Goal: Transaction & Acquisition: Purchase product/service

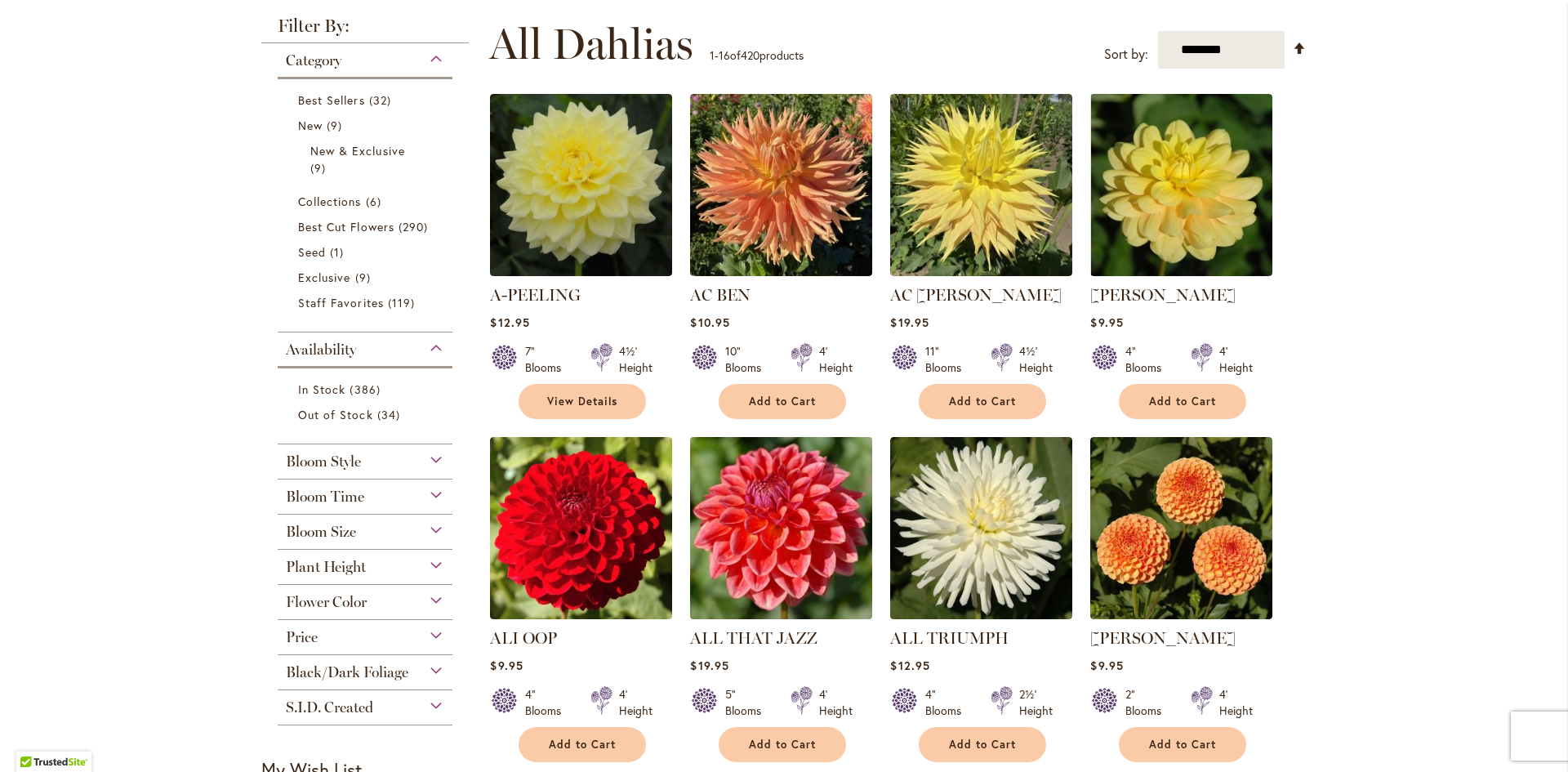
scroll to position [409, 0]
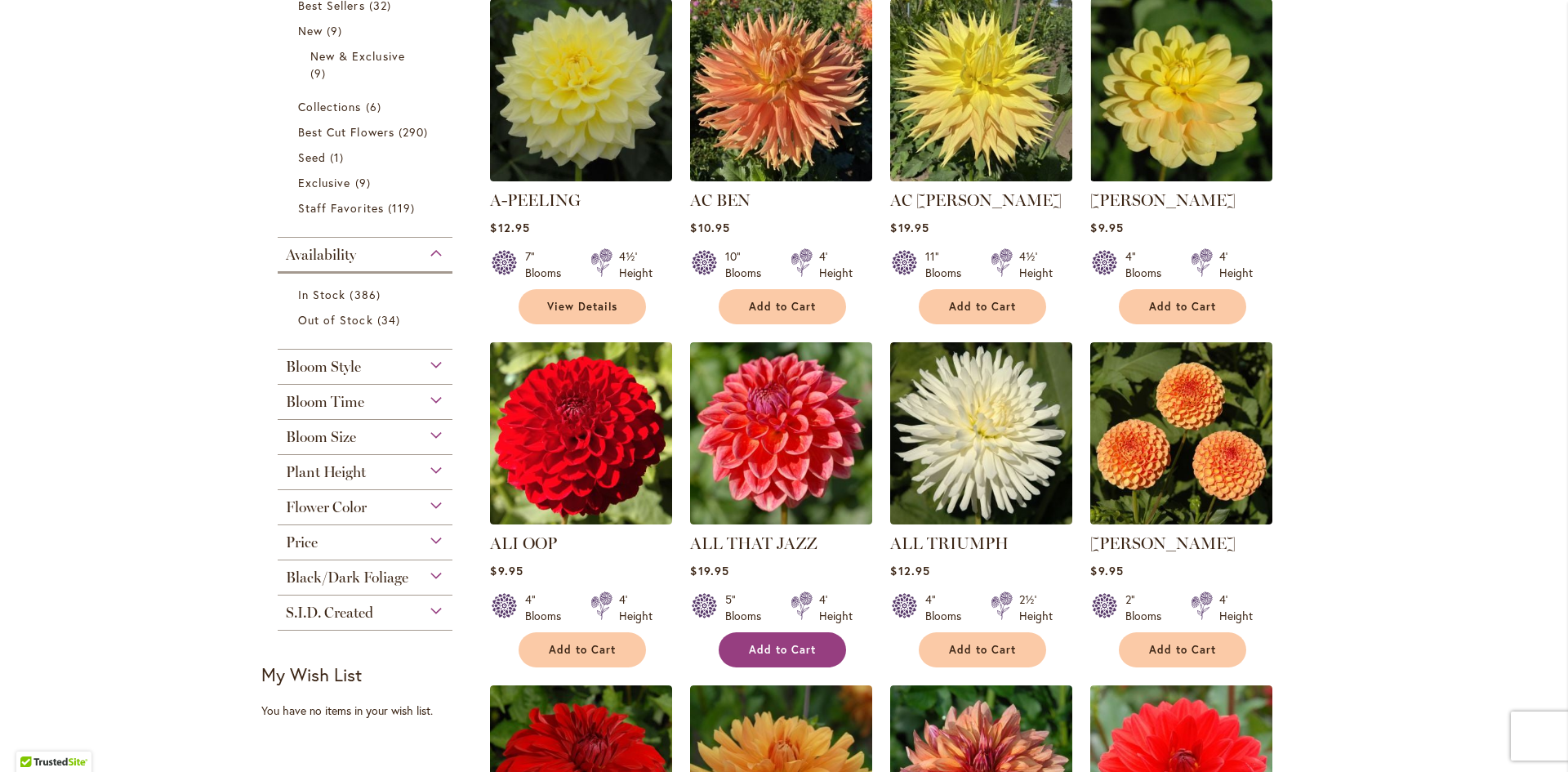
click at [751, 647] on span "Add to Cart" at bounding box center [782, 649] width 67 height 14
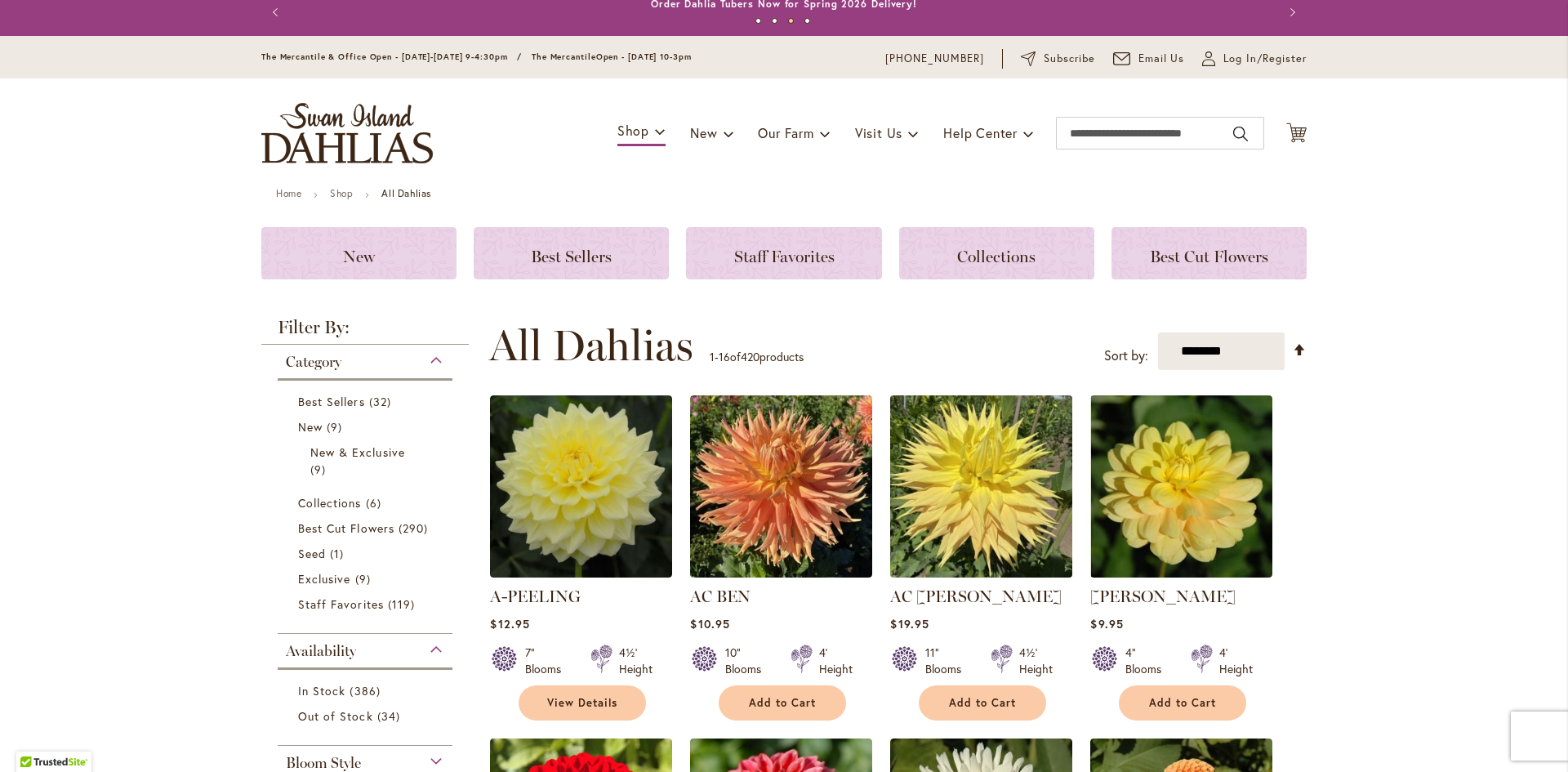
scroll to position [0, 0]
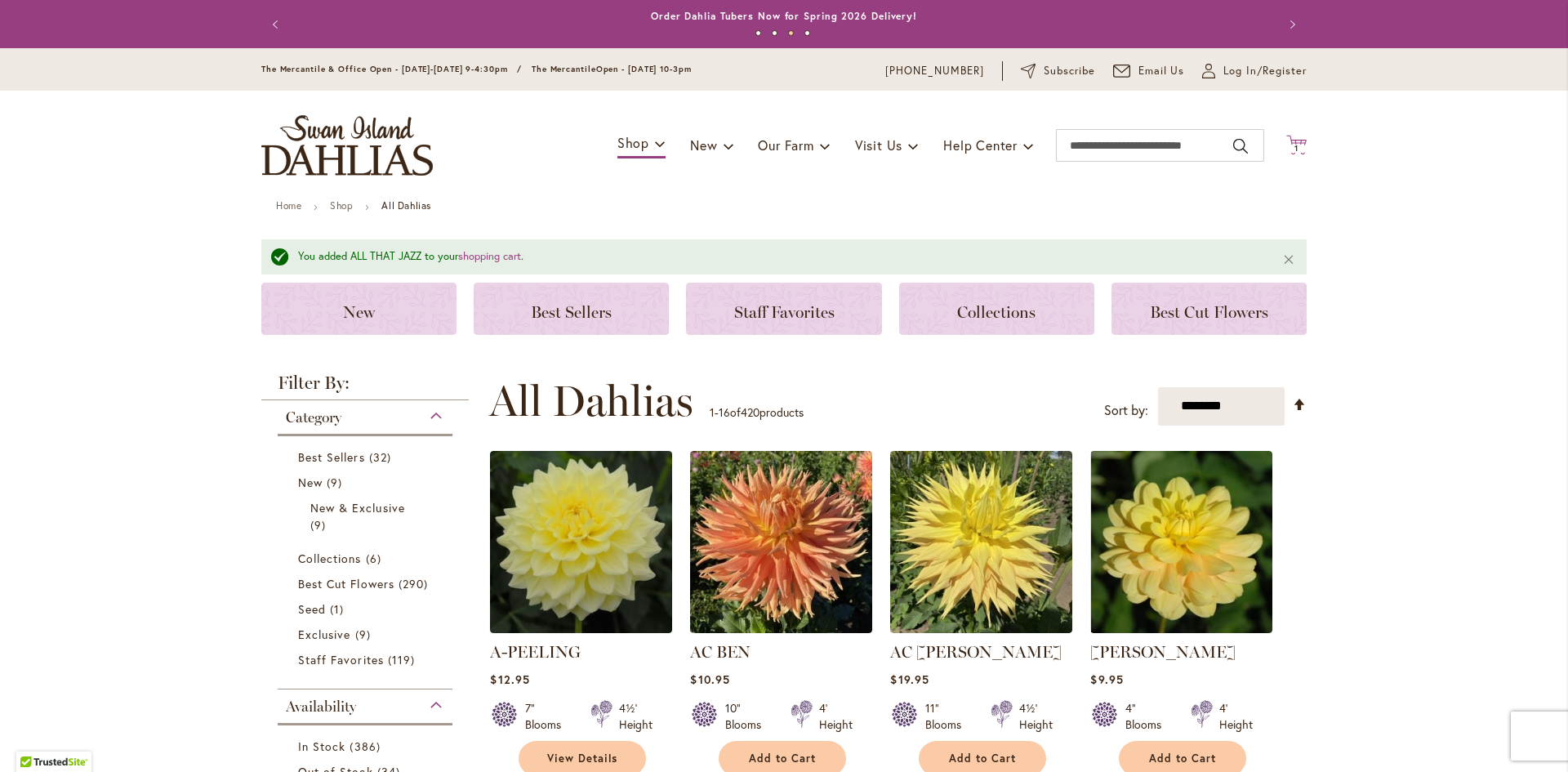
click at [1294, 147] on span "1 1 items" at bounding box center [1297, 148] width 17 height 8
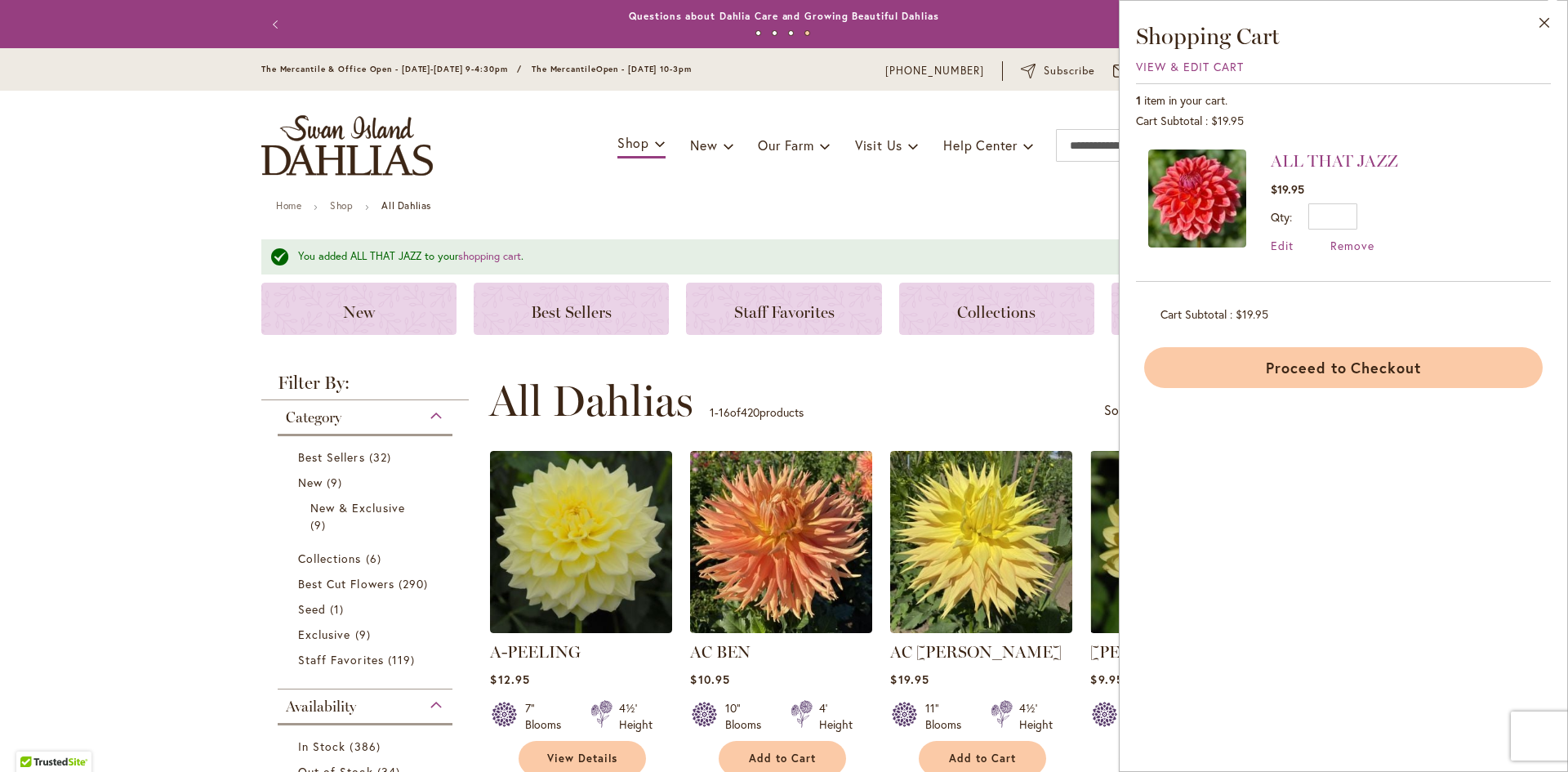
click at [1336, 371] on button "Proceed to Checkout" at bounding box center [1343, 367] width 398 height 41
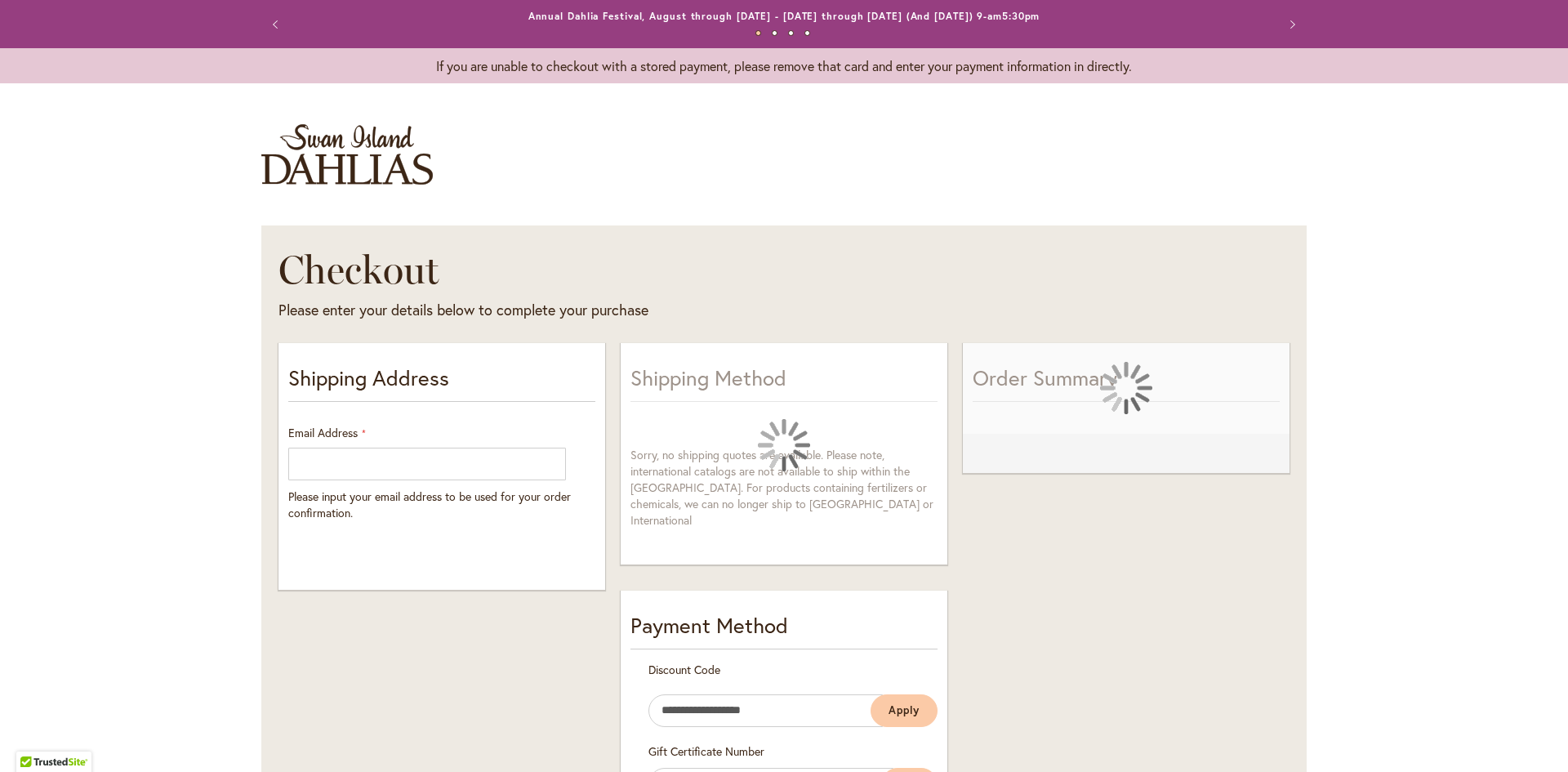
select select "**"
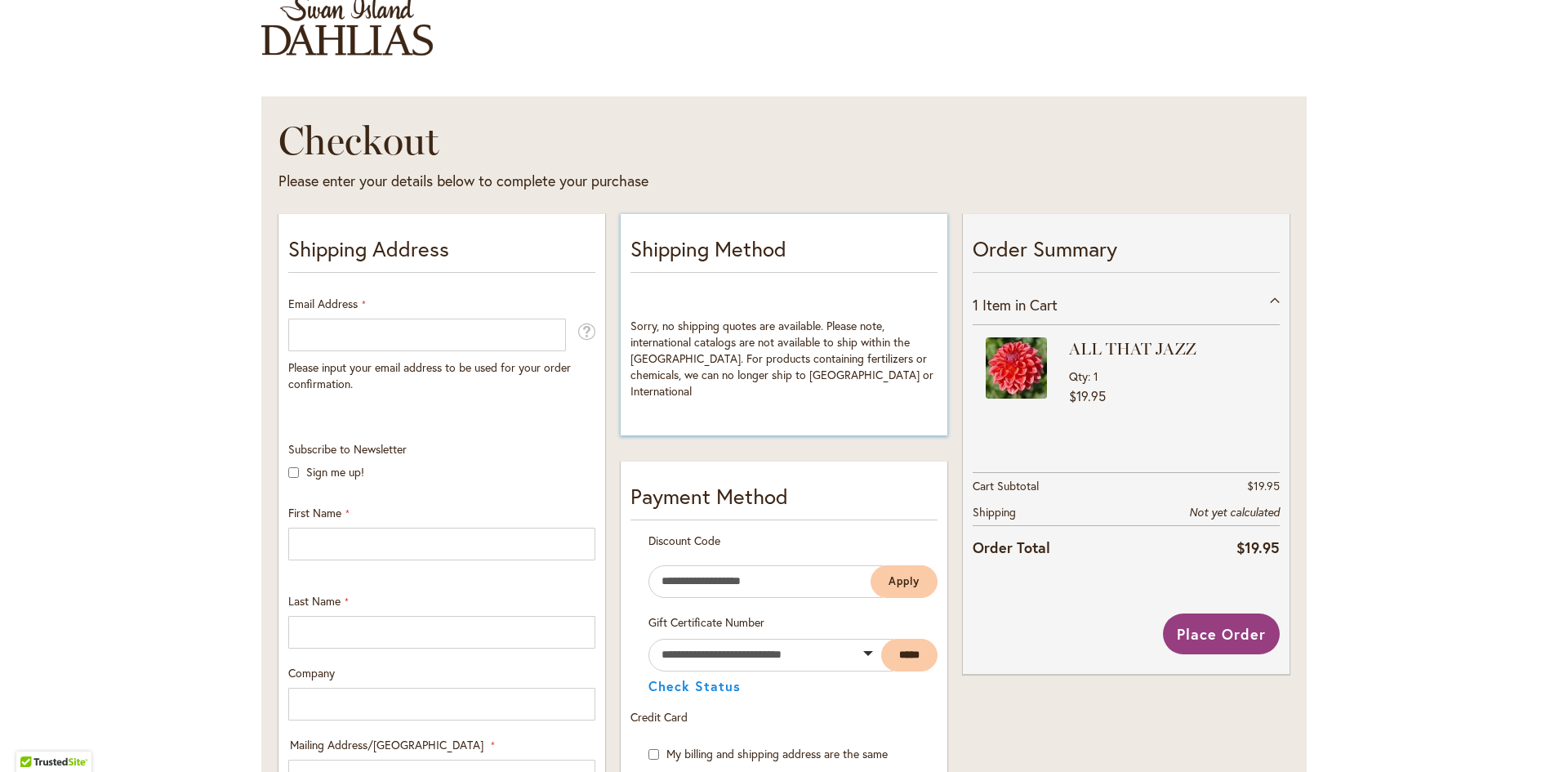
scroll to position [327, 0]
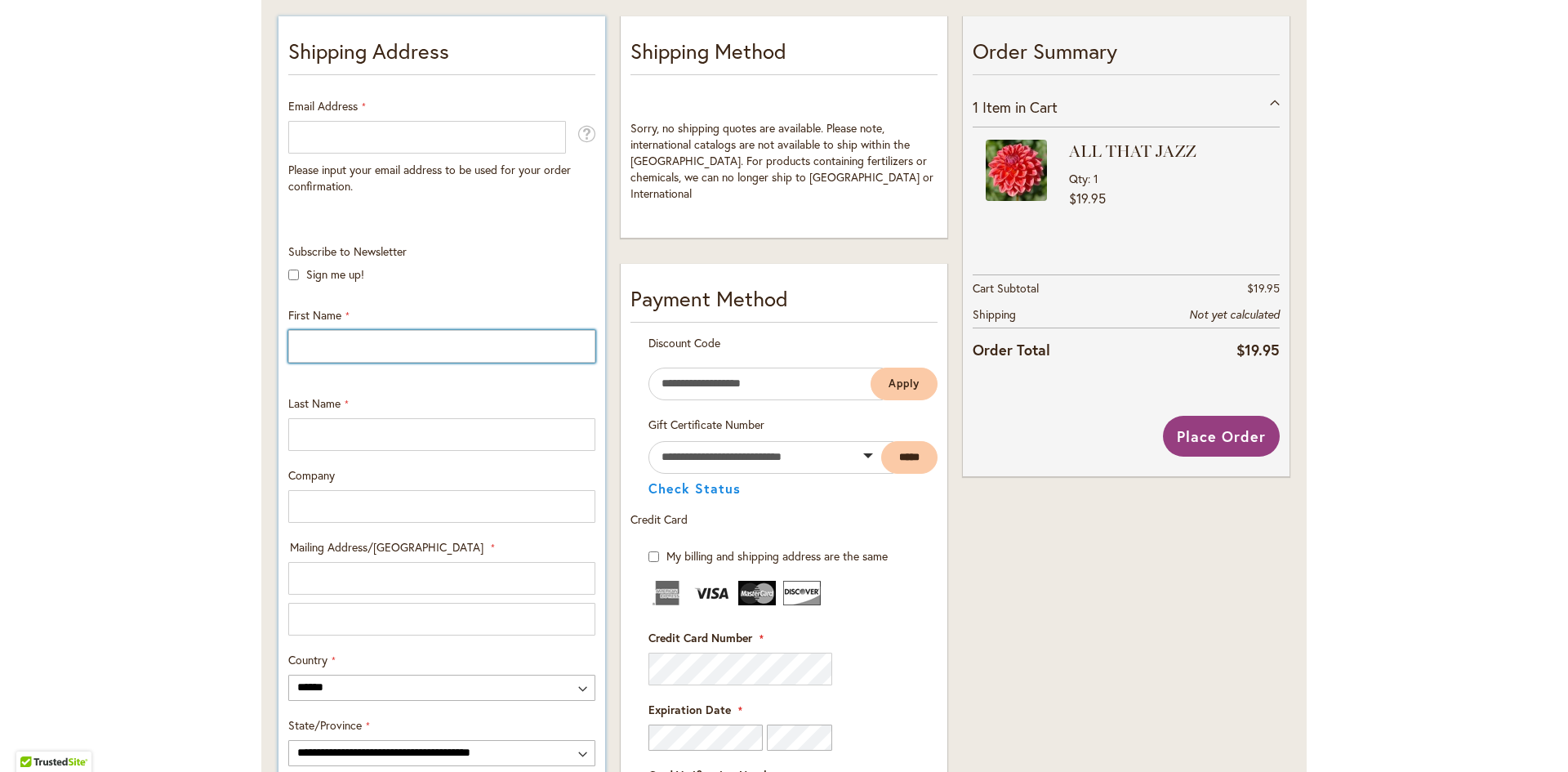
click at [440, 348] on input "First Name" at bounding box center [442, 346] width 307 height 32
type input "*"
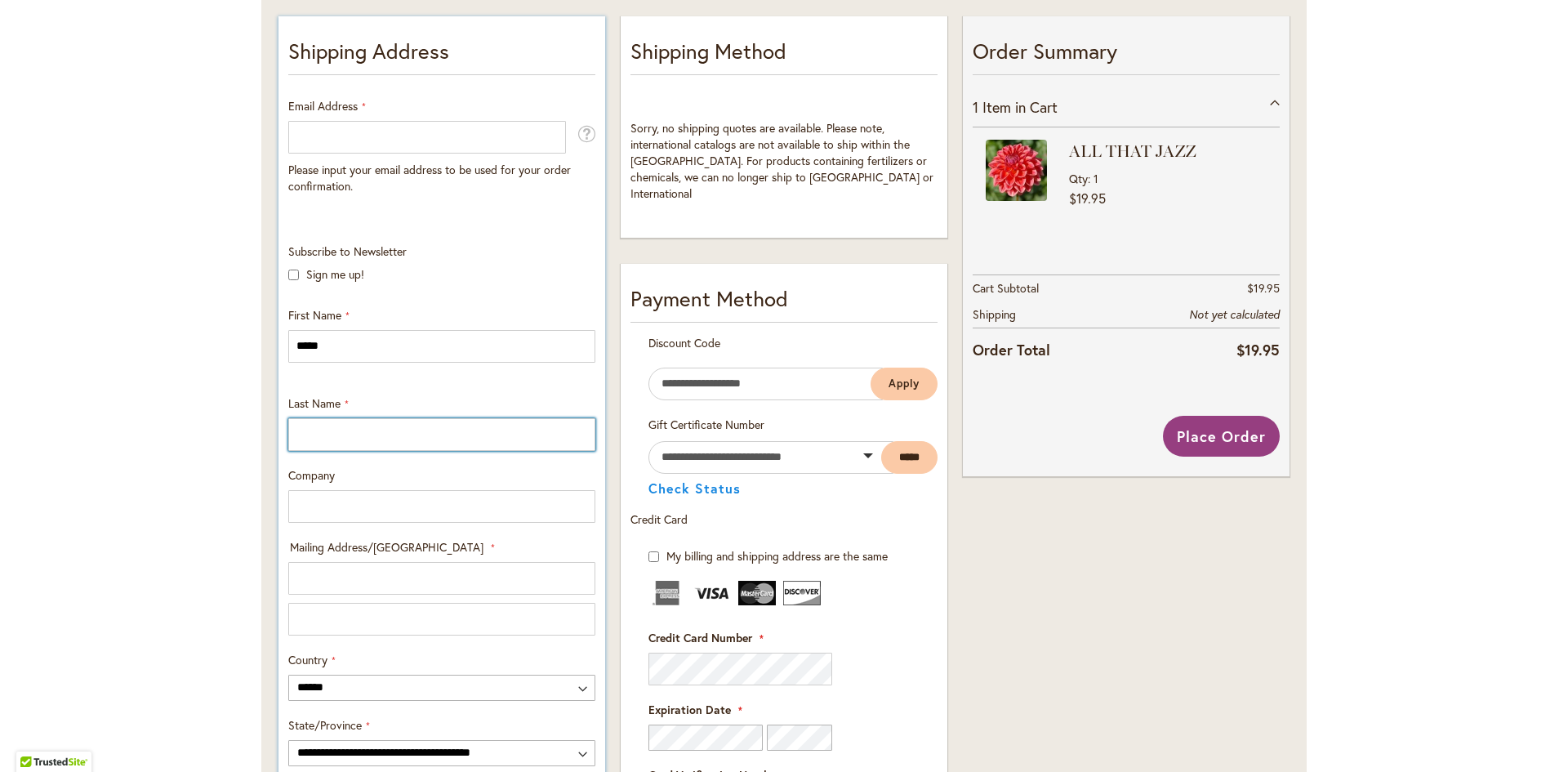
click at [319, 433] on input "Last Name" at bounding box center [442, 434] width 307 height 32
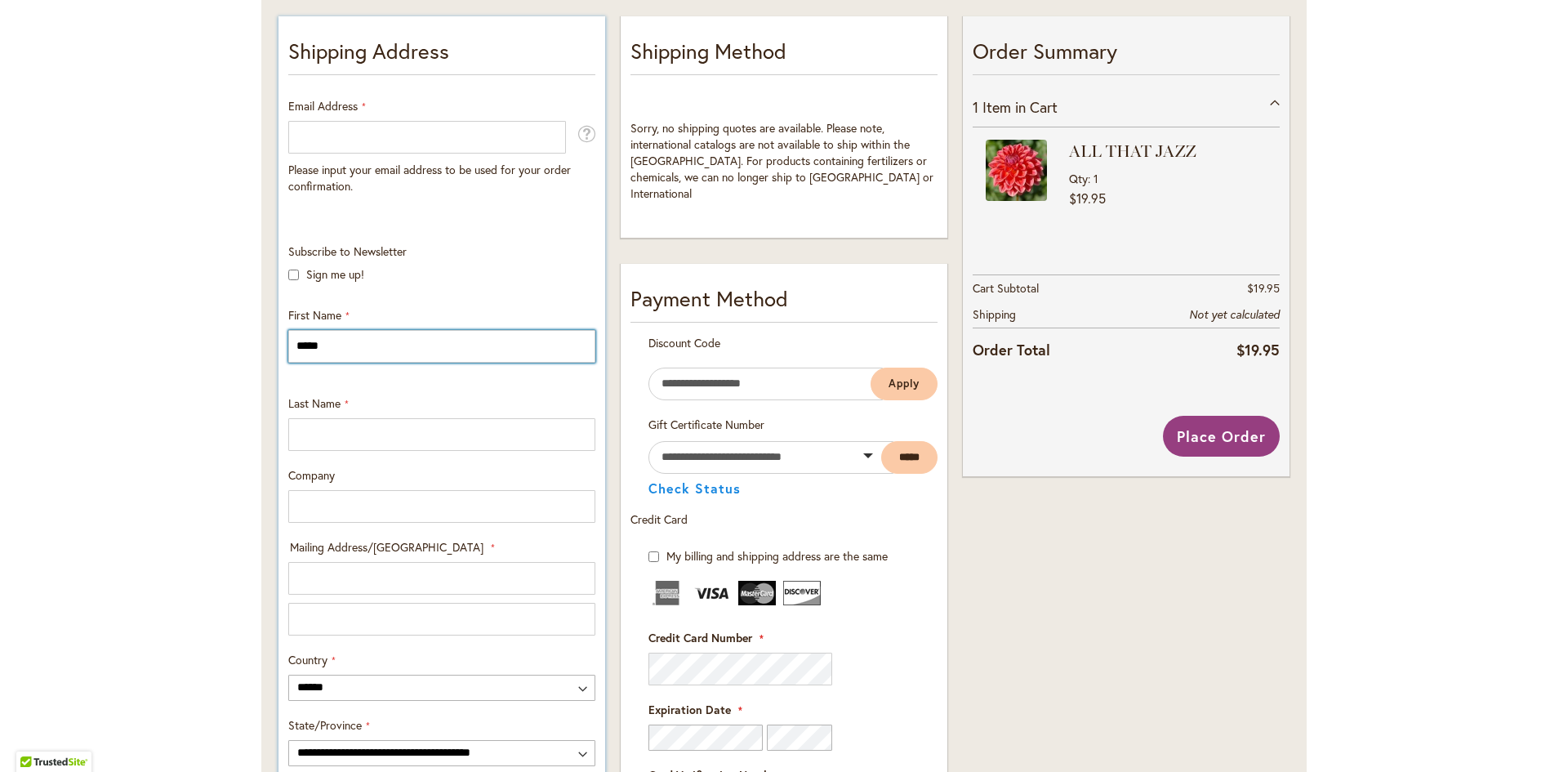
click at [353, 339] on input "*****" at bounding box center [442, 346] width 307 height 32
type input "**********"
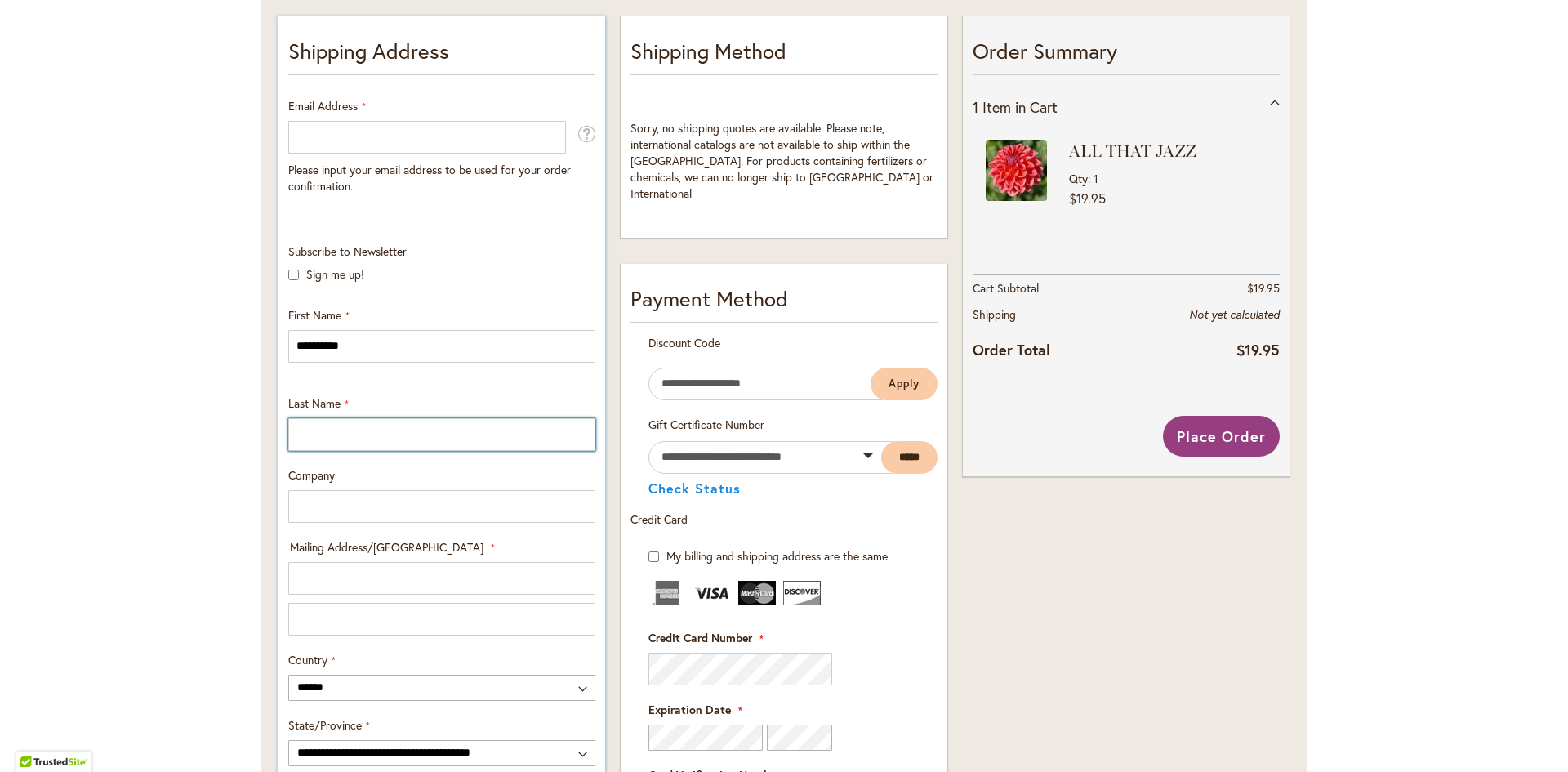
click at [414, 427] on input "Last Name" at bounding box center [442, 434] width 307 height 32
paste input "**********"
type input "**********"
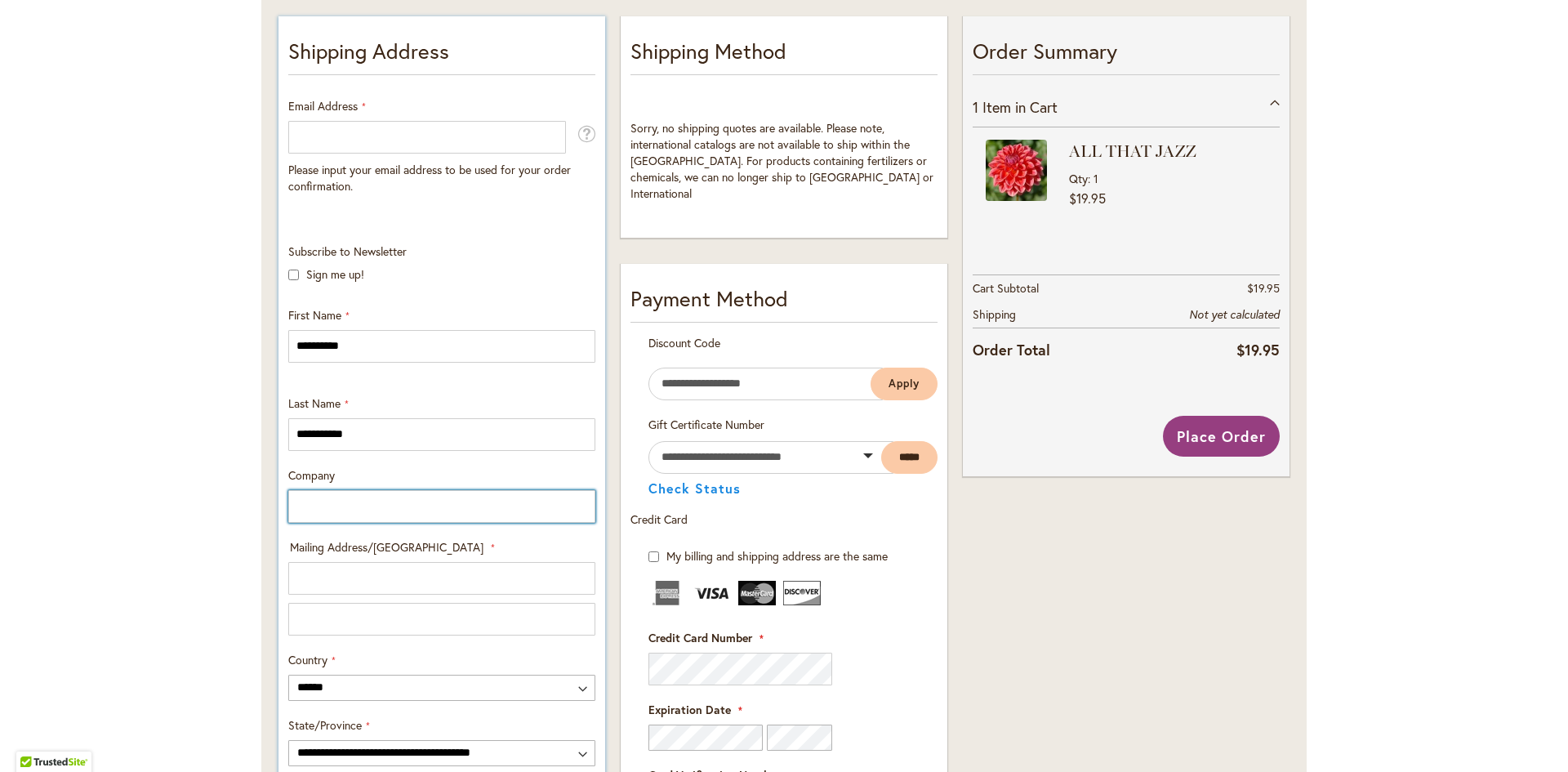
click at [430, 504] on input "Company" at bounding box center [442, 505] width 307 height 32
click at [430, 523] on div "**********" at bounding box center [441, 612] width 318 height 739
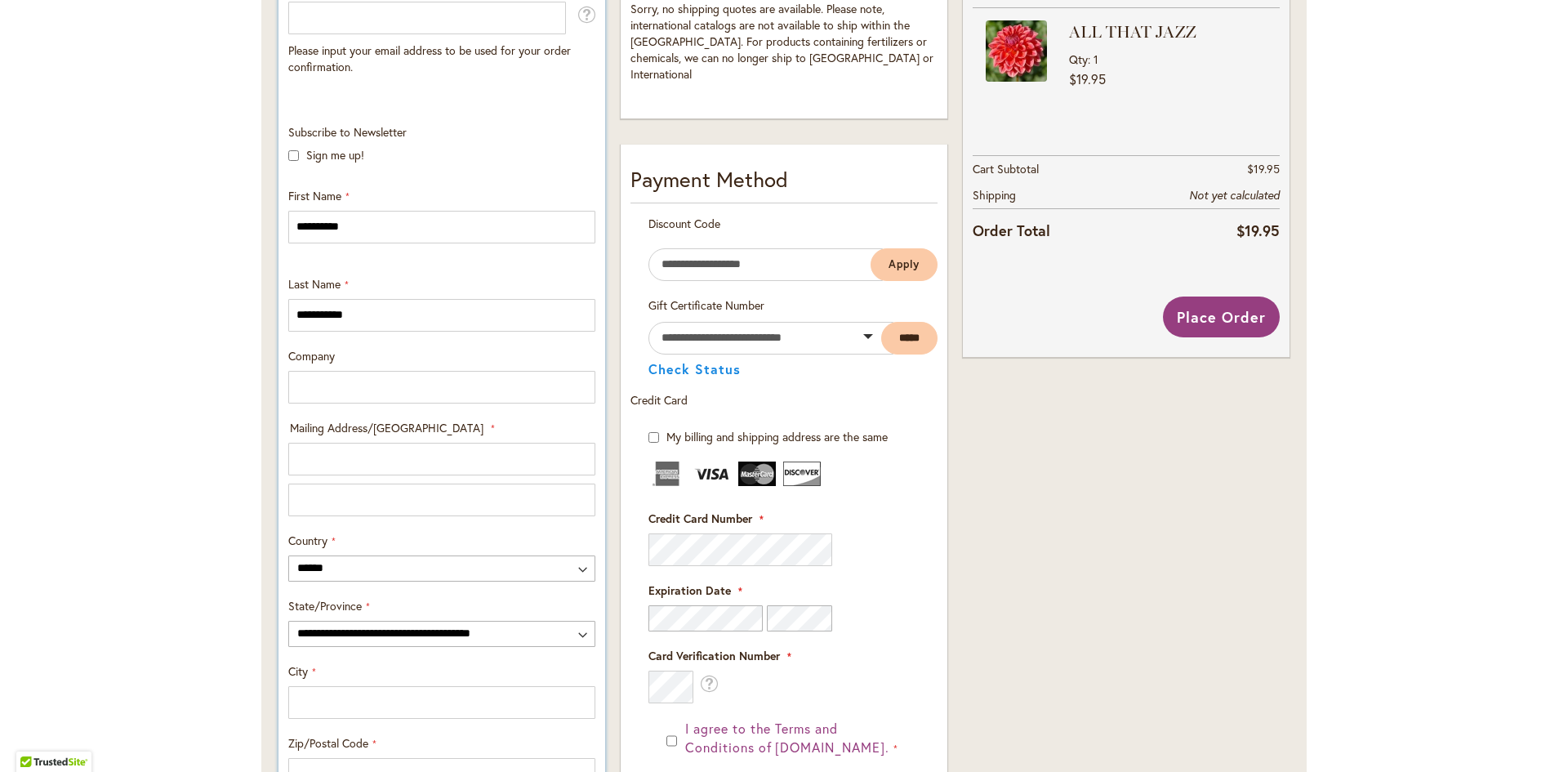
scroll to position [572, 0]
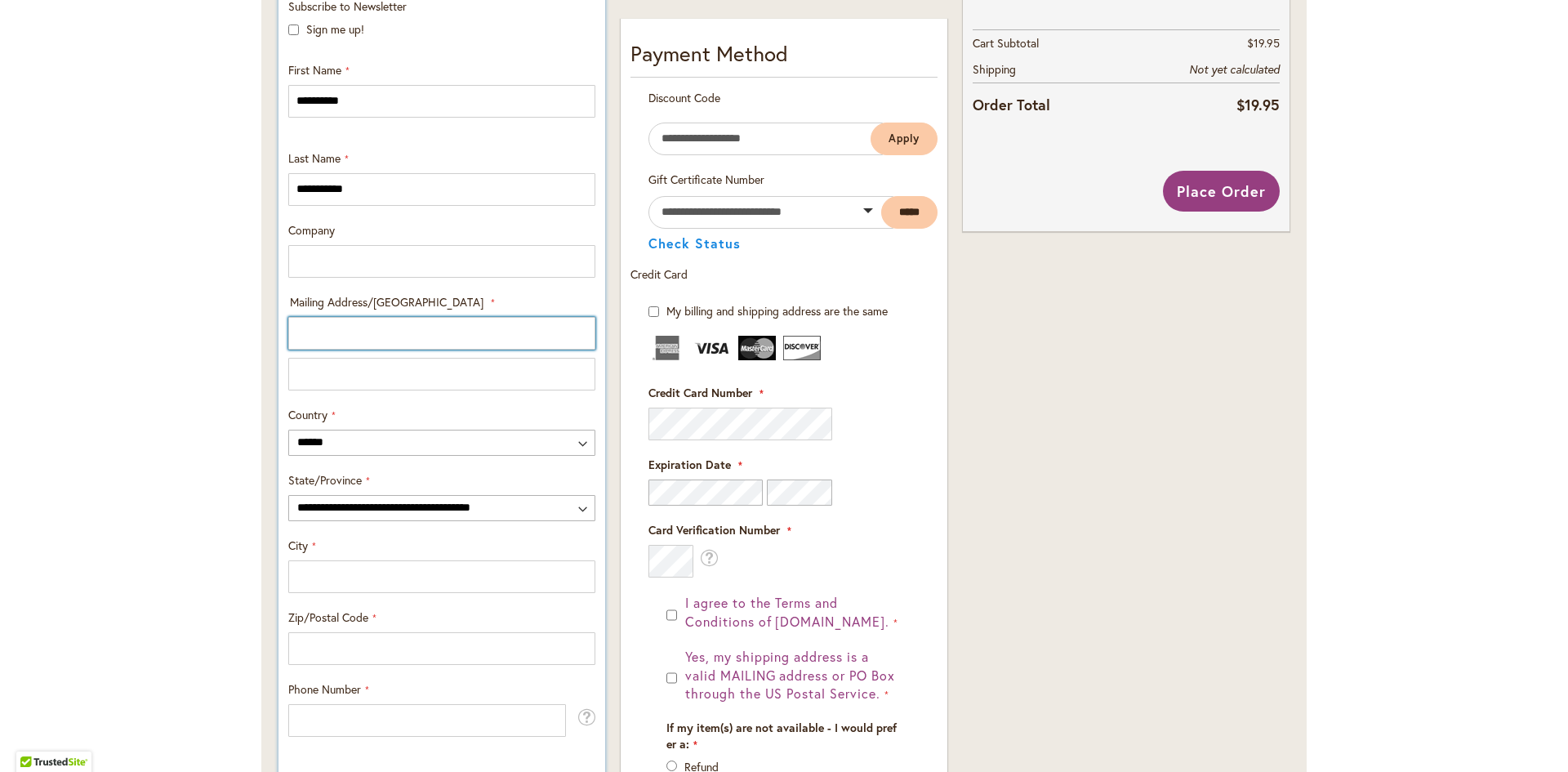
click at [418, 325] on input "Mailing Address/PO BOX: Line 1" at bounding box center [442, 333] width 307 height 32
type input "**********"
click at [700, 489] on fieldset "Credit Card Information Credit Card Number" at bounding box center [784, 457] width 271 height 242
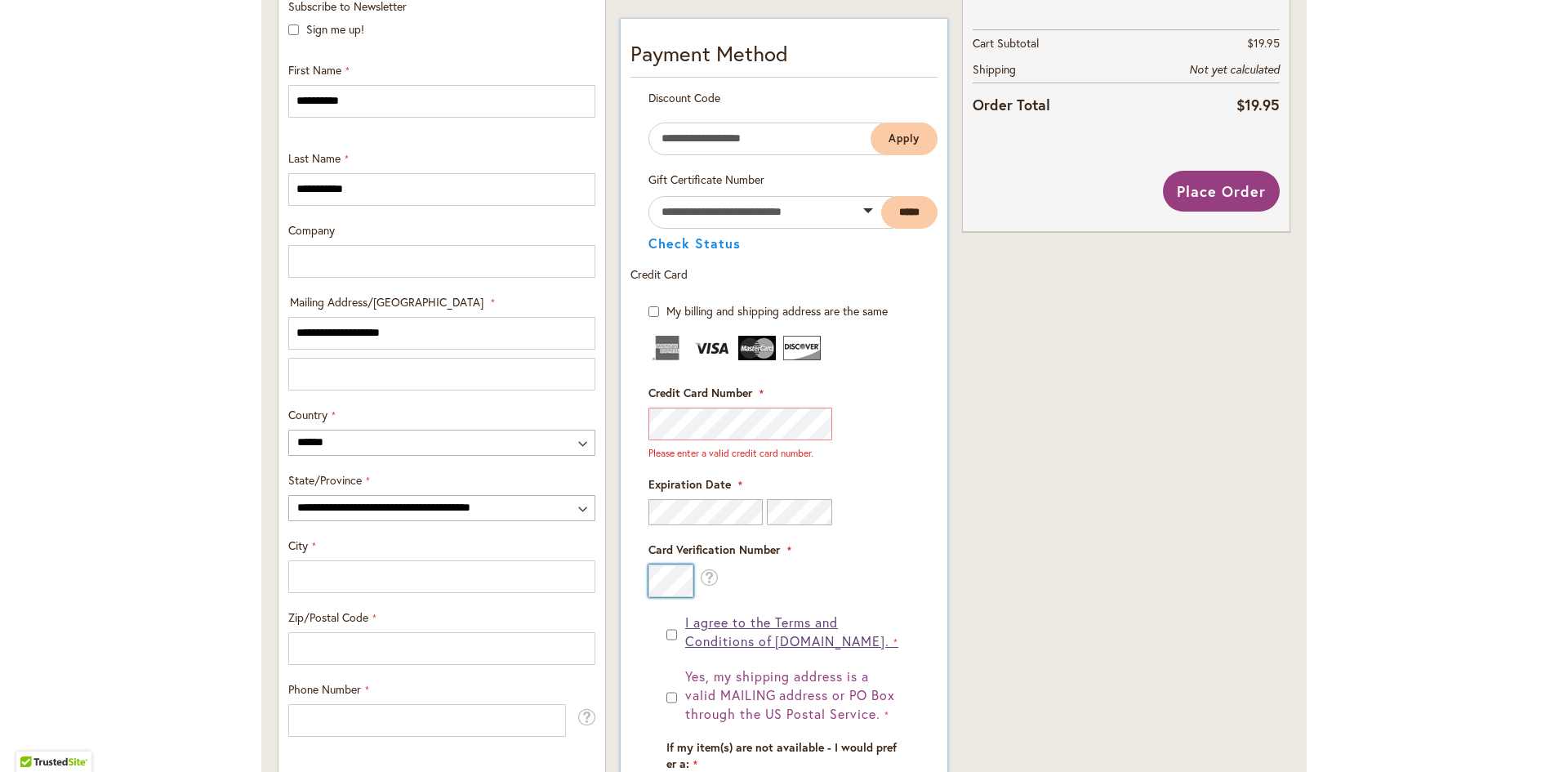
scroll to position [654, 0]
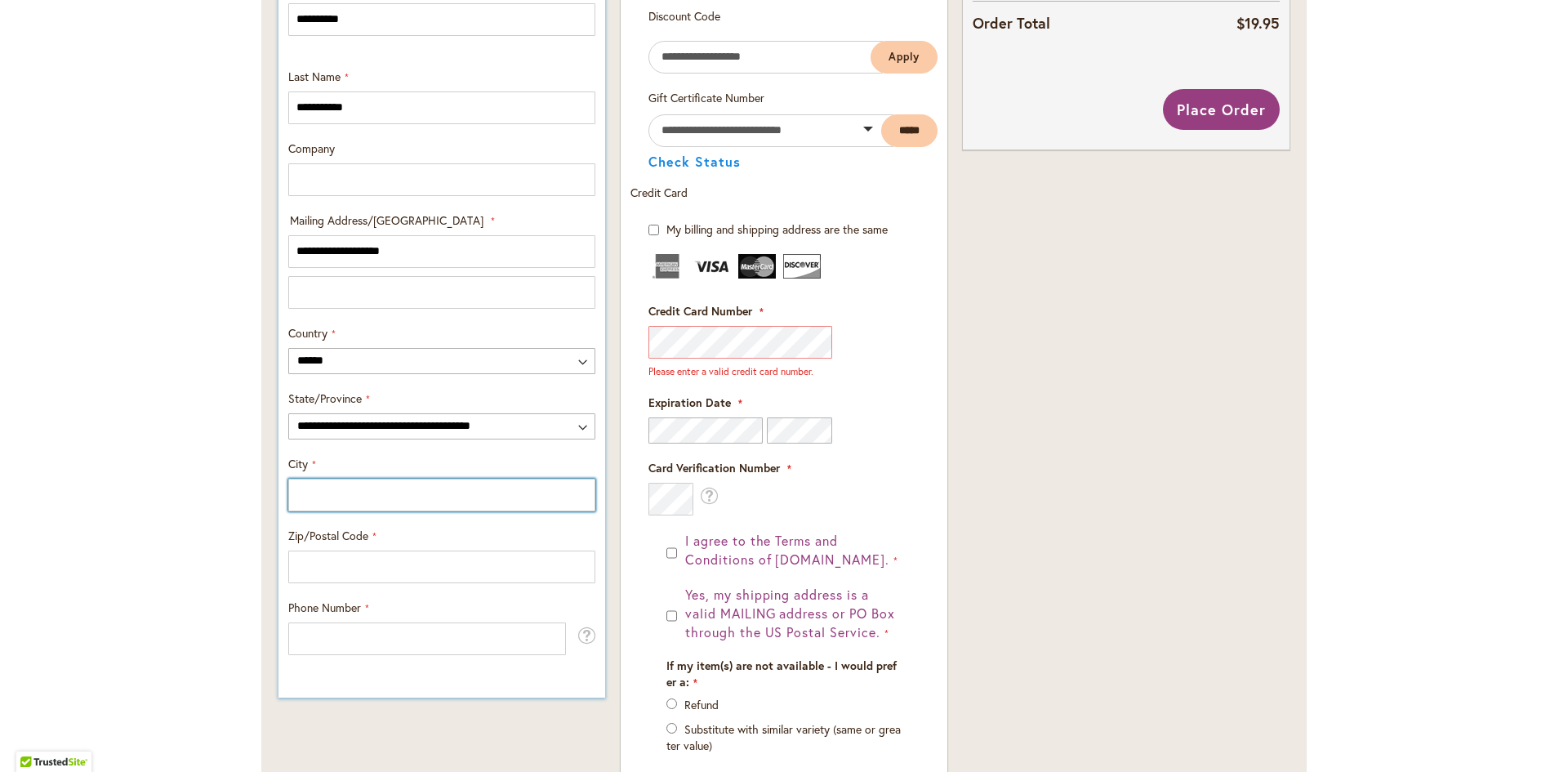
click at [433, 490] on input "City" at bounding box center [442, 494] width 307 height 32
type input "*******"
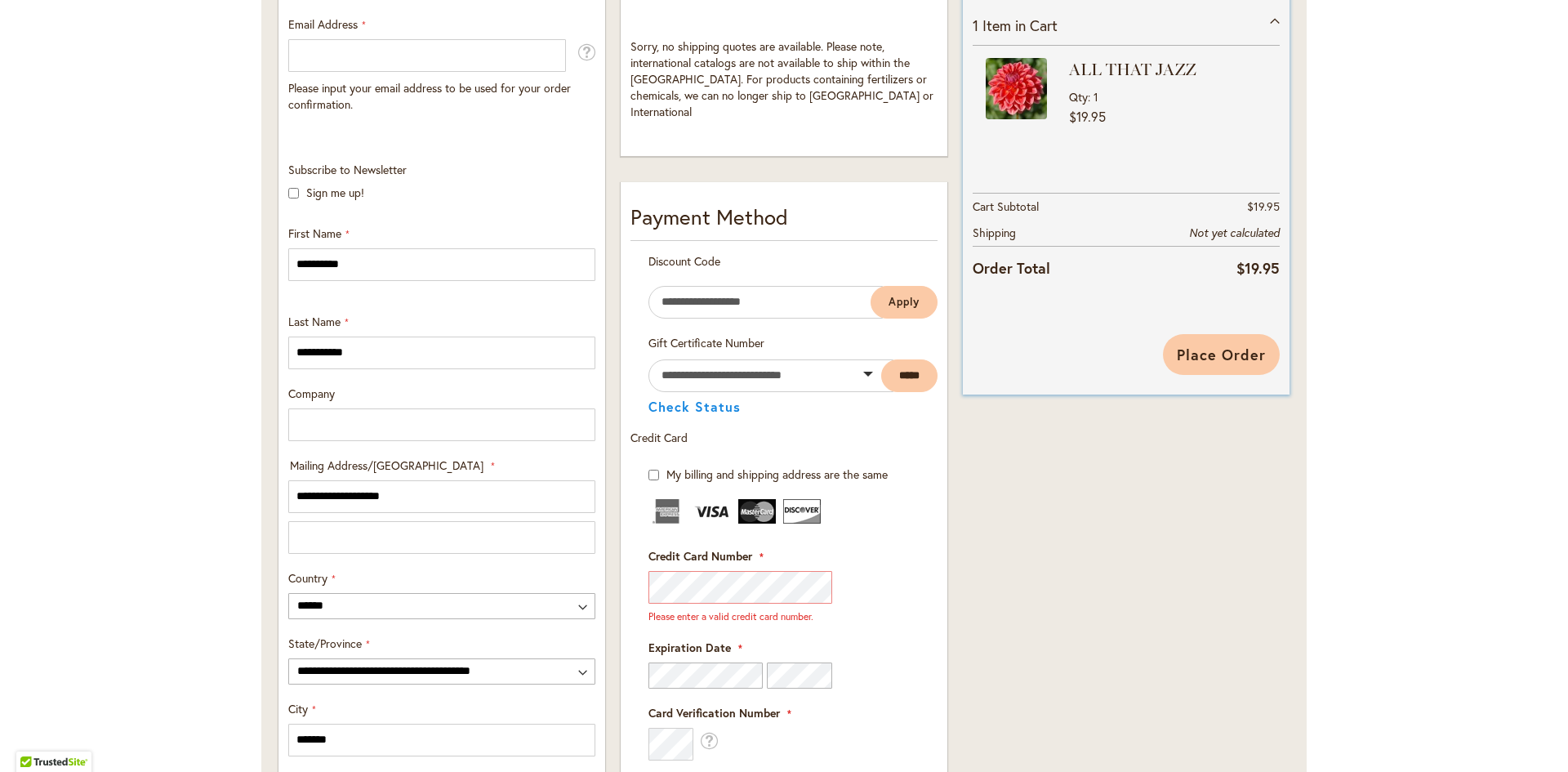
click at [1242, 347] on span "Place Order" at bounding box center [1220, 354] width 89 height 19
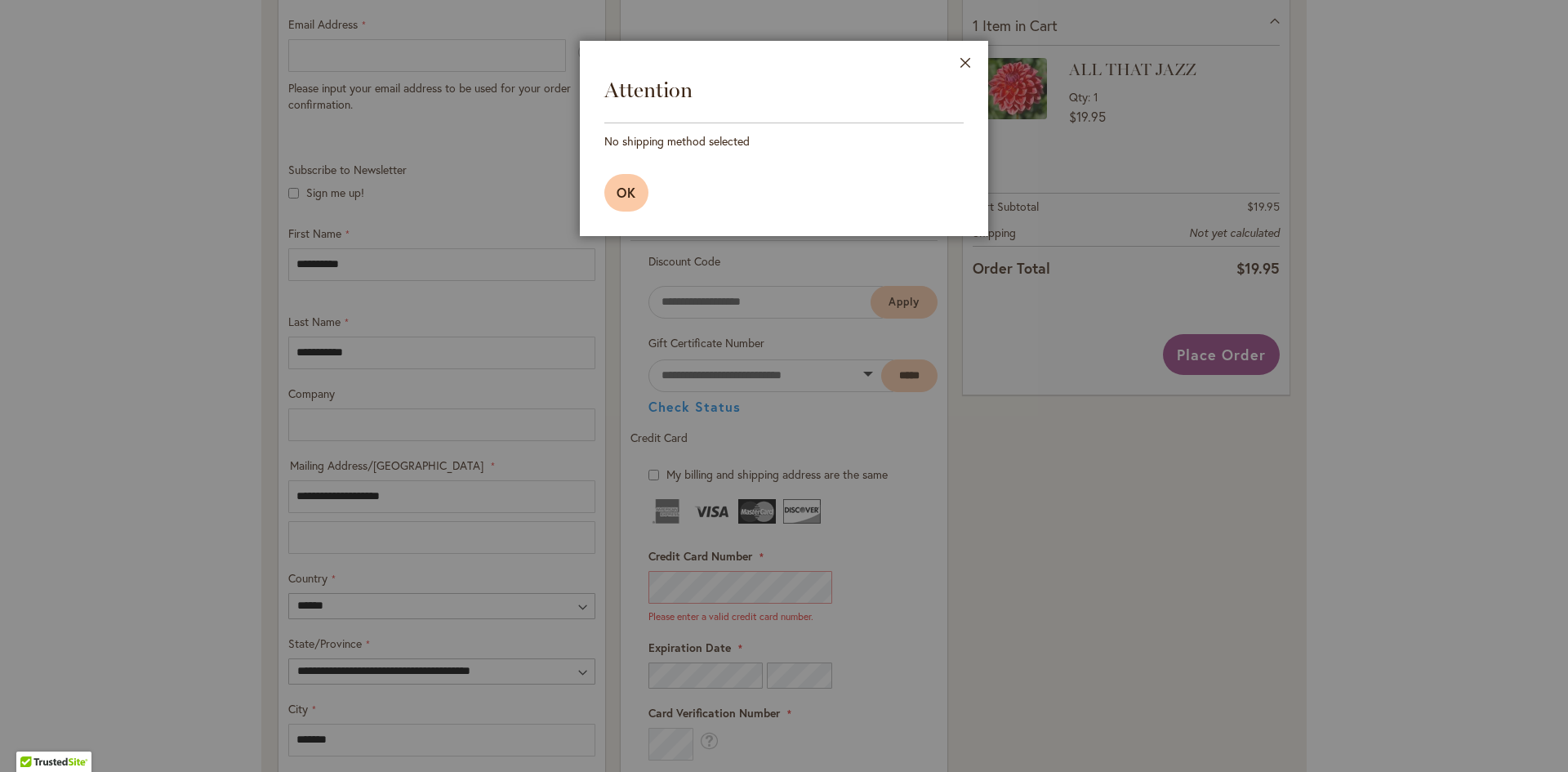
click at [611, 196] on button "OK" at bounding box center [627, 193] width 44 height 38
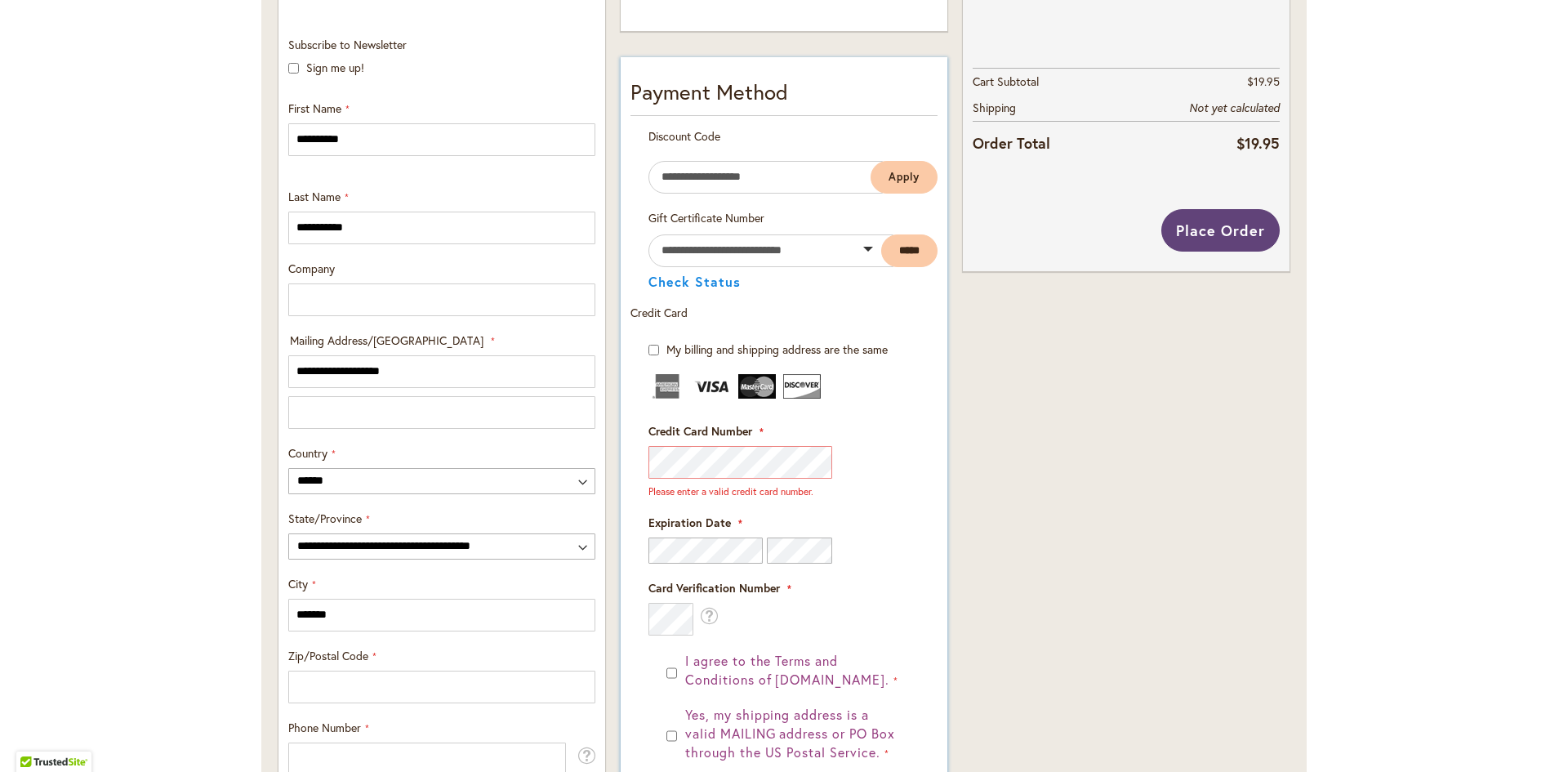
scroll to position [654, 0]
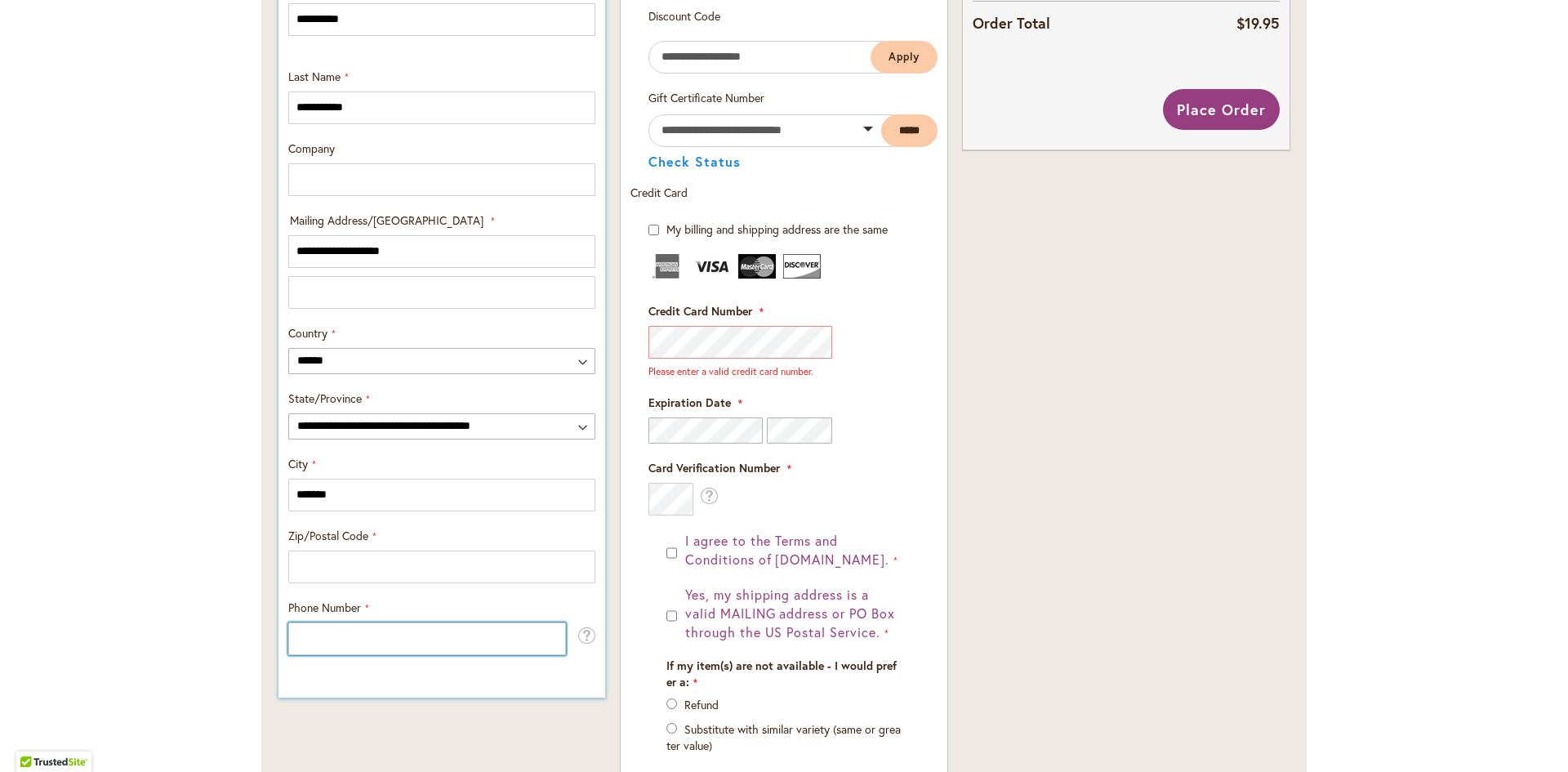
click at [330, 652] on input "Phone Number" at bounding box center [427, 638] width 277 height 32
type input "*******"
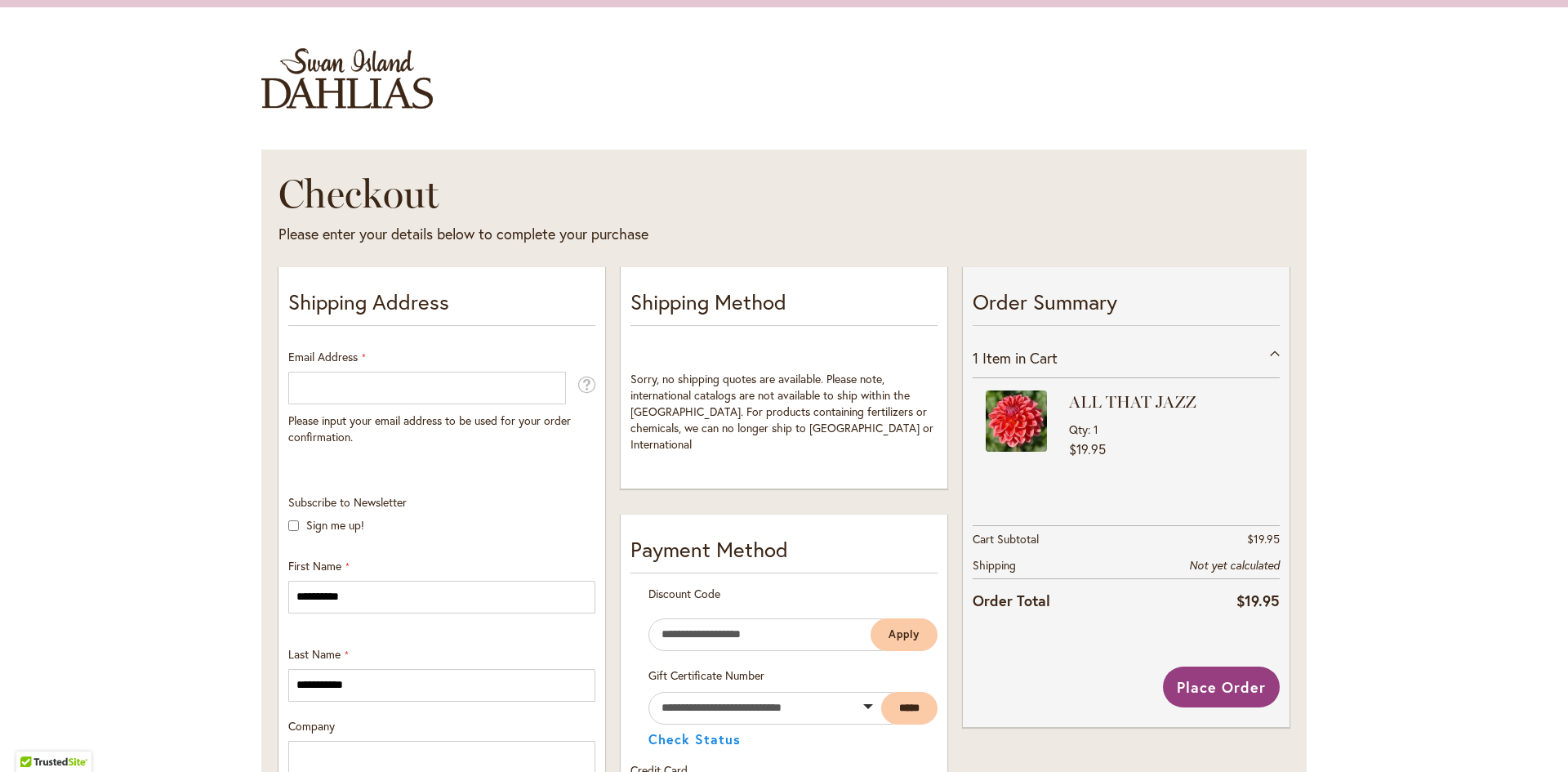
scroll to position [0, 0]
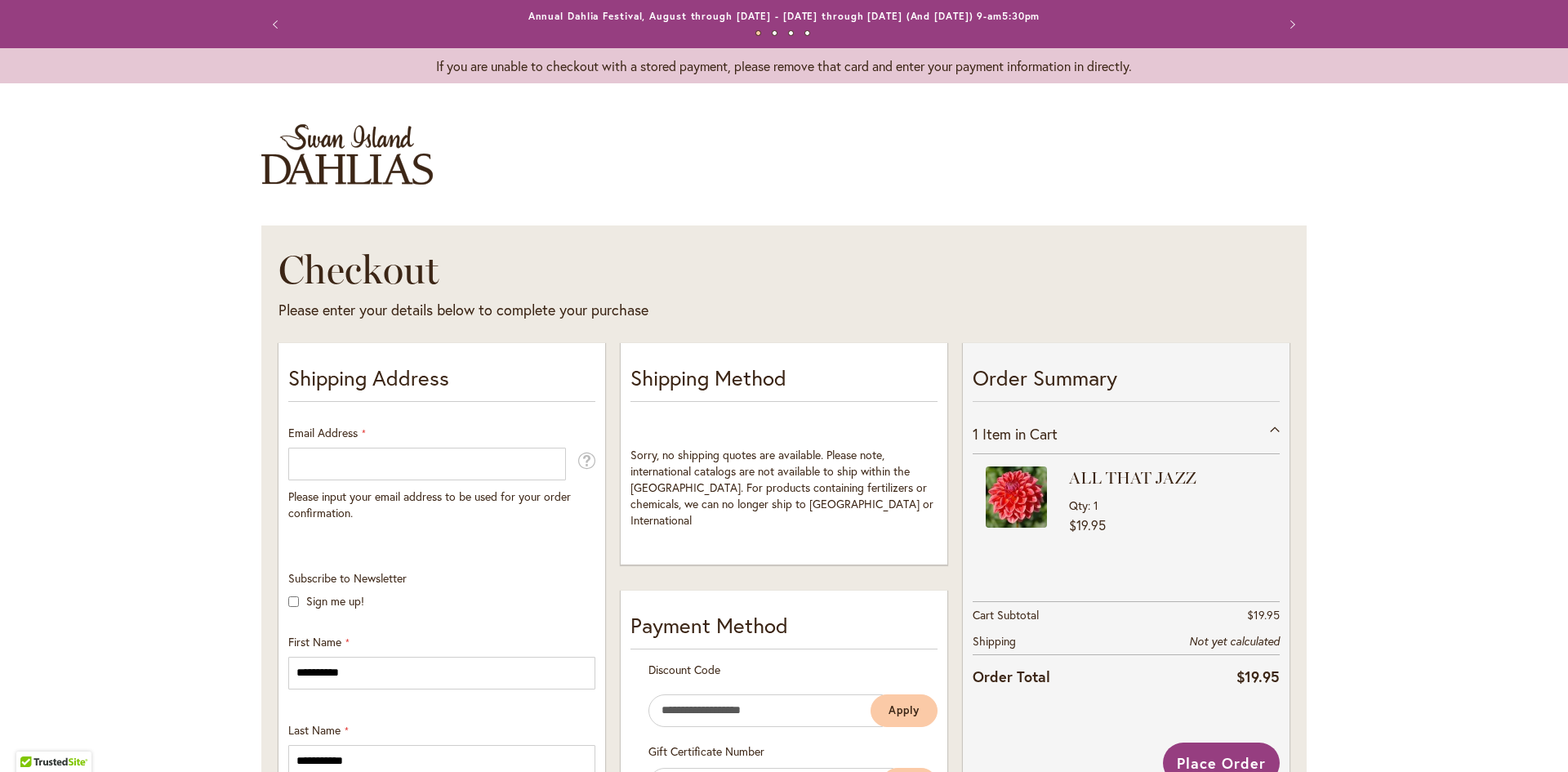
click at [357, 144] on img "store logo" at bounding box center [347, 155] width 171 height 61
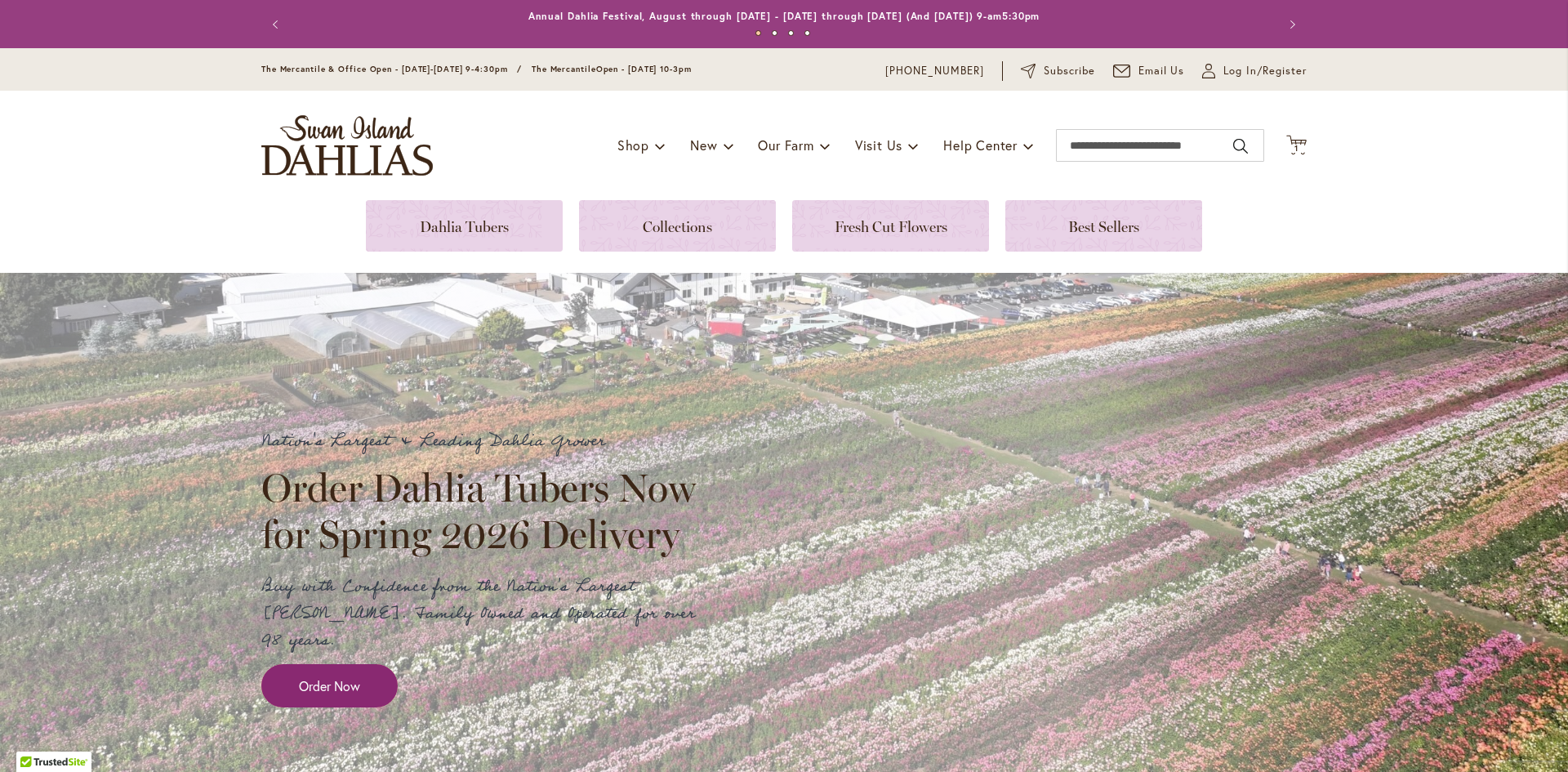
click at [322, 676] on span "Order Now" at bounding box center [329, 685] width 61 height 18
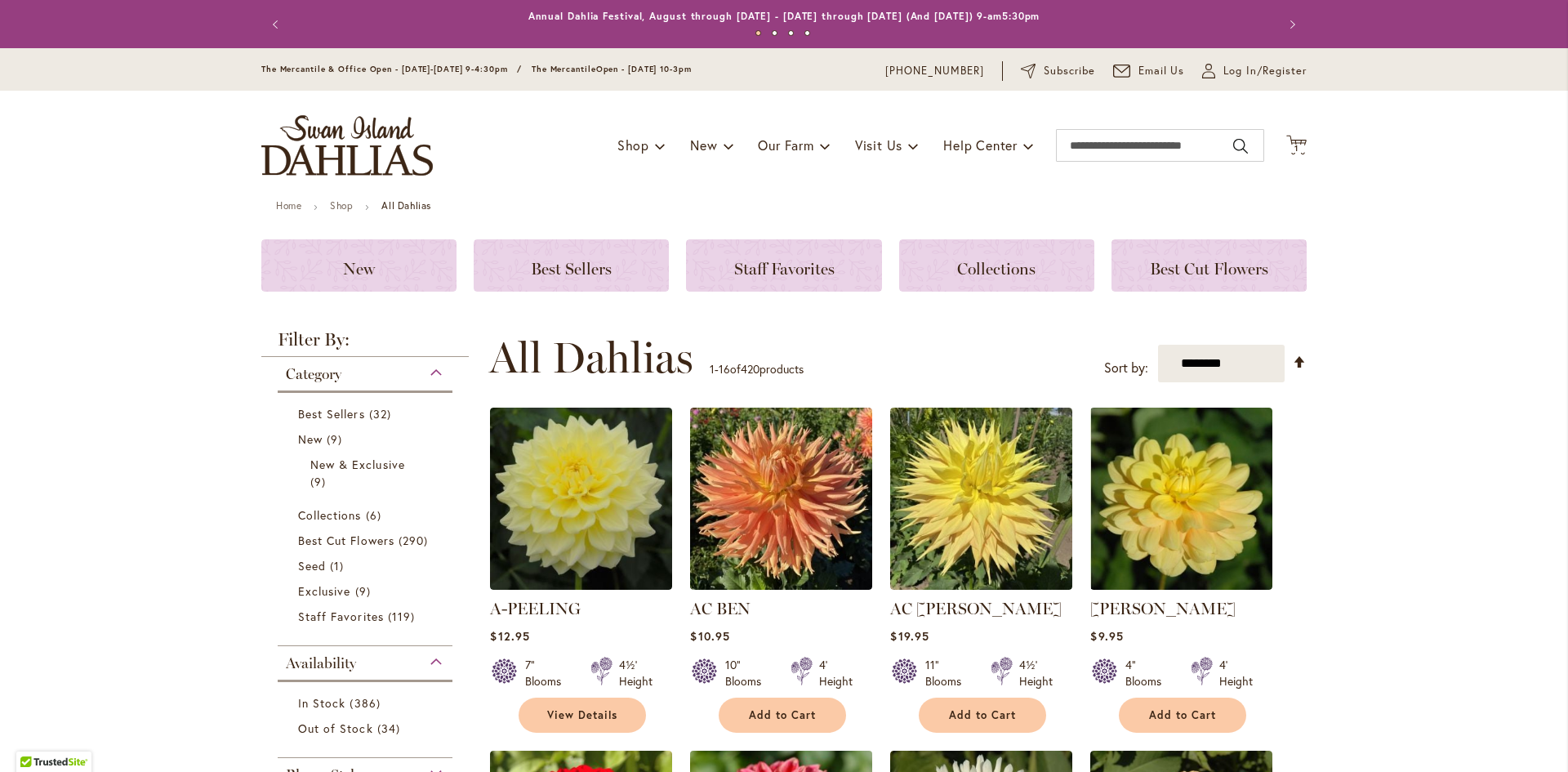
scroll to position [327, 0]
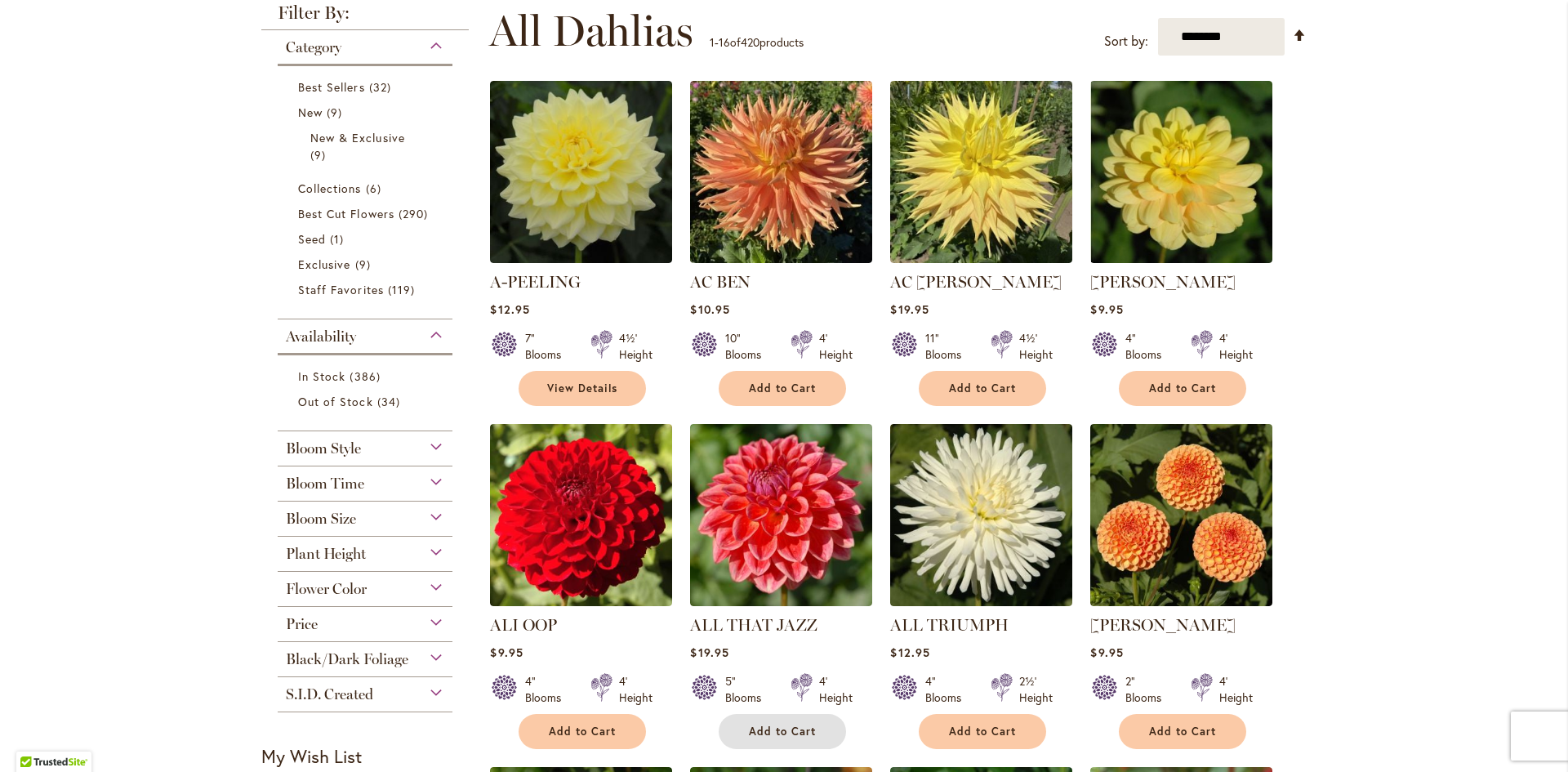
click at [760, 733] on span "Add to Cart" at bounding box center [782, 731] width 67 height 14
click at [760, 733] on form "Adding..." at bounding box center [783, 731] width 127 height 35
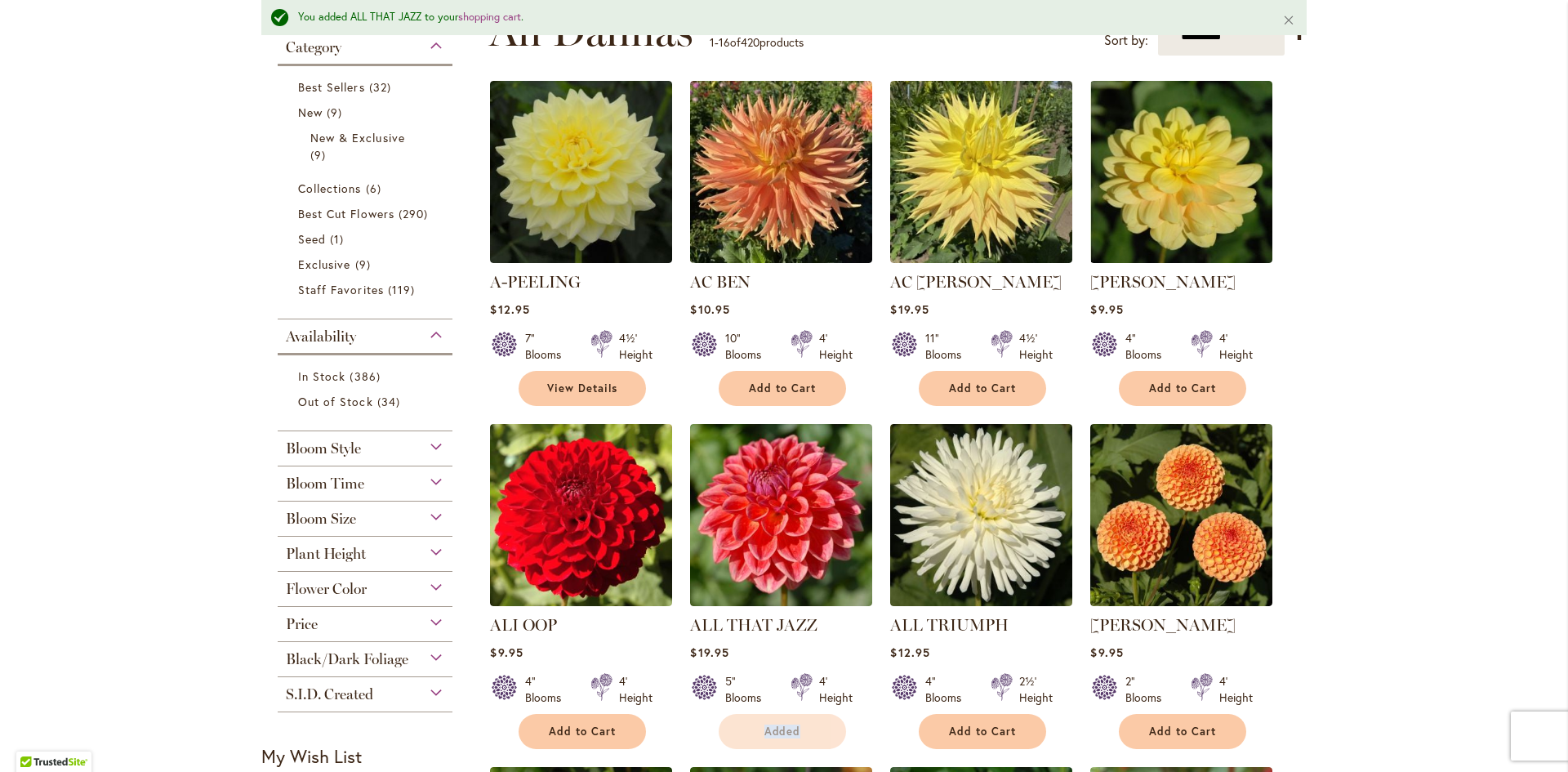
click at [805, 738] on form "Added" at bounding box center [783, 731] width 127 height 35
click at [805, 730] on form "Added" at bounding box center [783, 731] width 127 height 35
click at [817, 730] on button "Add to Cart" at bounding box center [783, 731] width 127 height 35
click at [816, 730] on form "Adding..." at bounding box center [783, 731] width 127 height 35
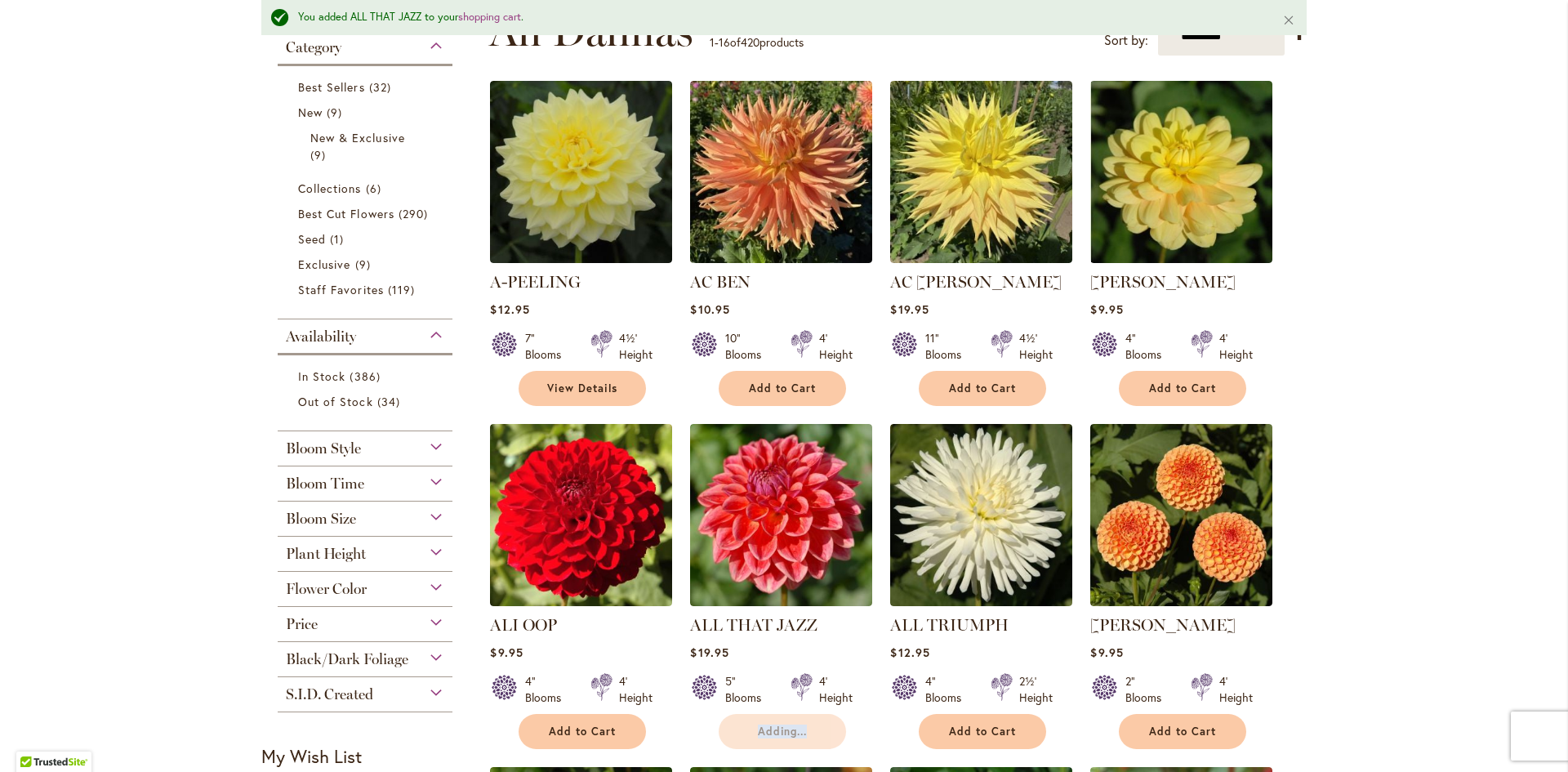
click at [816, 730] on form "Adding..." at bounding box center [783, 731] width 127 height 35
click at [818, 726] on form "Adding..." at bounding box center [783, 731] width 127 height 35
click at [818, 726] on form "Added" at bounding box center [783, 731] width 127 height 35
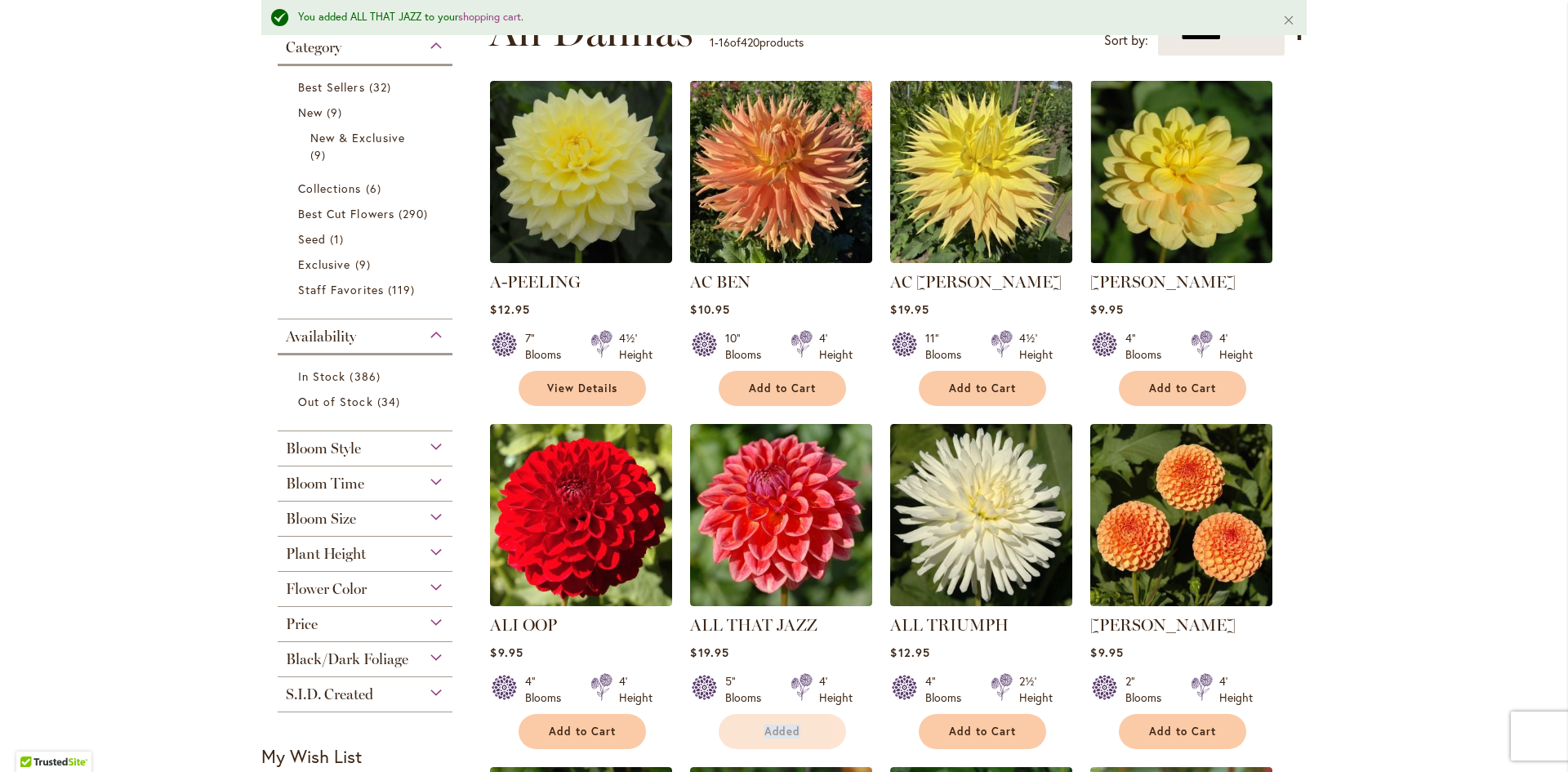
click at [818, 726] on form "Added" at bounding box center [783, 731] width 127 height 35
click at [818, 726] on button "Added" at bounding box center [783, 731] width 127 height 35
click at [818, 726] on form "Adding..." at bounding box center [783, 731] width 127 height 35
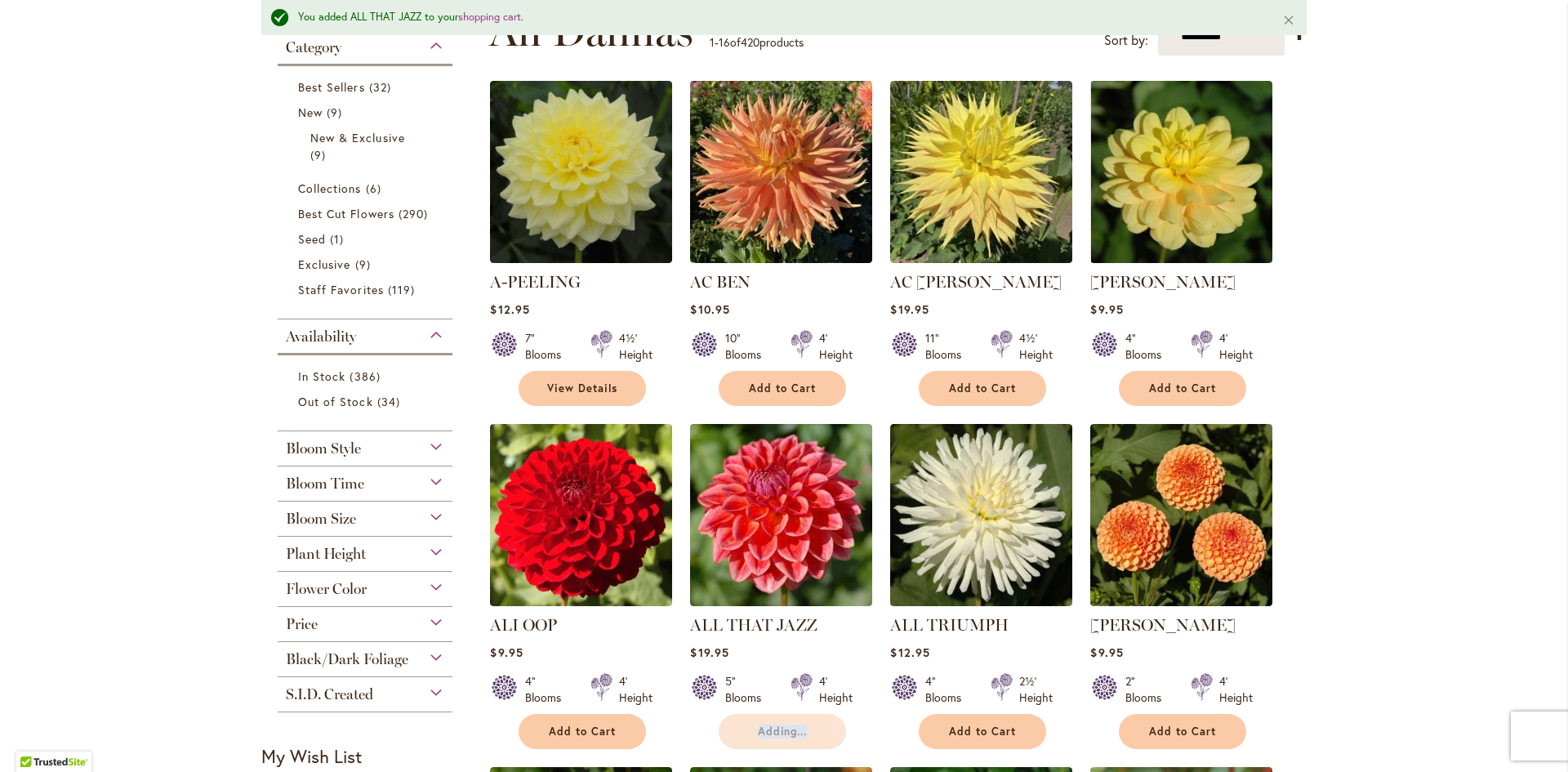
click at [818, 726] on form "Adding..." at bounding box center [783, 731] width 127 height 35
click at [819, 723] on form "Adding..." at bounding box center [783, 731] width 127 height 35
click at [821, 722] on form "Added" at bounding box center [783, 731] width 127 height 35
drag, startPoint x: 819, startPoint y: 722, endPoint x: 588, endPoint y: 704, distance: 231.7
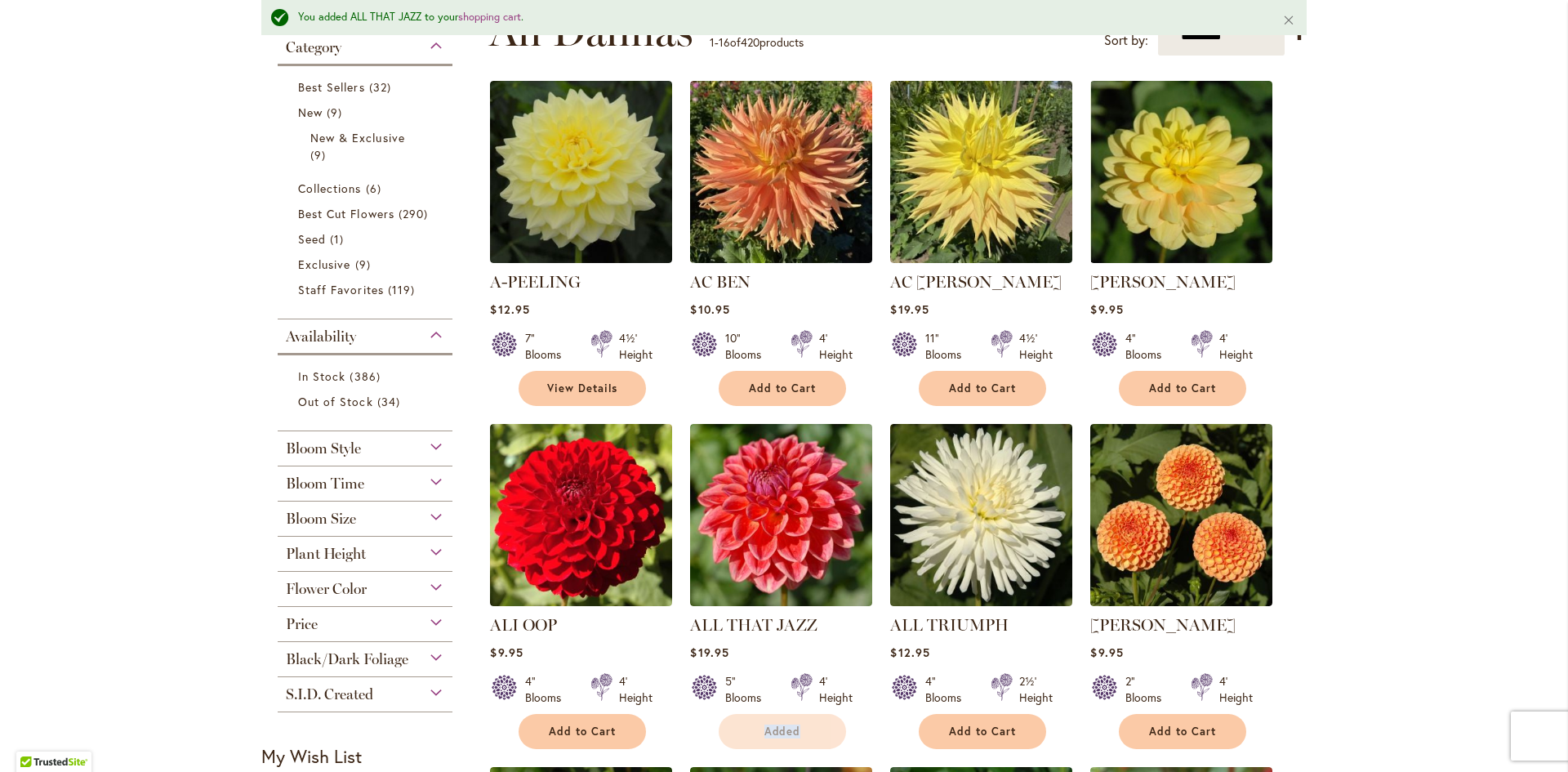
click at [778, 720] on form "Added" at bounding box center [783, 731] width 127 height 35
drag, startPoint x: 550, startPoint y: 719, endPoint x: 631, endPoint y: 736, distance: 82.8
click at [547, 721] on div "ALI OOP Rating: 60% 2 Reviews $9.95 4" Blooms 4' Height Add to Cart" at bounding box center [581, 677] width 183 height 127
drag, startPoint x: 632, startPoint y: 737, endPoint x: 679, endPoint y: 733, distance: 47.2
click at [663, 738] on div "Add to Cart" at bounding box center [582, 731] width 181 height 35
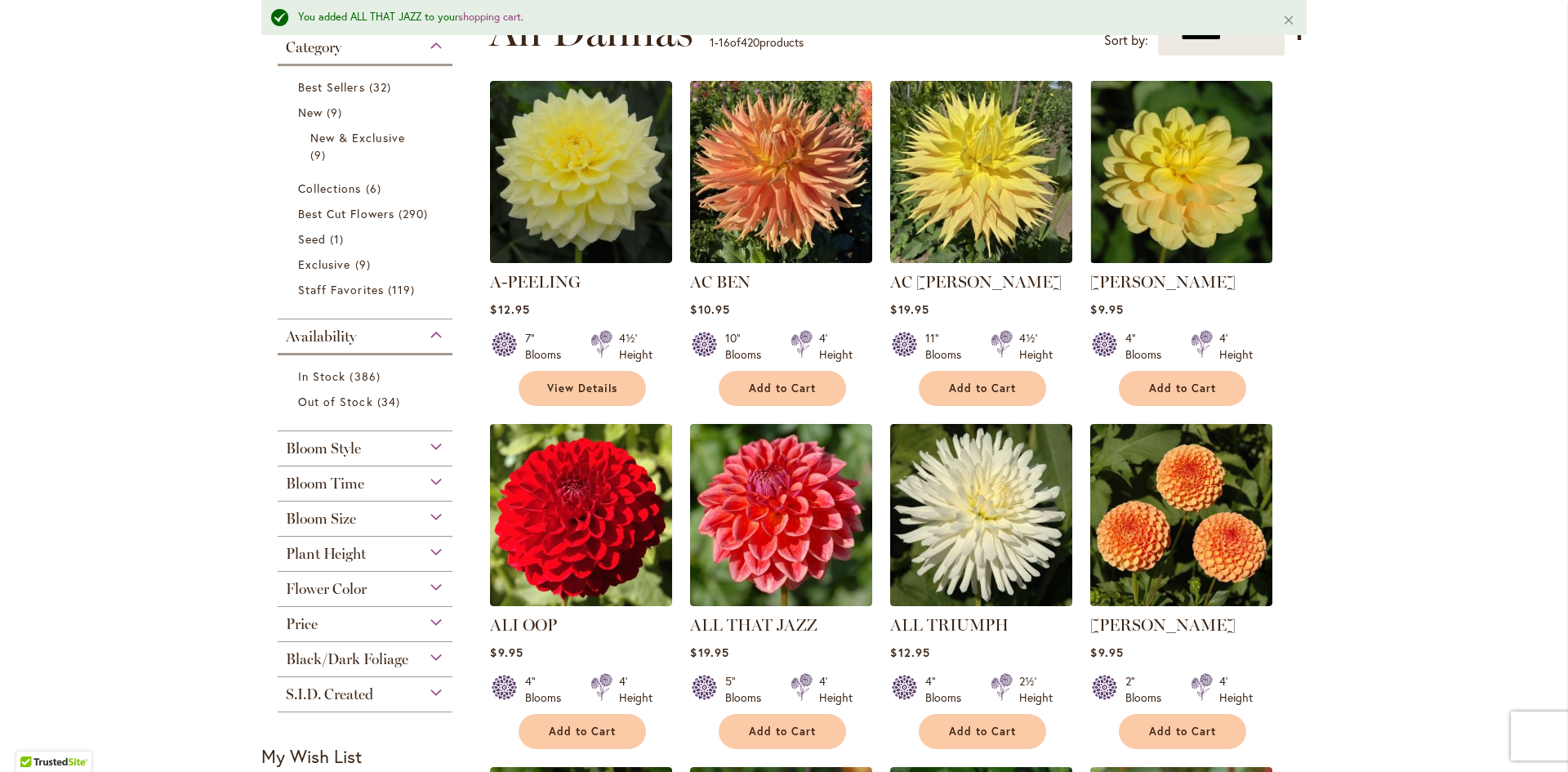
drag, startPoint x: 649, startPoint y: 739, endPoint x: 661, endPoint y: 733, distance: 13.4
click at [651, 737] on ol "A-PEELING $12.95 7" Blooms 4½' Height" at bounding box center [898, 769] width 818 height 1379
drag, startPoint x: 957, startPoint y: 733, endPoint x: 999, endPoint y: 733, distance: 42.0
click at [962, 733] on span "Add to Cart" at bounding box center [982, 731] width 67 height 14
drag, startPoint x: 1159, startPoint y: 733, endPoint x: 1155, endPoint y: 722, distance: 11.7
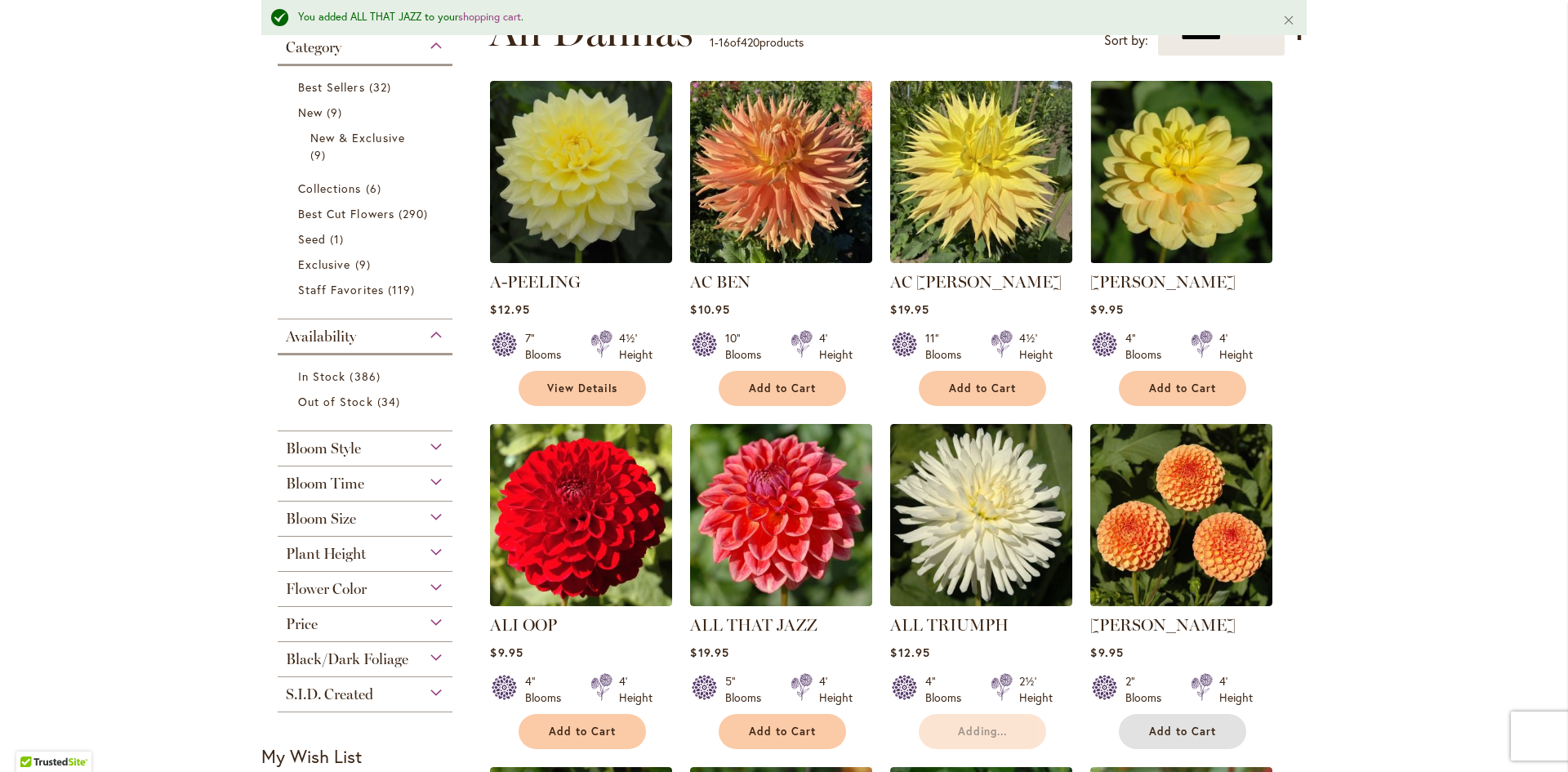
click at [1164, 728] on span "Add to Cart" at bounding box center [1182, 731] width 67 height 14
drag, startPoint x: 1155, startPoint y: 709, endPoint x: 1154, endPoint y: 614, distance: 95.0
click at [1152, 640] on div "AMBER QUEEN Rating: 67% 1 Review $9.95 2" Blooms 4' Height Adding..." at bounding box center [1182, 677] width 183 height 127
drag, startPoint x: 1158, startPoint y: 380, endPoint x: 969, endPoint y: 417, distance: 192.6
click at [1055, 414] on ol "A-PEELING $12.95 7" Blooms 4½' Height" at bounding box center [898, 769] width 818 height 1379
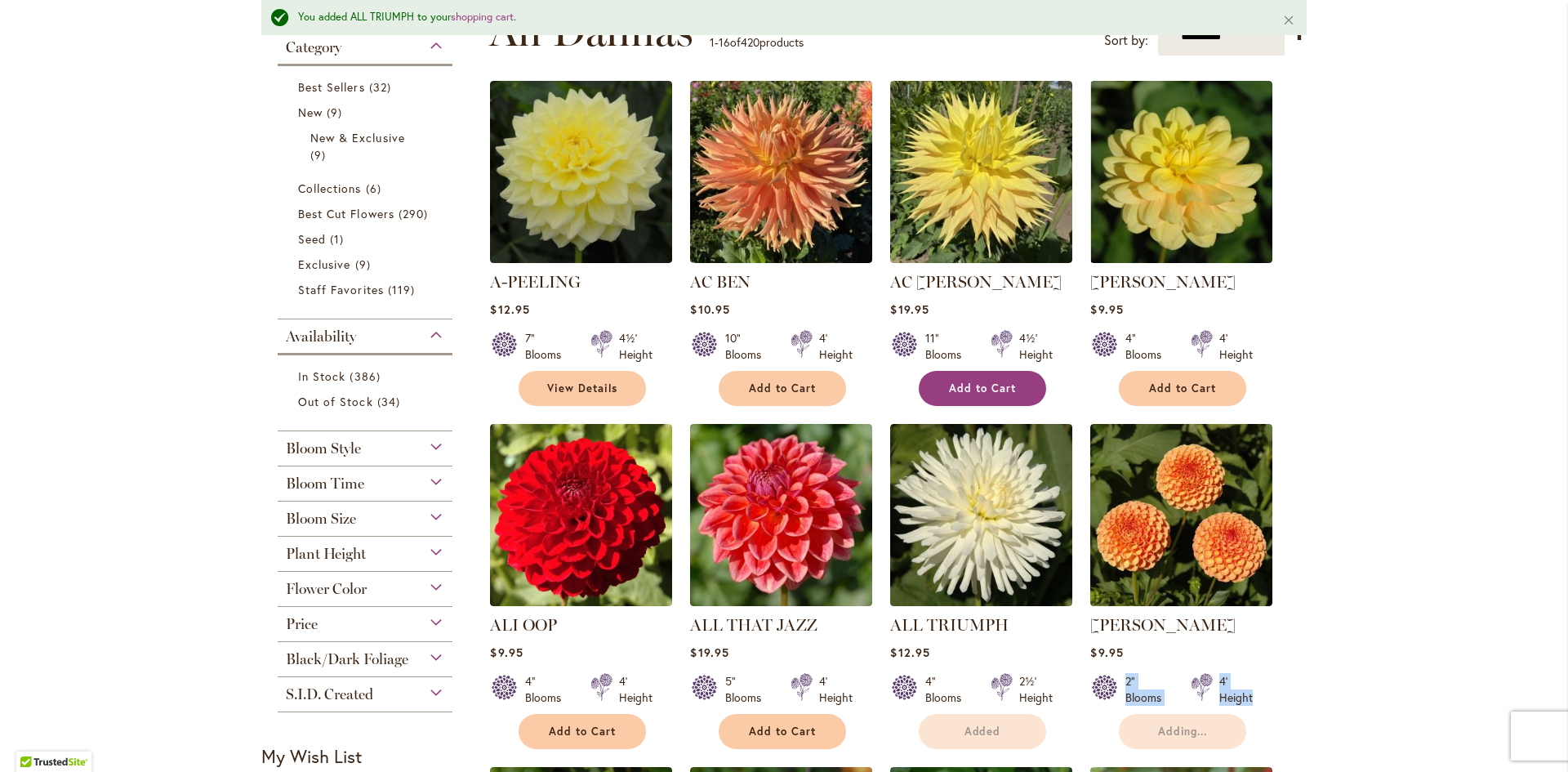
click at [981, 394] on button "Add to Cart" at bounding box center [983, 388] width 127 height 35
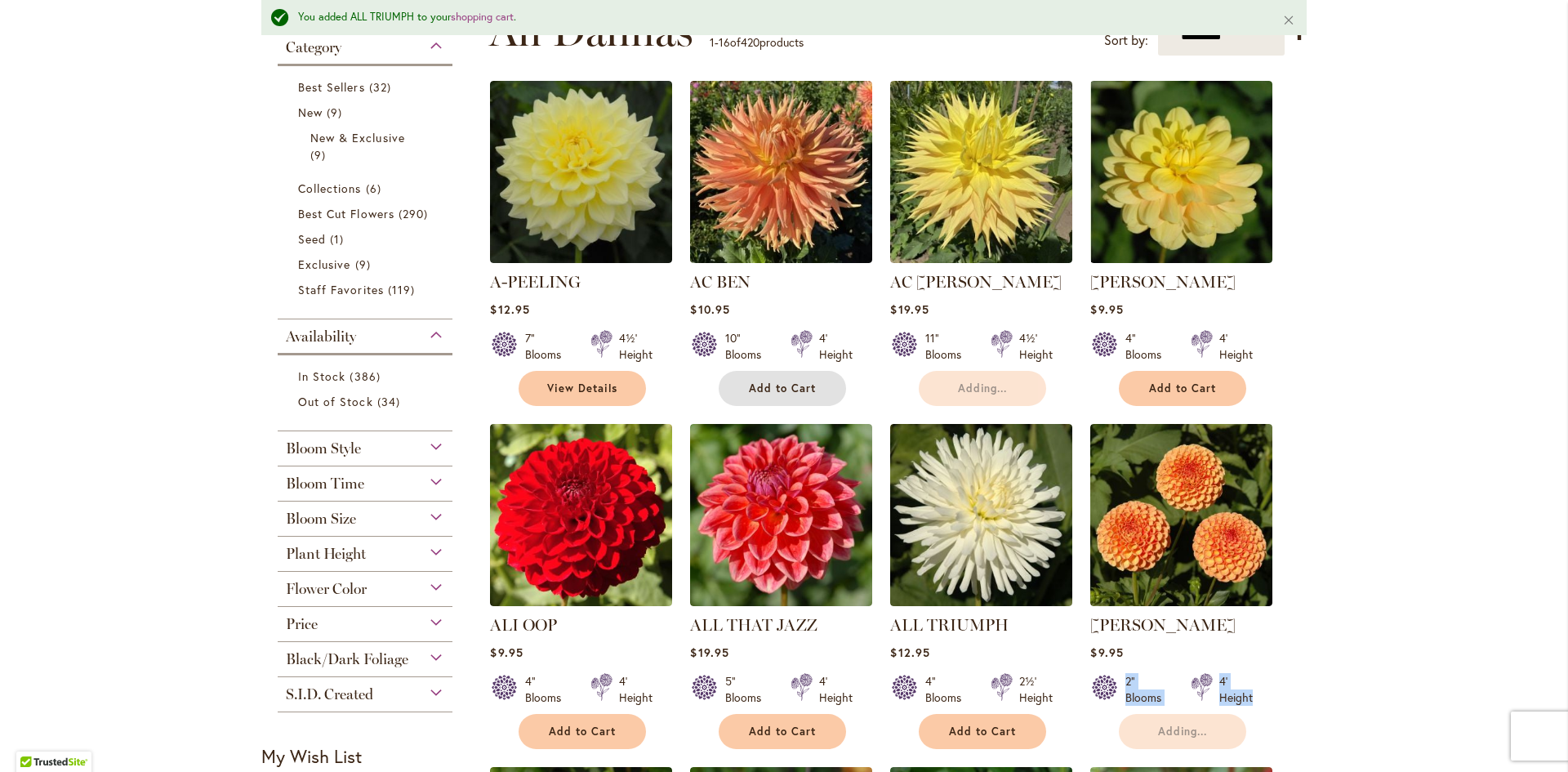
drag, startPoint x: 816, startPoint y: 374, endPoint x: 801, endPoint y: 375, distance: 15.0
click at [815, 375] on button "Add to Cart" at bounding box center [783, 388] width 127 height 35
drag, startPoint x: 561, startPoint y: 373, endPoint x: 910, endPoint y: 401, distance: 350.1
click at [563, 373] on link "View Details" at bounding box center [582, 388] width 127 height 35
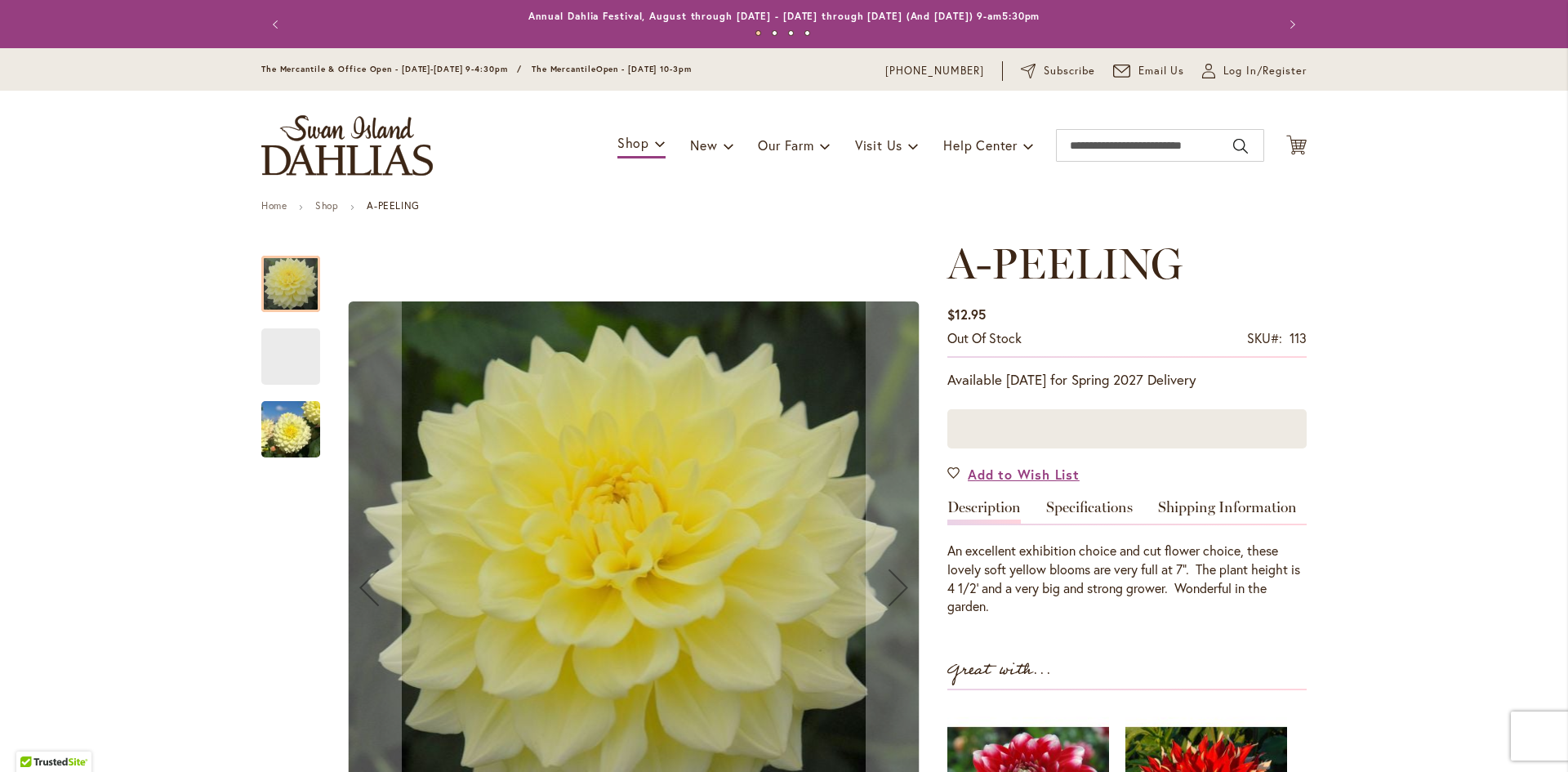
scroll to position [327, 0]
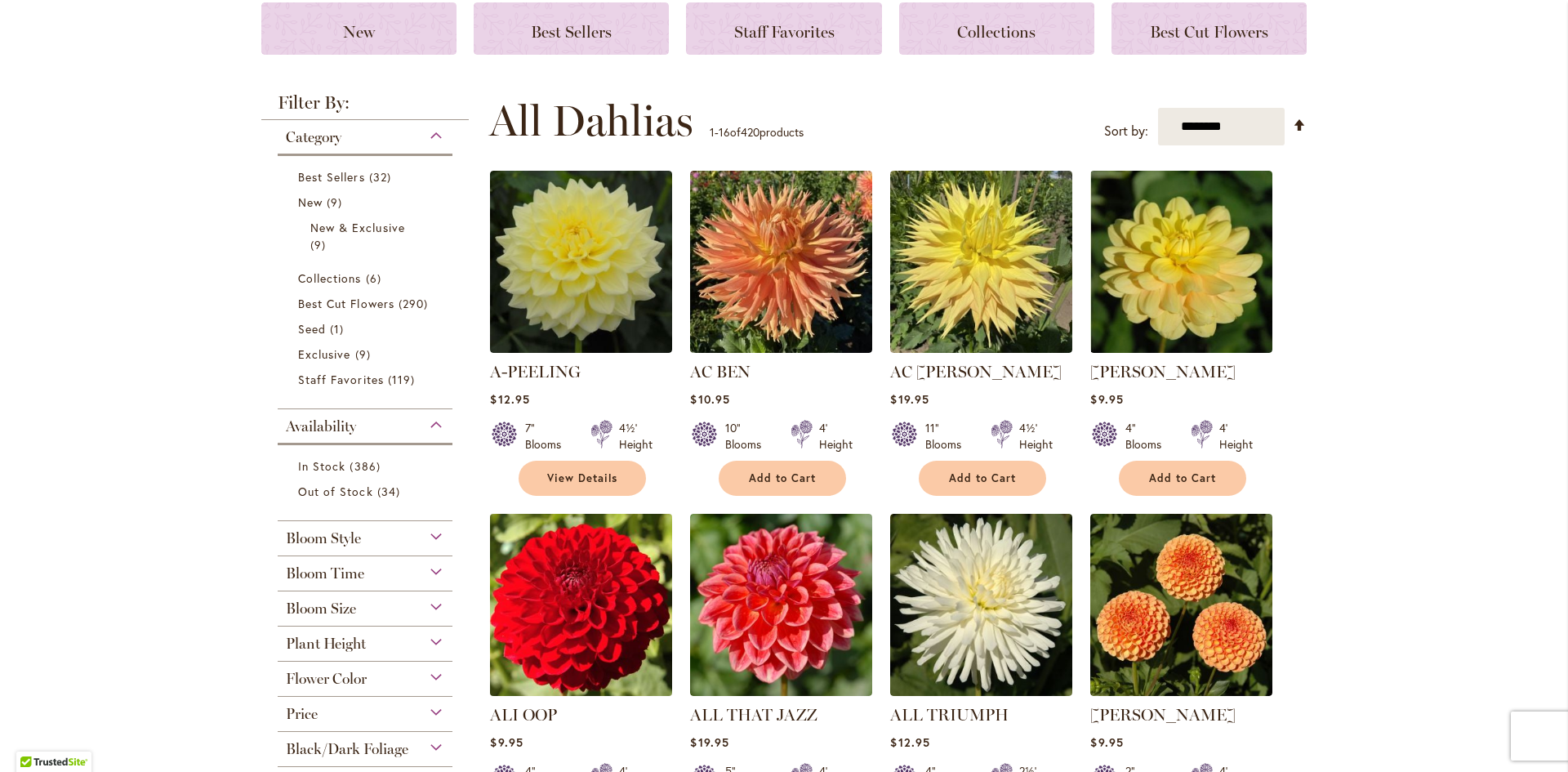
scroll to position [409, 0]
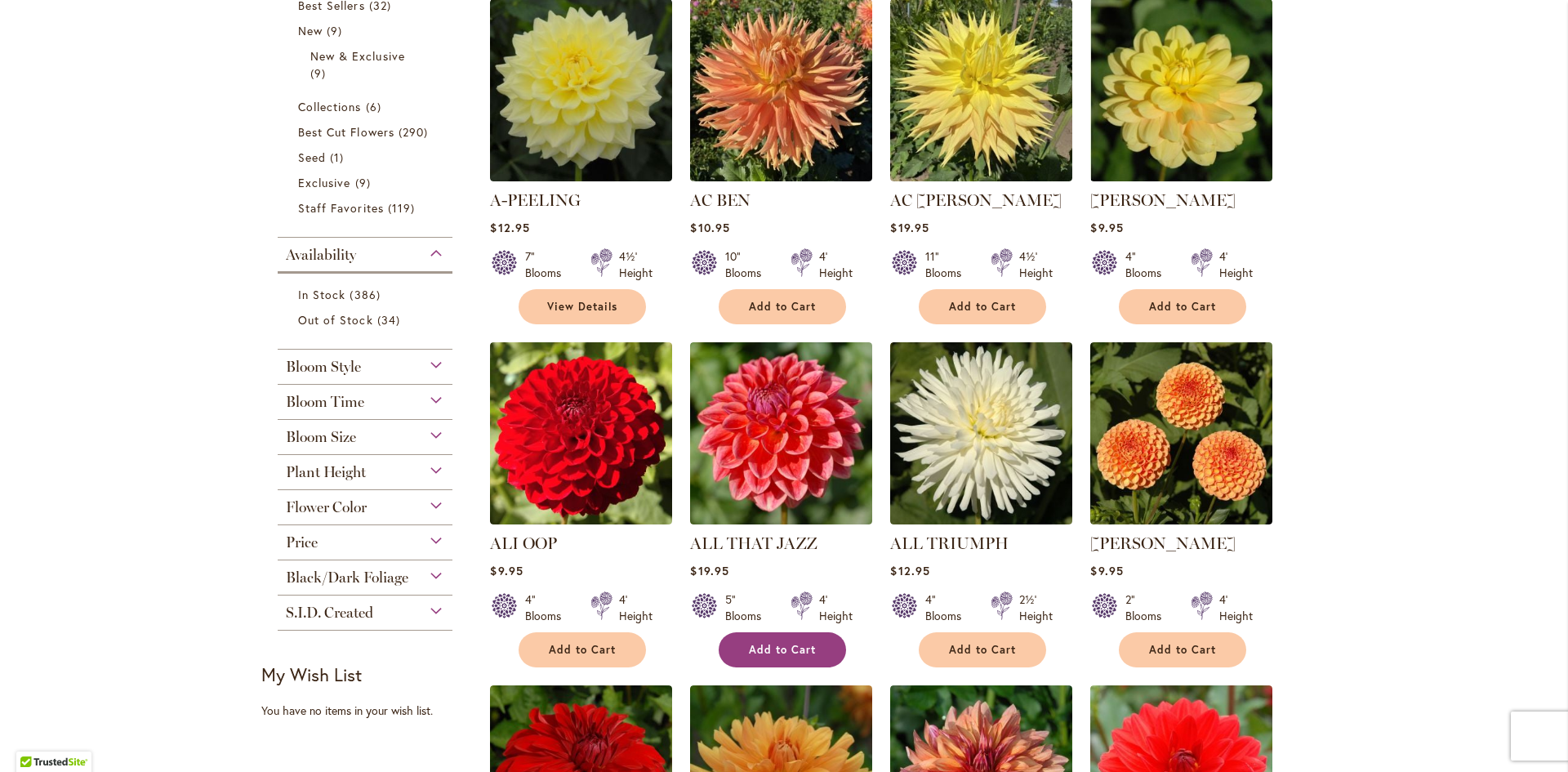
click at [751, 633] on button "Add to Cart" at bounding box center [783, 650] width 127 height 35
click at [755, 638] on form "Added" at bounding box center [783, 650] width 127 height 35
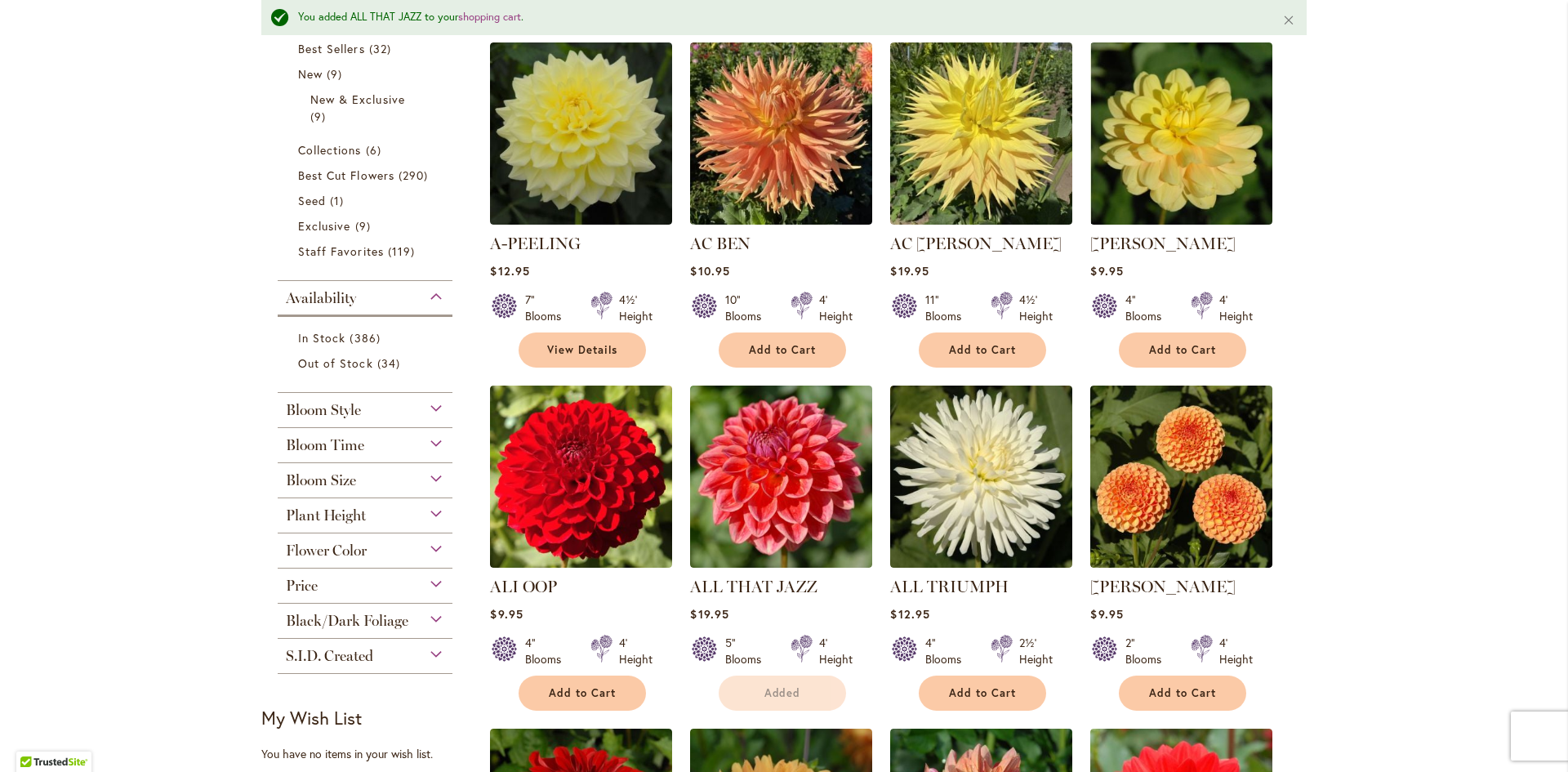
scroll to position [452, 0]
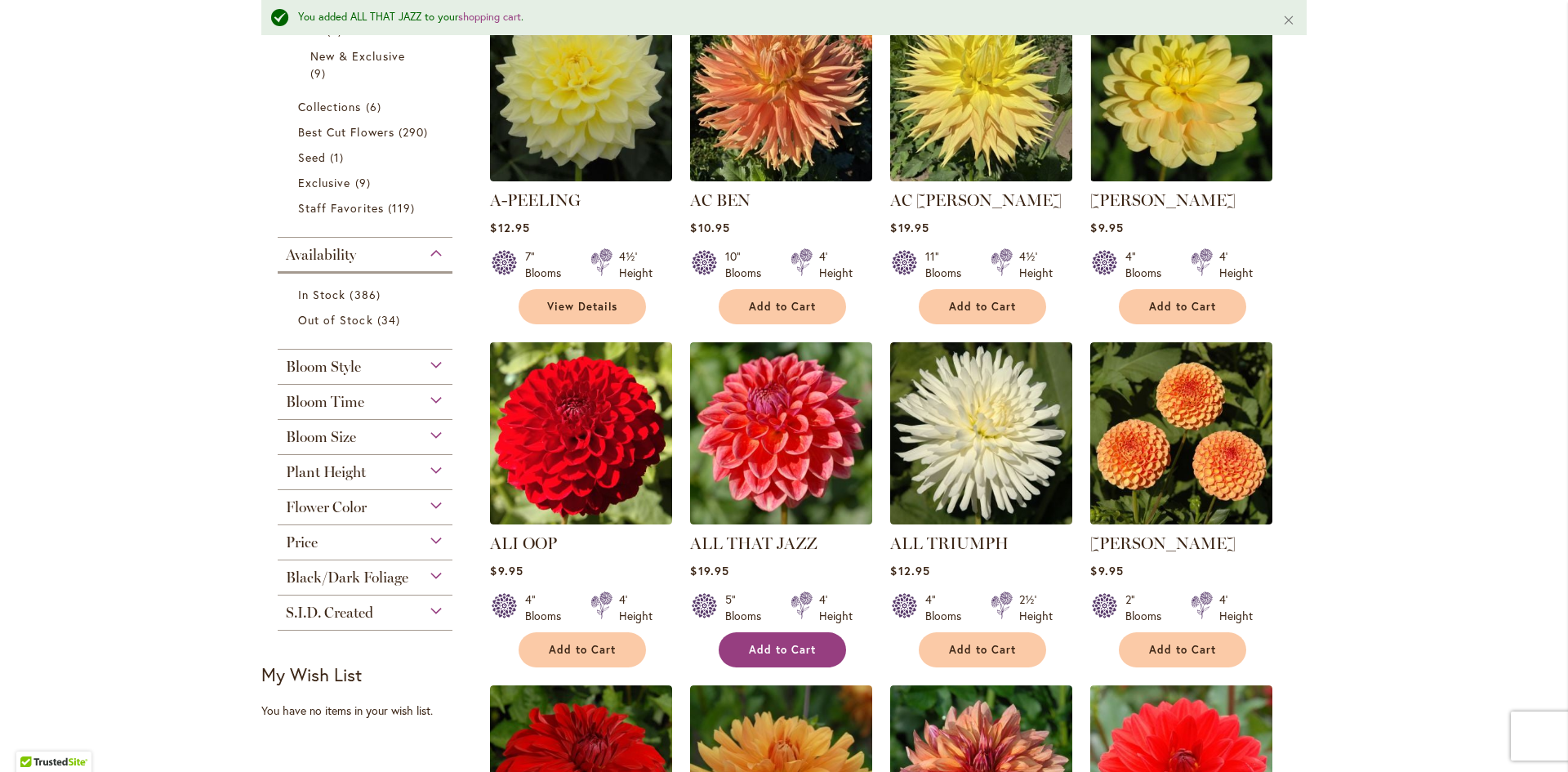
click at [755, 646] on form "Add to Cart" at bounding box center [783, 650] width 127 height 35
click at [755, 646] on span "Add to Cart" at bounding box center [782, 649] width 67 height 14
click at [755, 646] on form "Adding..." at bounding box center [783, 650] width 127 height 35
click at [755, 646] on form "Added" at bounding box center [783, 650] width 127 height 35
click at [757, 641] on form "Added" at bounding box center [783, 650] width 127 height 35
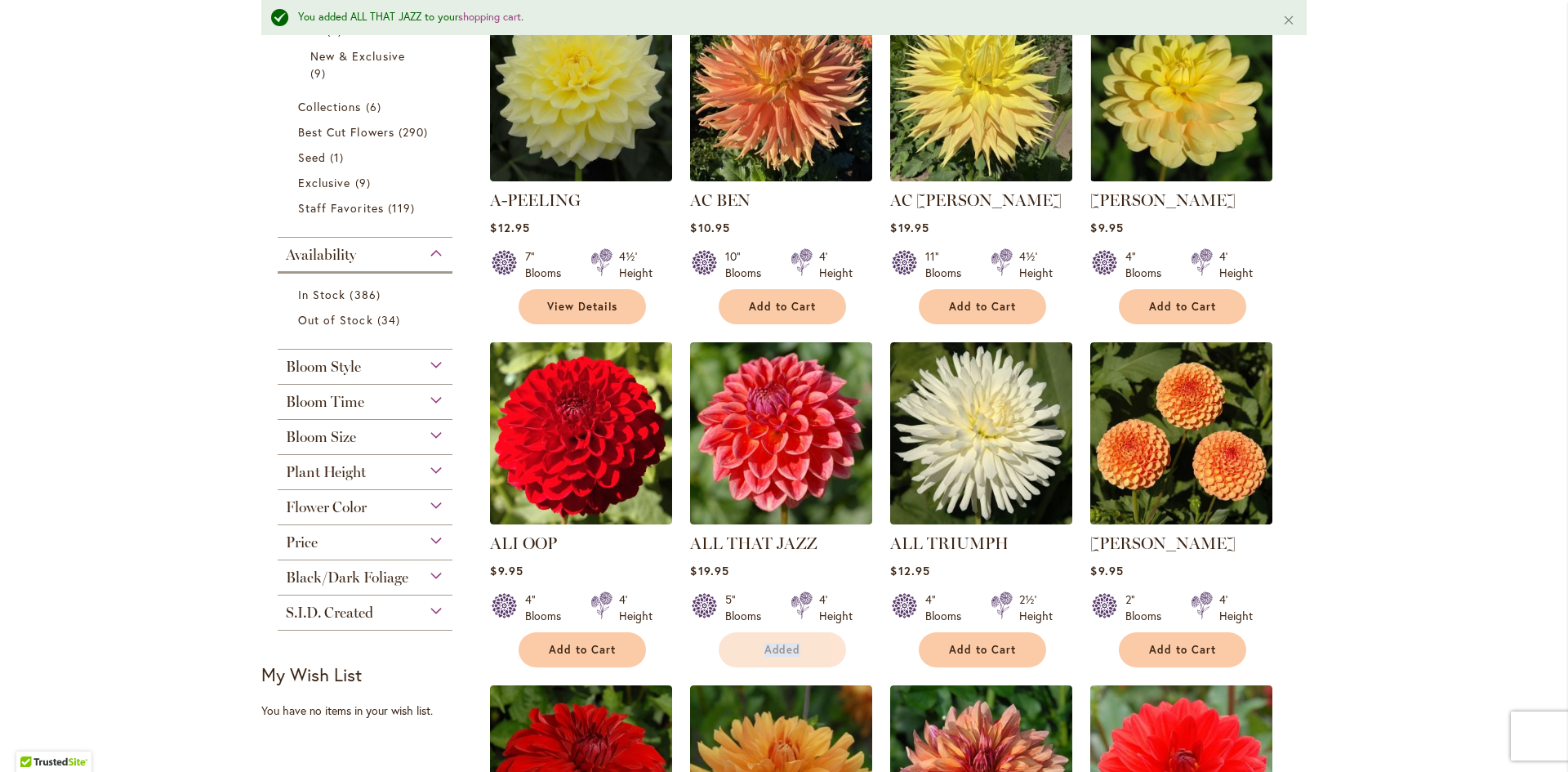
click at [755, 640] on form "Added" at bounding box center [783, 650] width 127 height 35
click at [755, 647] on form "Added" at bounding box center [783, 650] width 127 height 35
click at [749, 647] on span "Add to Cart" at bounding box center [782, 649] width 67 height 14
click at [750, 645] on form "Adding..." at bounding box center [783, 650] width 127 height 35
click at [775, 648] on form "Added" at bounding box center [783, 650] width 127 height 35
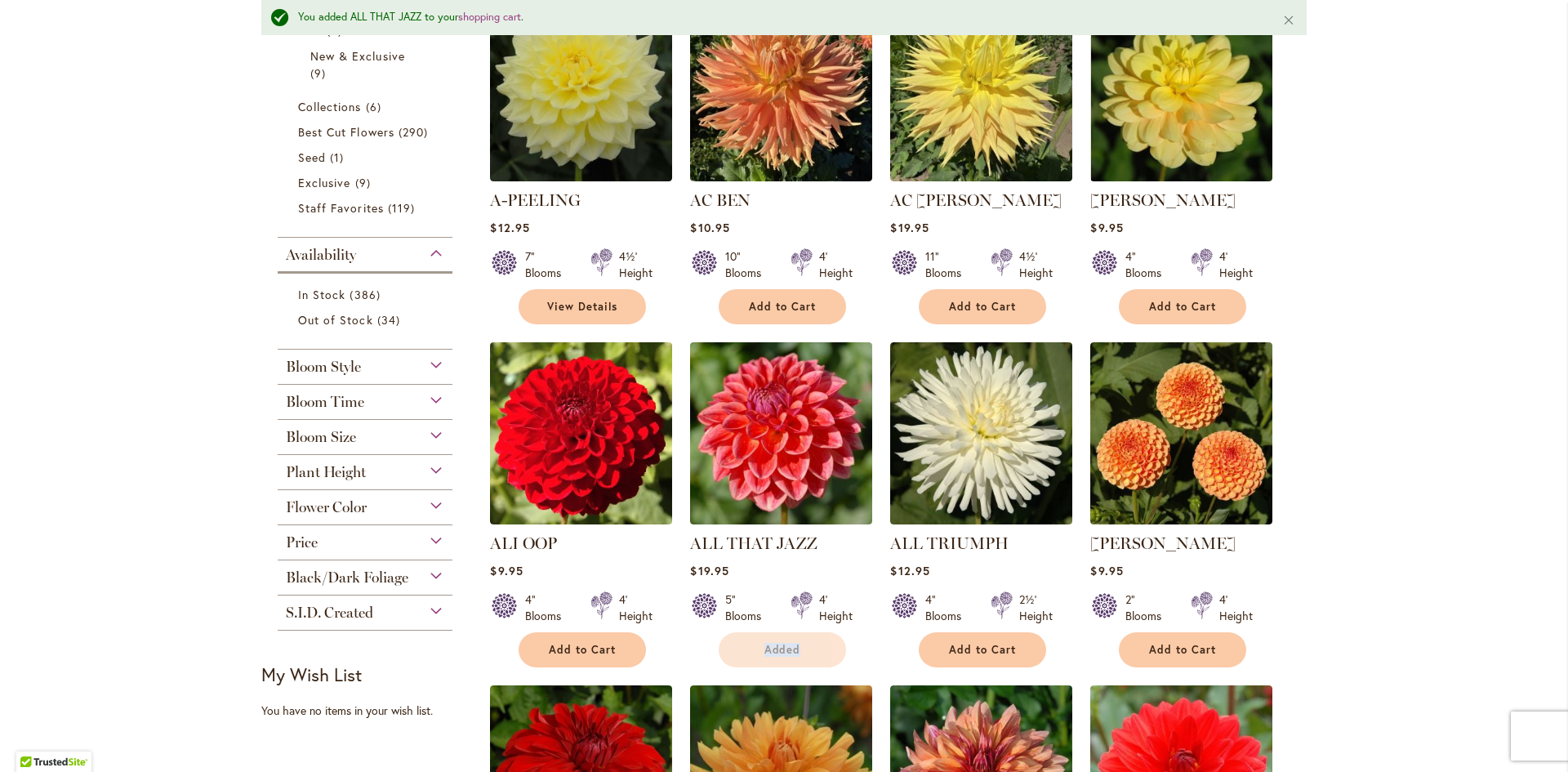
click at [776, 647] on form "Added" at bounding box center [783, 650] width 127 height 35
click at [780, 646] on form "Added" at bounding box center [783, 650] width 127 height 35
click at [783, 649] on span "Add to Cart" at bounding box center [782, 649] width 67 height 14
click at [783, 657] on form "Adding..." at bounding box center [783, 650] width 127 height 35
click at [783, 652] on form "Added" at bounding box center [783, 650] width 127 height 35
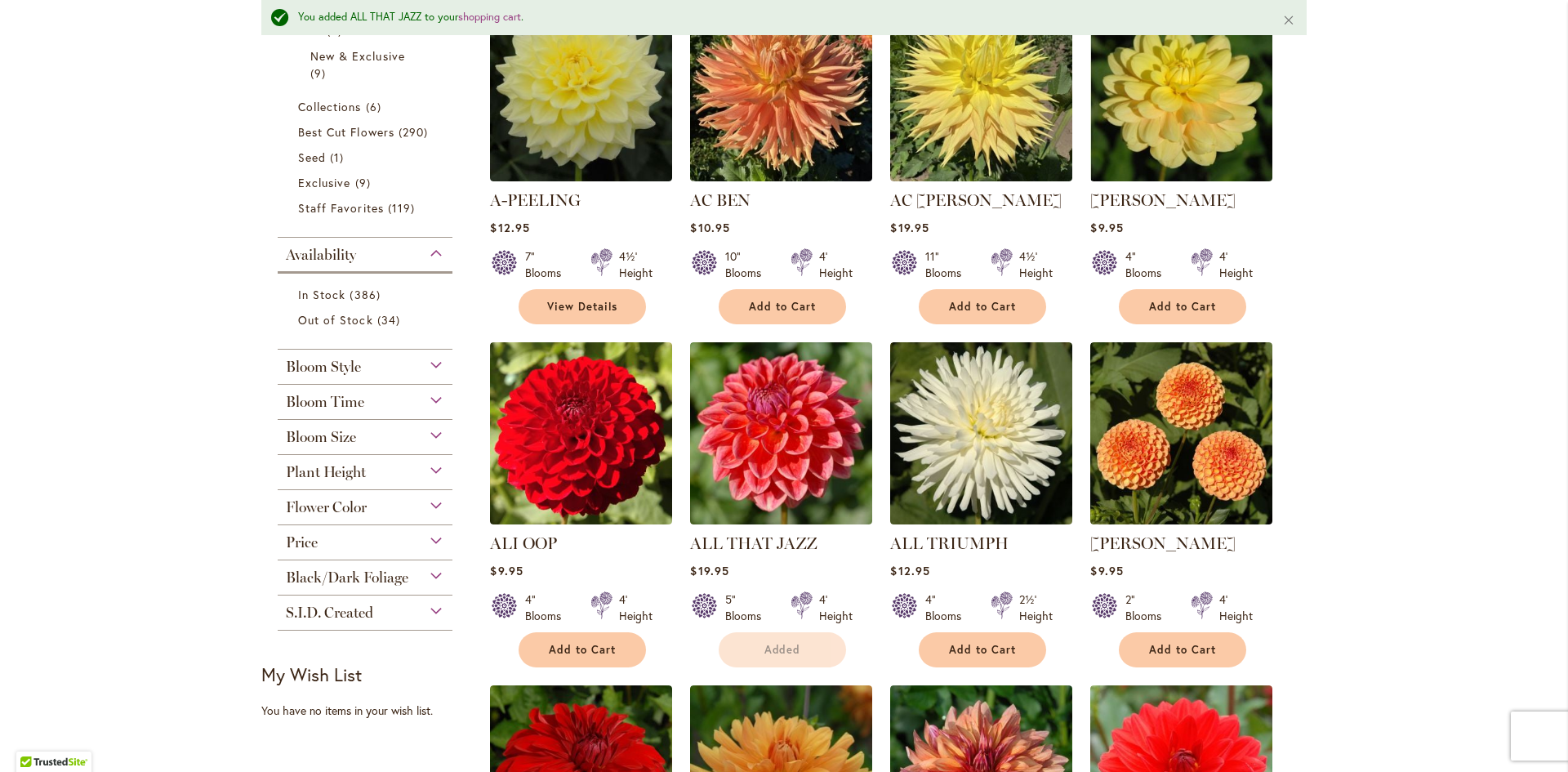
click at [783, 655] on form "Added" at bounding box center [783, 650] width 127 height 35
click at [783, 655] on button "Add to Cart" at bounding box center [783, 650] width 127 height 35
click at [783, 655] on form "Adding..." at bounding box center [783, 650] width 127 height 35
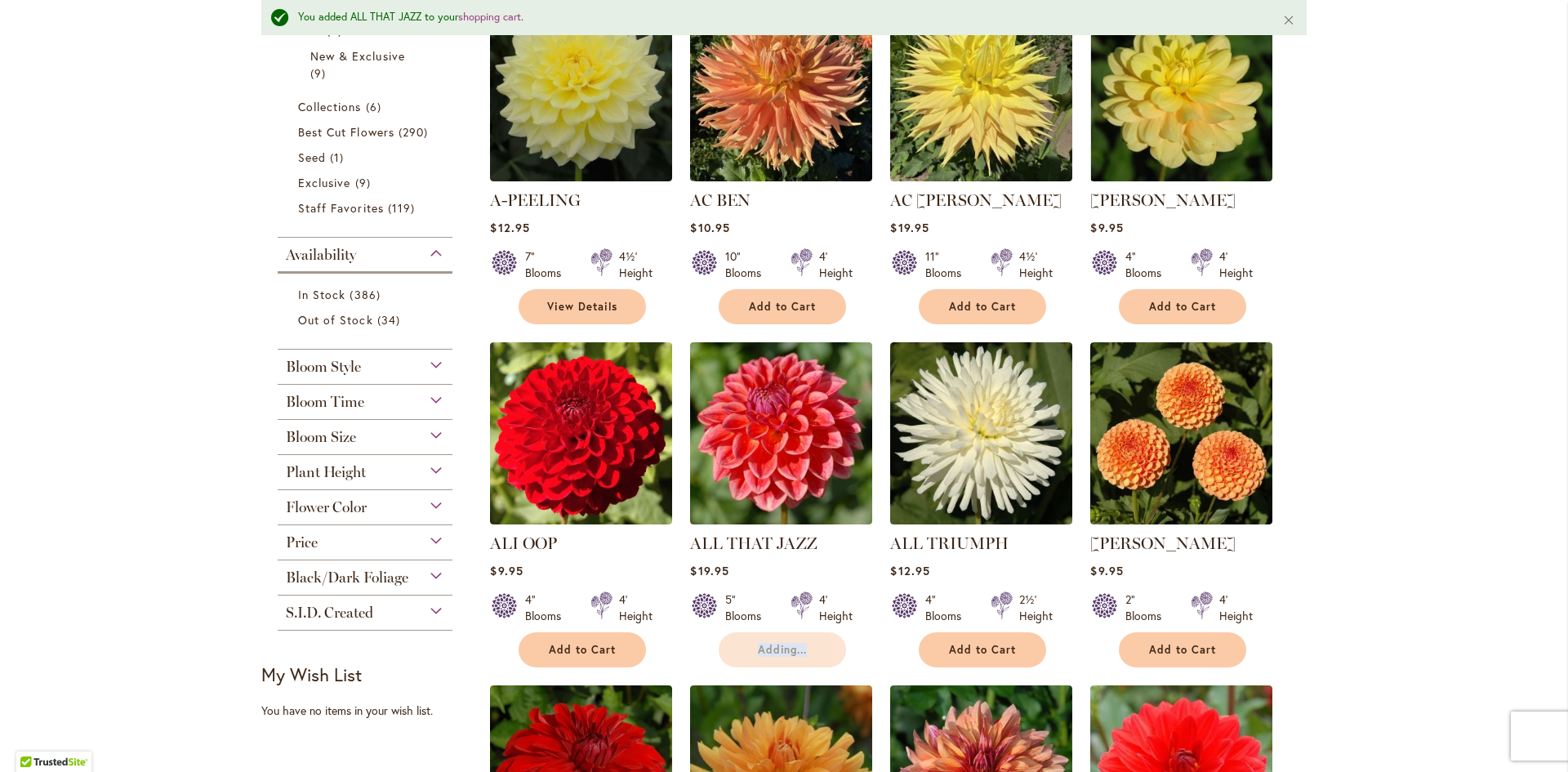
click at [783, 655] on form "Adding..." at bounding box center [783, 650] width 127 height 35
click at [783, 655] on form "Added" at bounding box center [783, 650] width 127 height 35
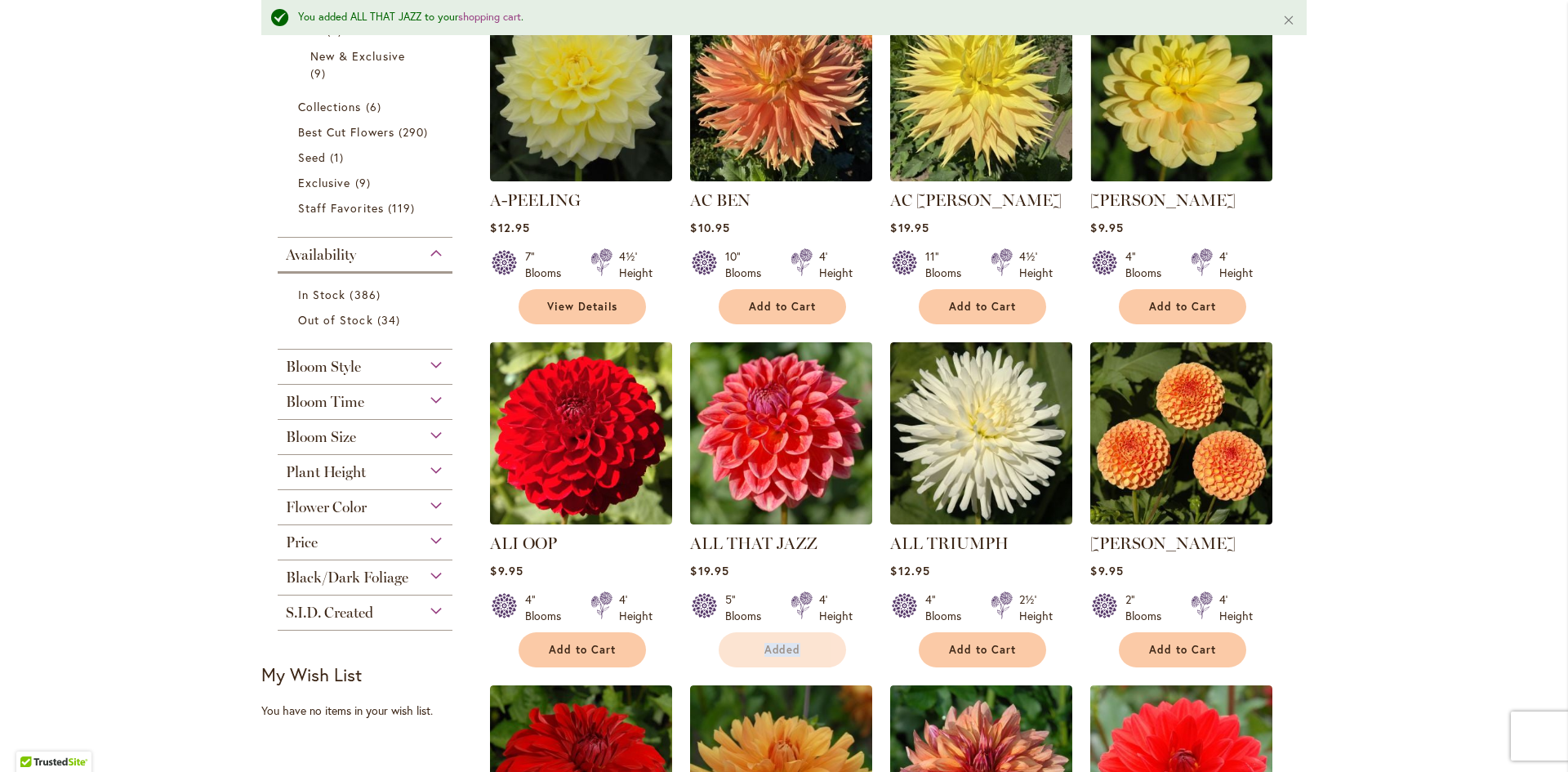
click at [788, 652] on form "Added" at bounding box center [783, 650] width 127 height 35
click at [788, 652] on span "Add to Cart" at bounding box center [782, 649] width 67 height 14
click at [789, 651] on form "Adding..." at bounding box center [783, 650] width 127 height 35
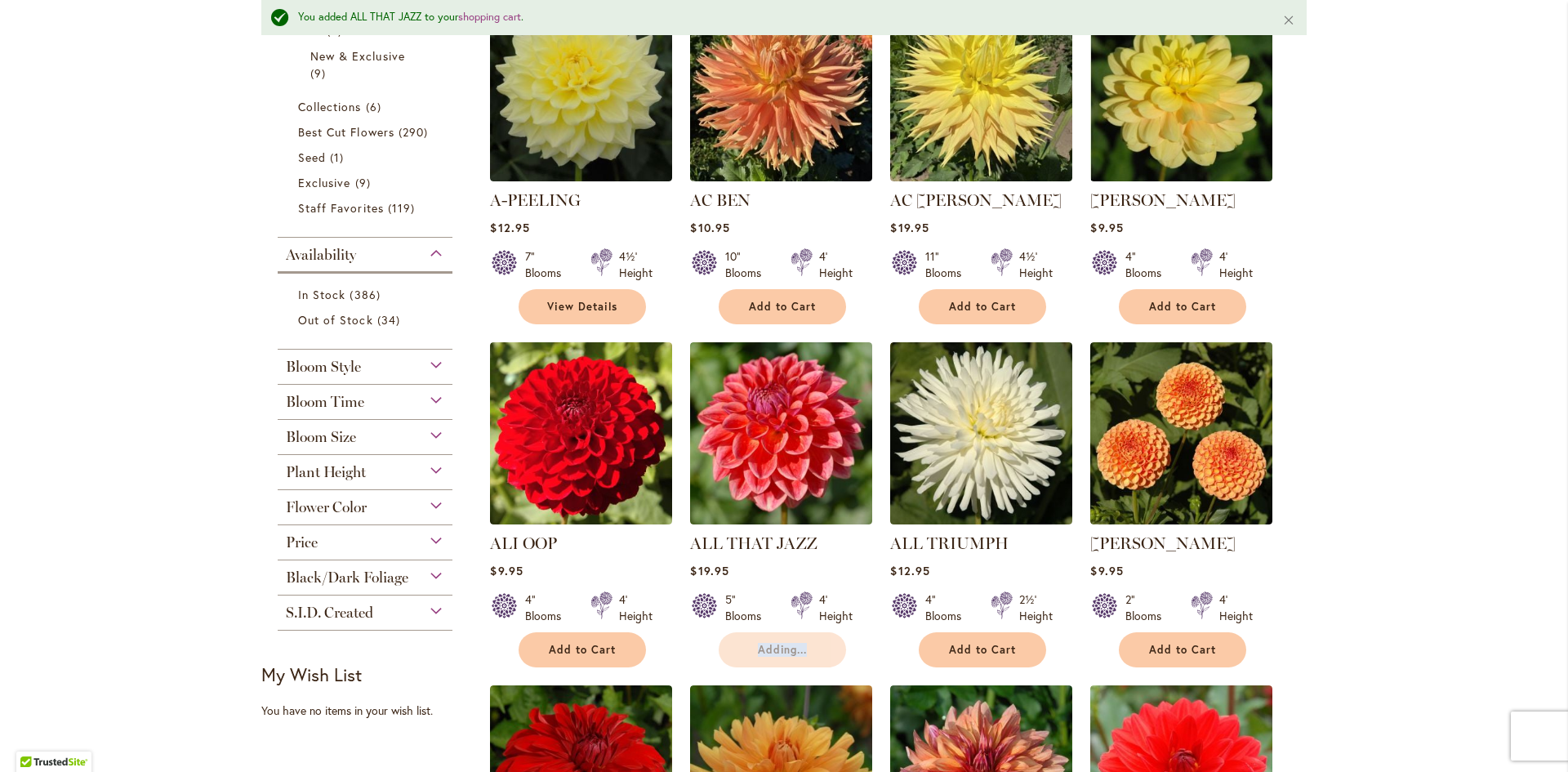
click at [789, 651] on form "Adding..." at bounding box center [783, 650] width 127 height 35
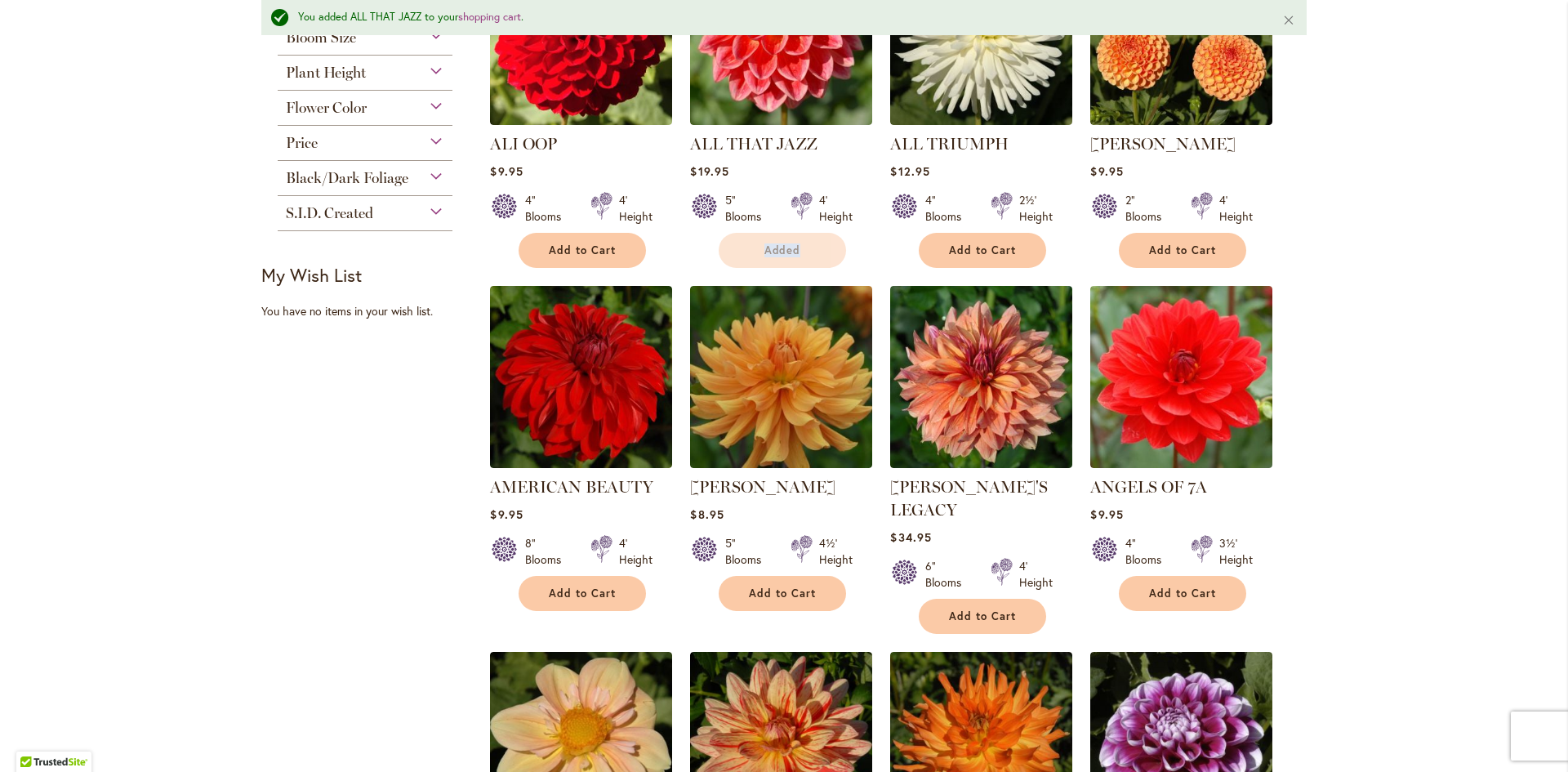
scroll to position [1106, 0]
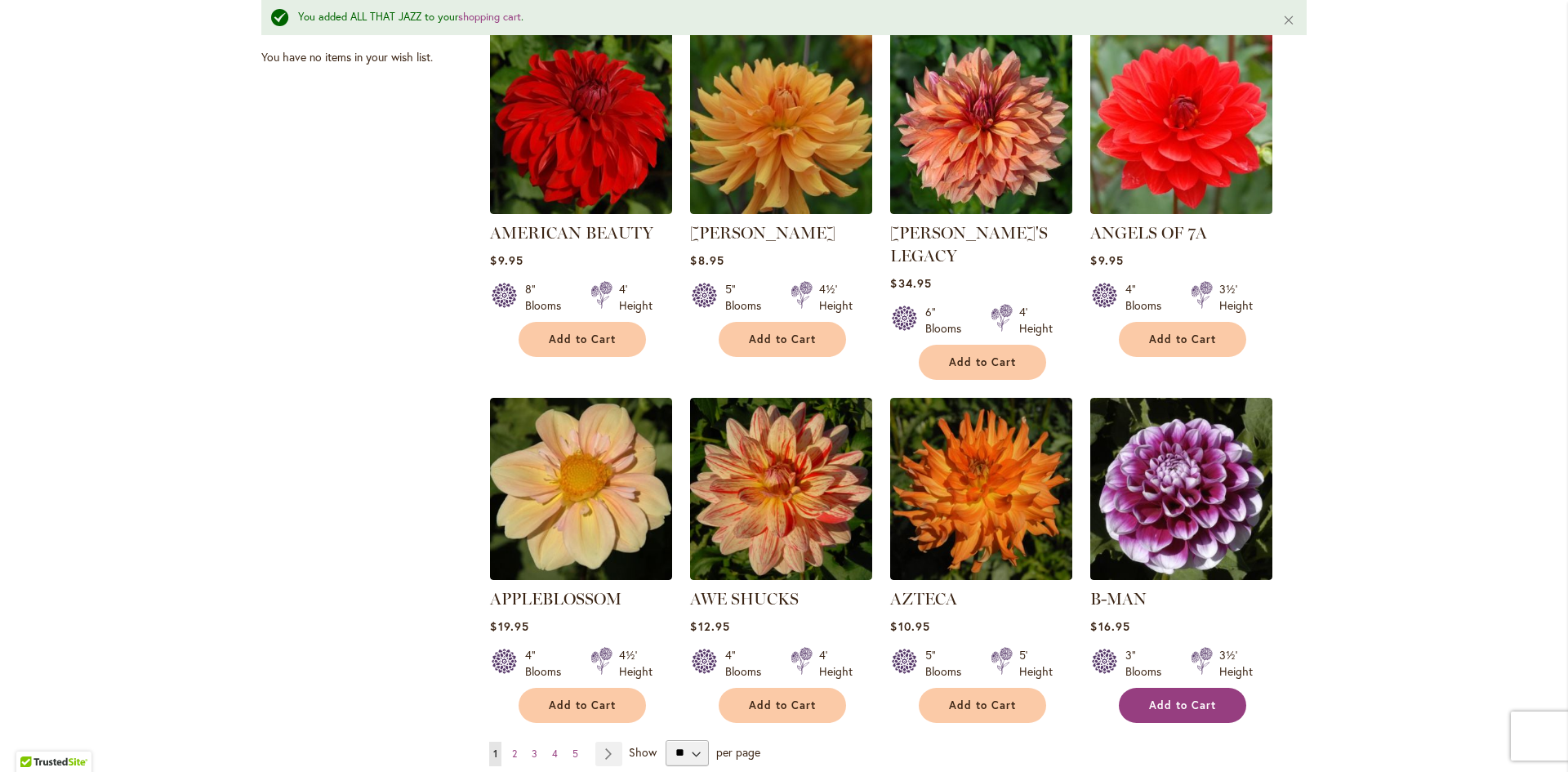
click at [1198, 698] on span "Add to Cart" at bounding box center [1182, 705] width 67 height 14
click at [1200, 688] on form "Adding..." at bounding box center [1183, 706] width 127 height 35
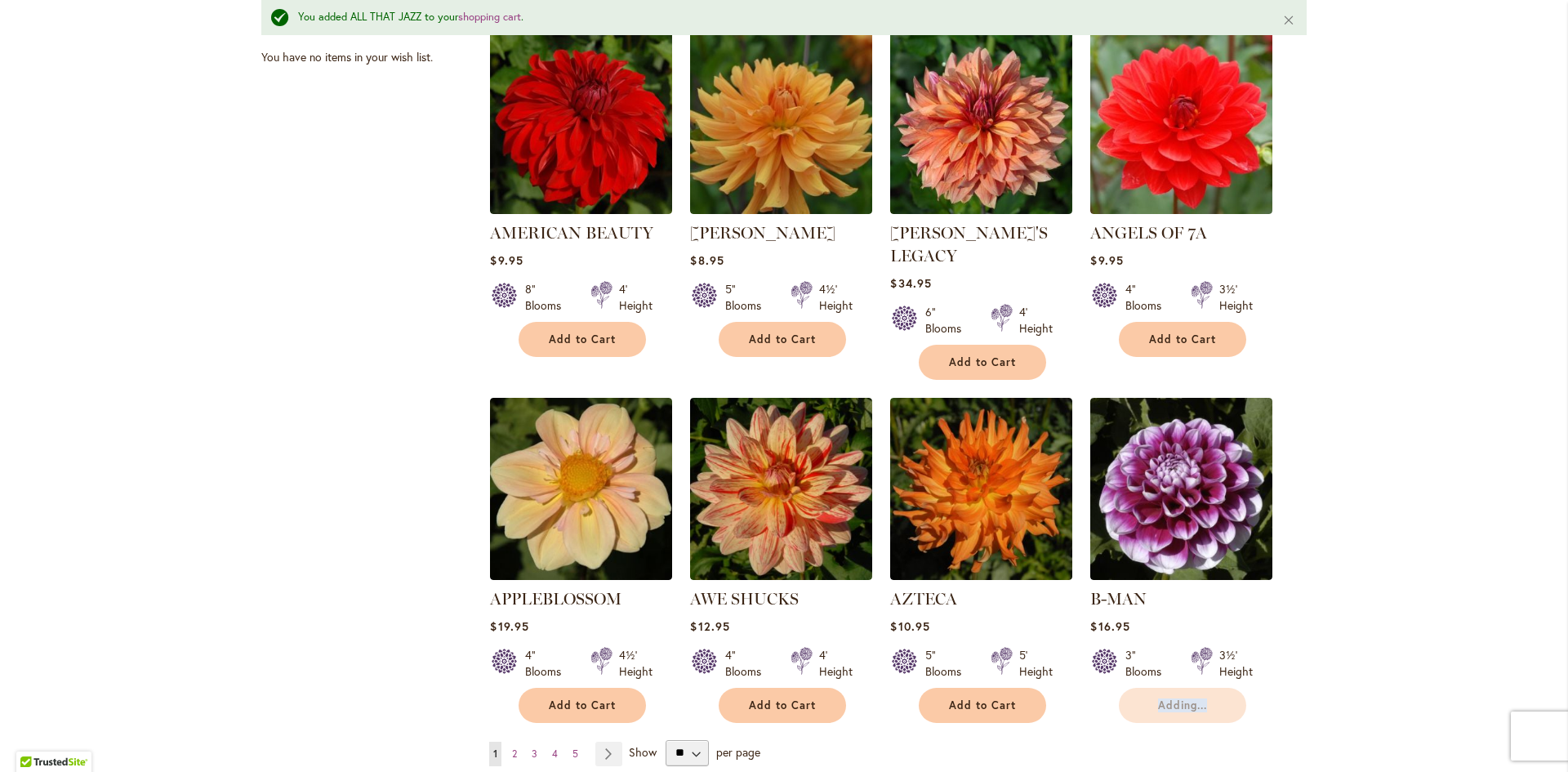
click at [1198, 688] on form "Adding..." at bounding box center [1183, 706] width 127 height 35
click at [1134, 688] on form "Added" at bounding box center [1183, 706] width 127 height 35
click at [690, 741] on select "** ** ** **" at bounding box center [687, 754] width 43 height 26
select select "**"
click at [666, 741] on select "** ** ** **" at bounding box center [687, 754] width 43 height 26
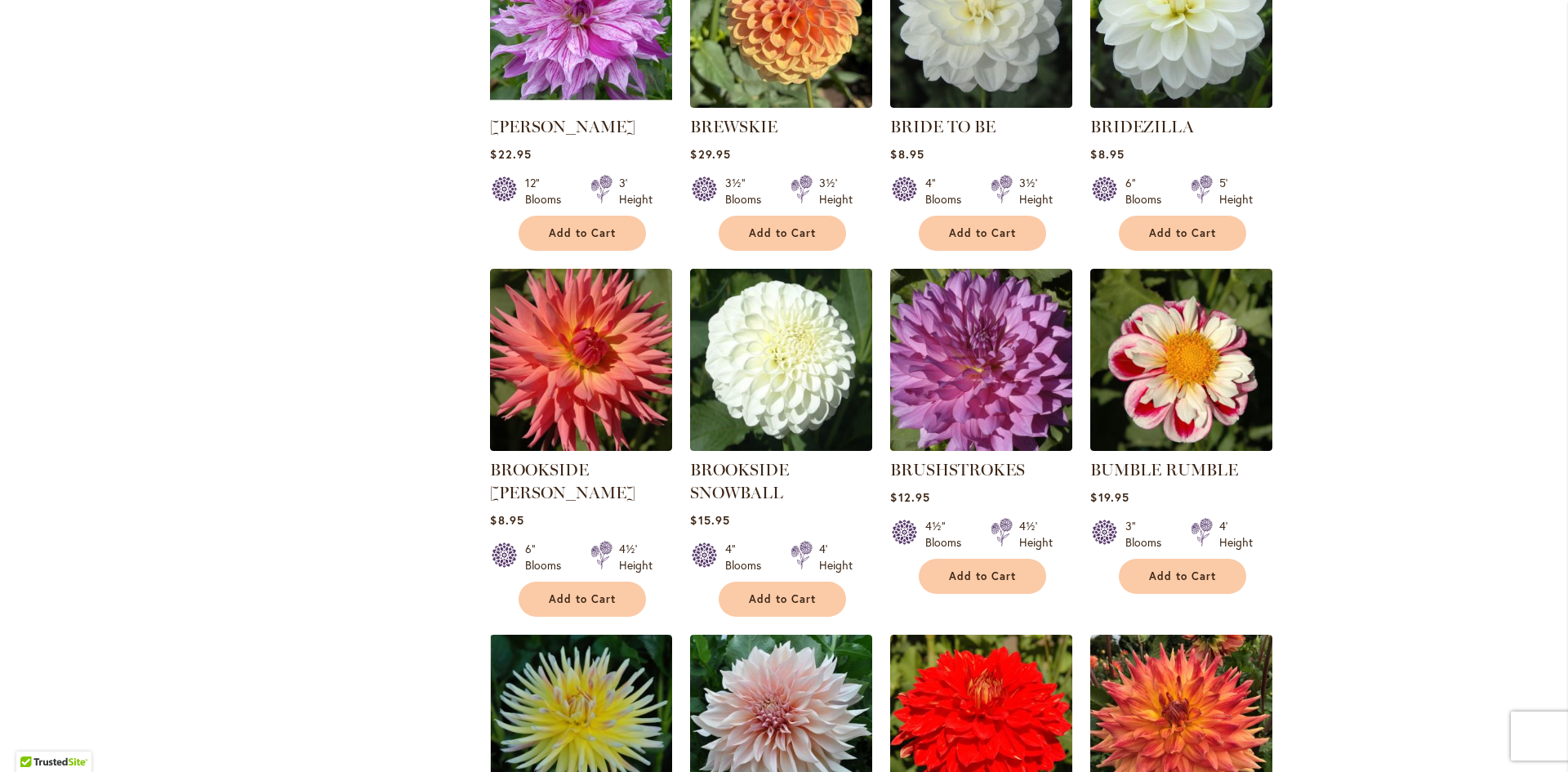
scroll to position [4657, 0]
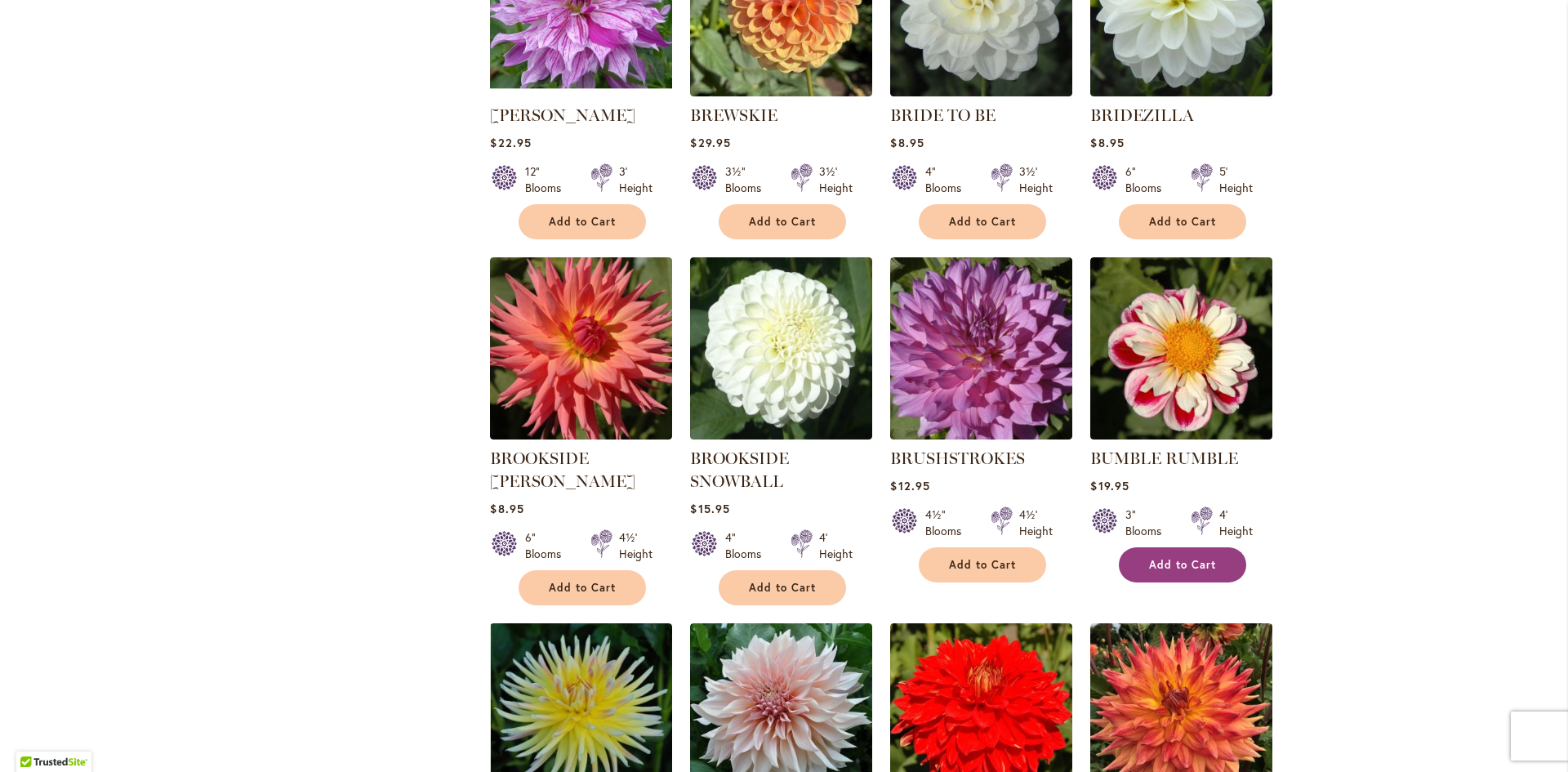
click at [1138, 548] on button "Add to Cart" at bounding box center [1183, 565] width 127 height 35
click at [739, 204] on button "Add to Cart" at bounding box center [783, 221] width 127 height 35
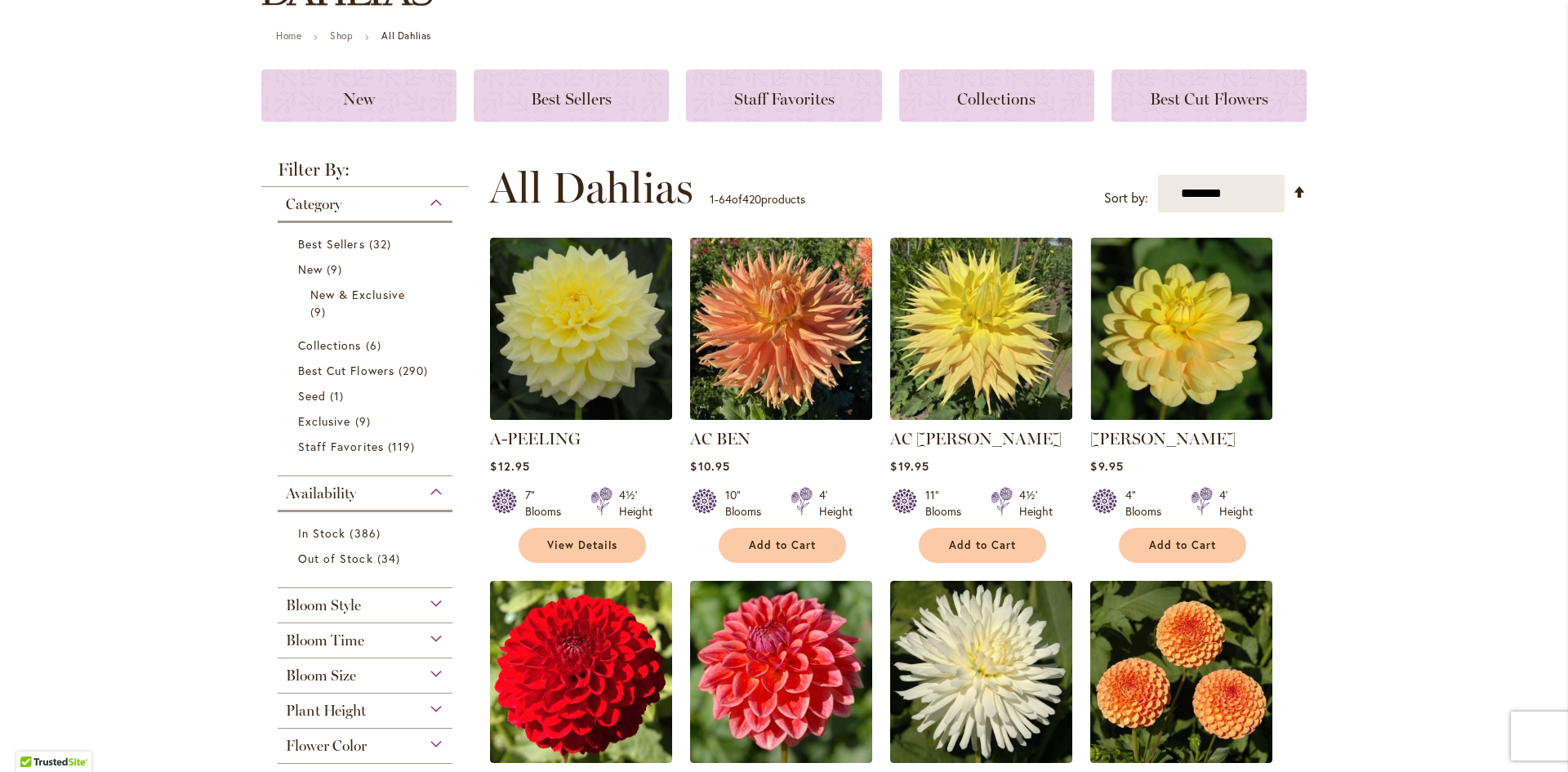
scroll to position [0, 0]
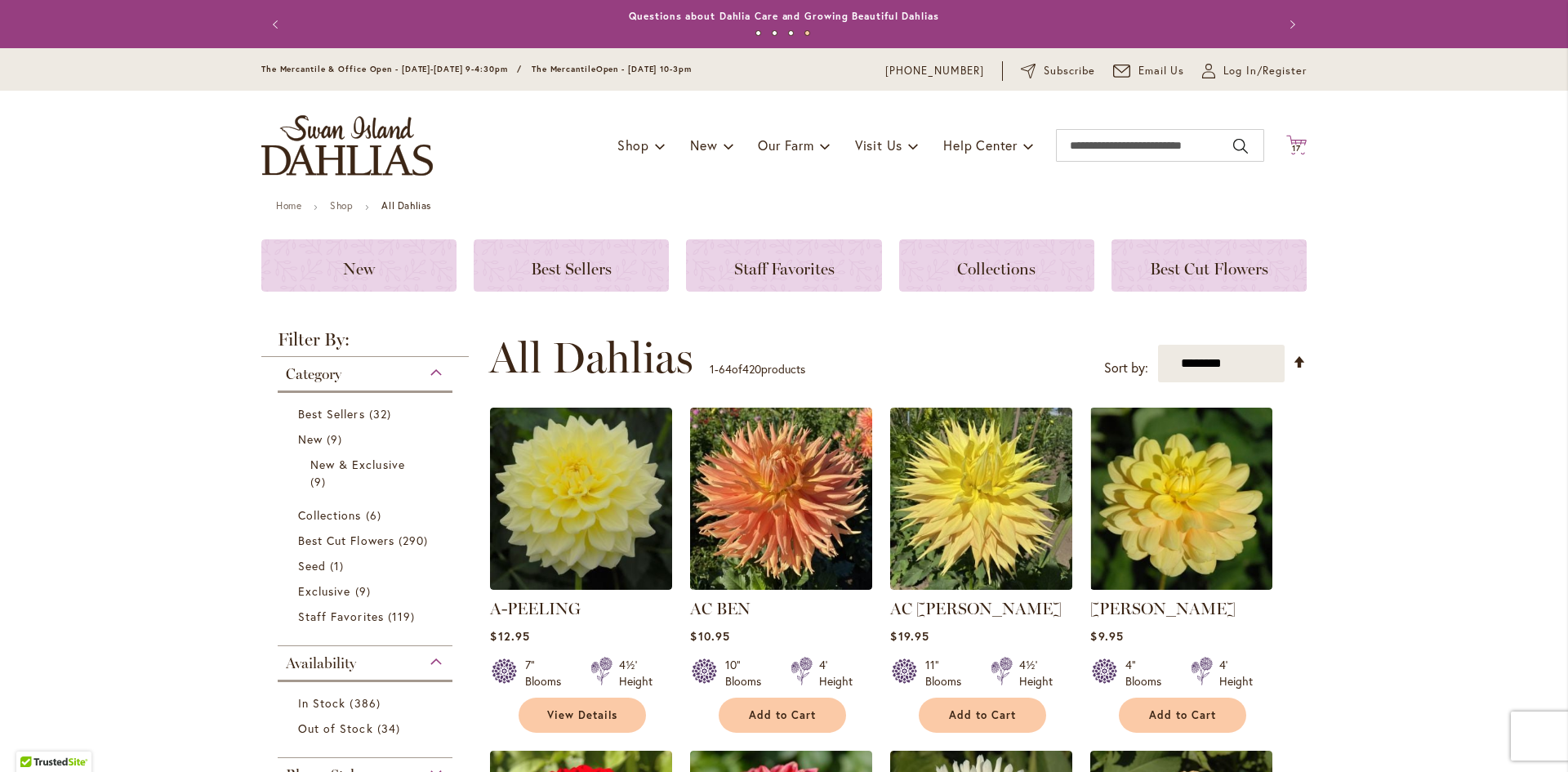
click at [1292, 149] on span "17" at bounding box center [1296, 148] width 9 height 11
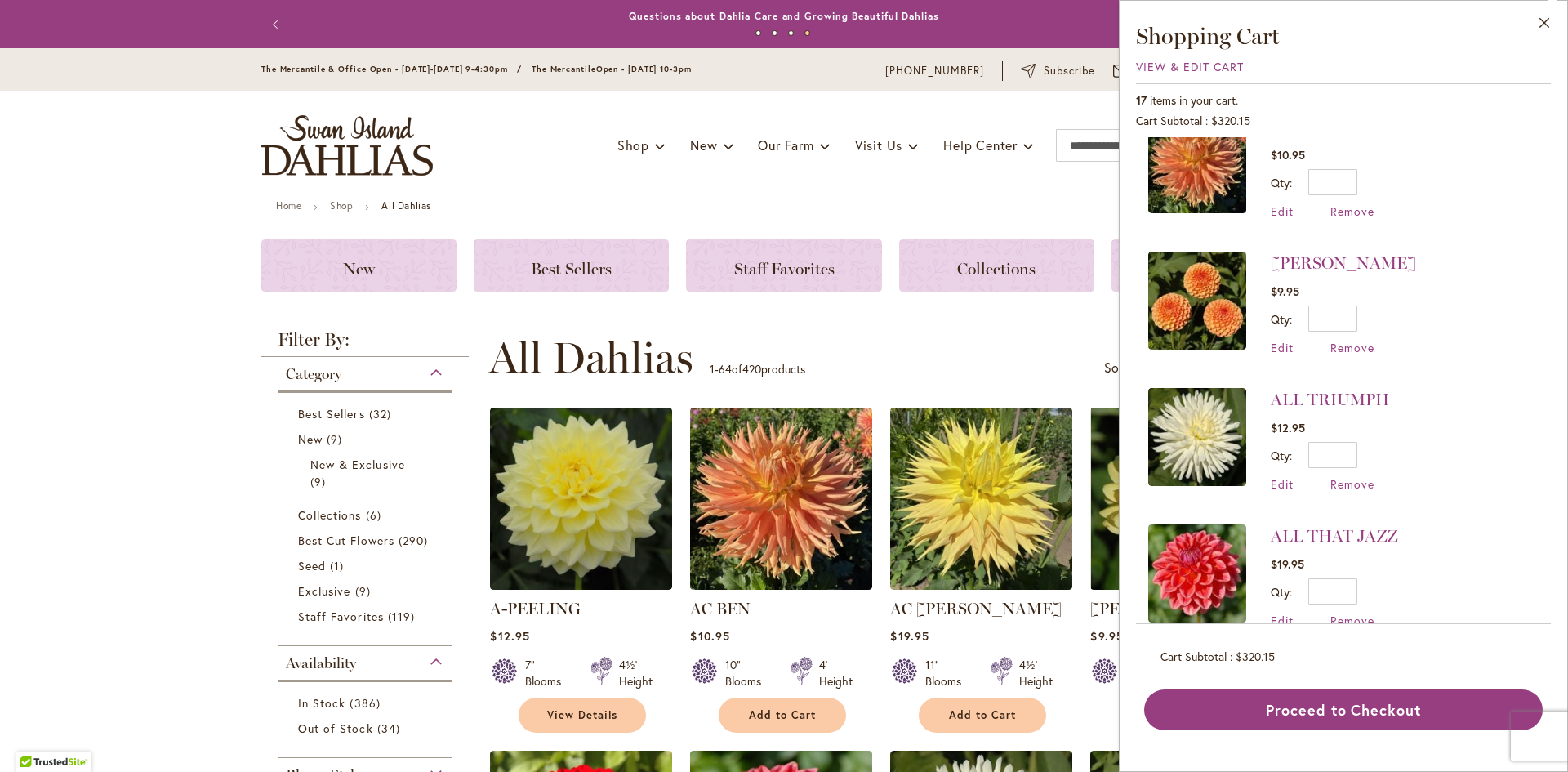
scroll to position [607, 0]
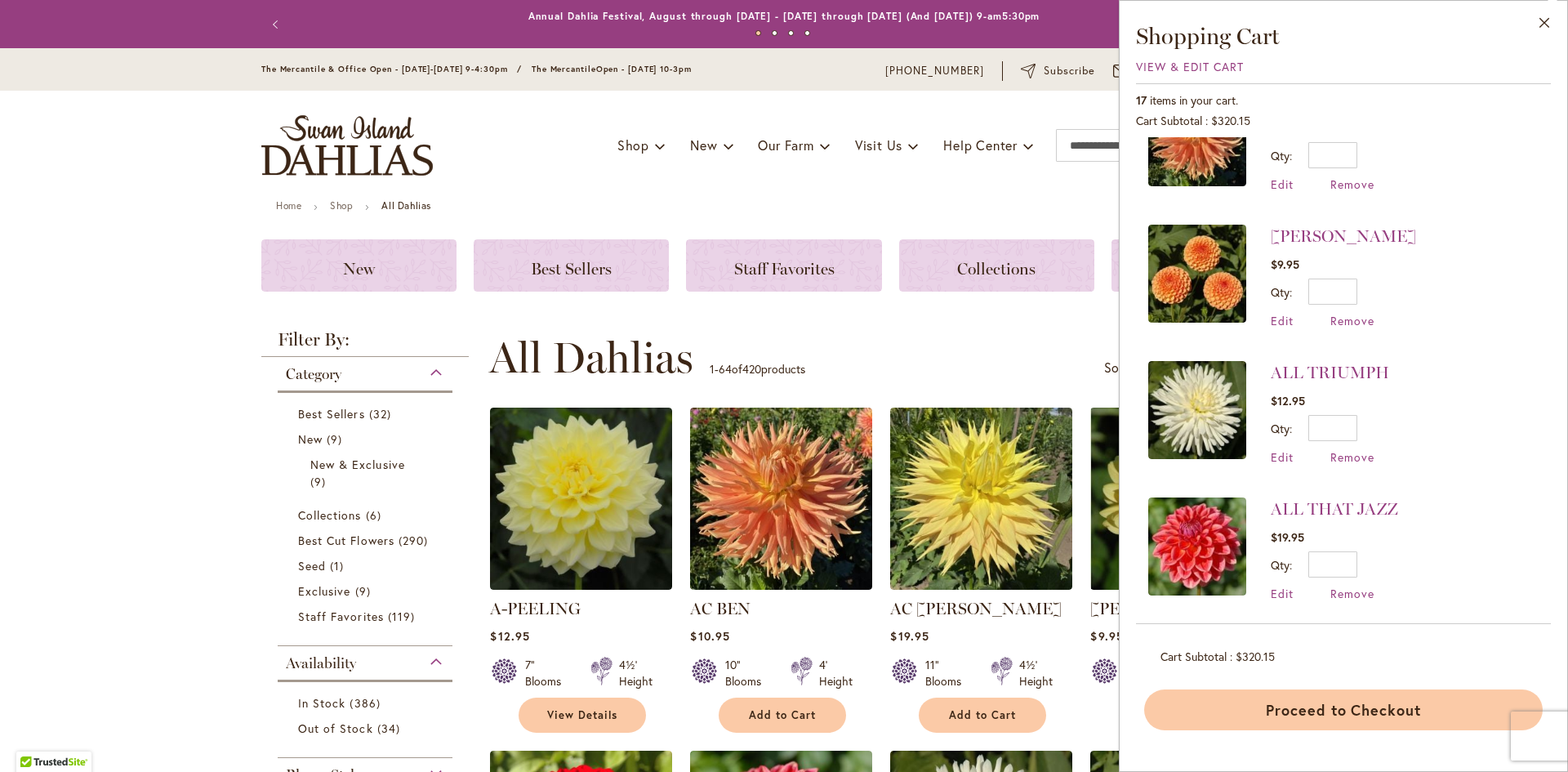
click at [1188, 706] on button "Proceed to Checkout" at bounding box center [1343, 710] width 398 height 41
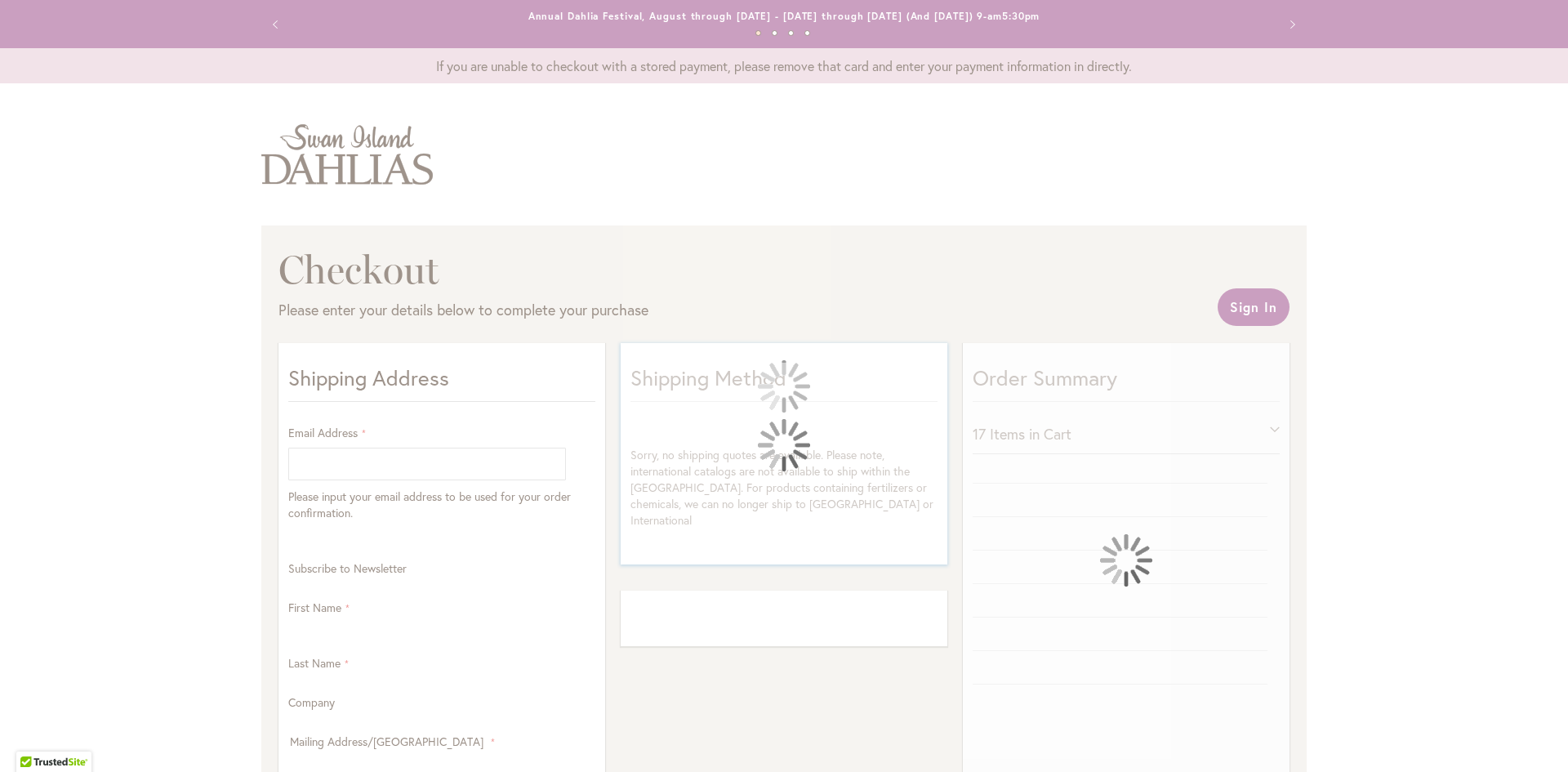
select select "**"
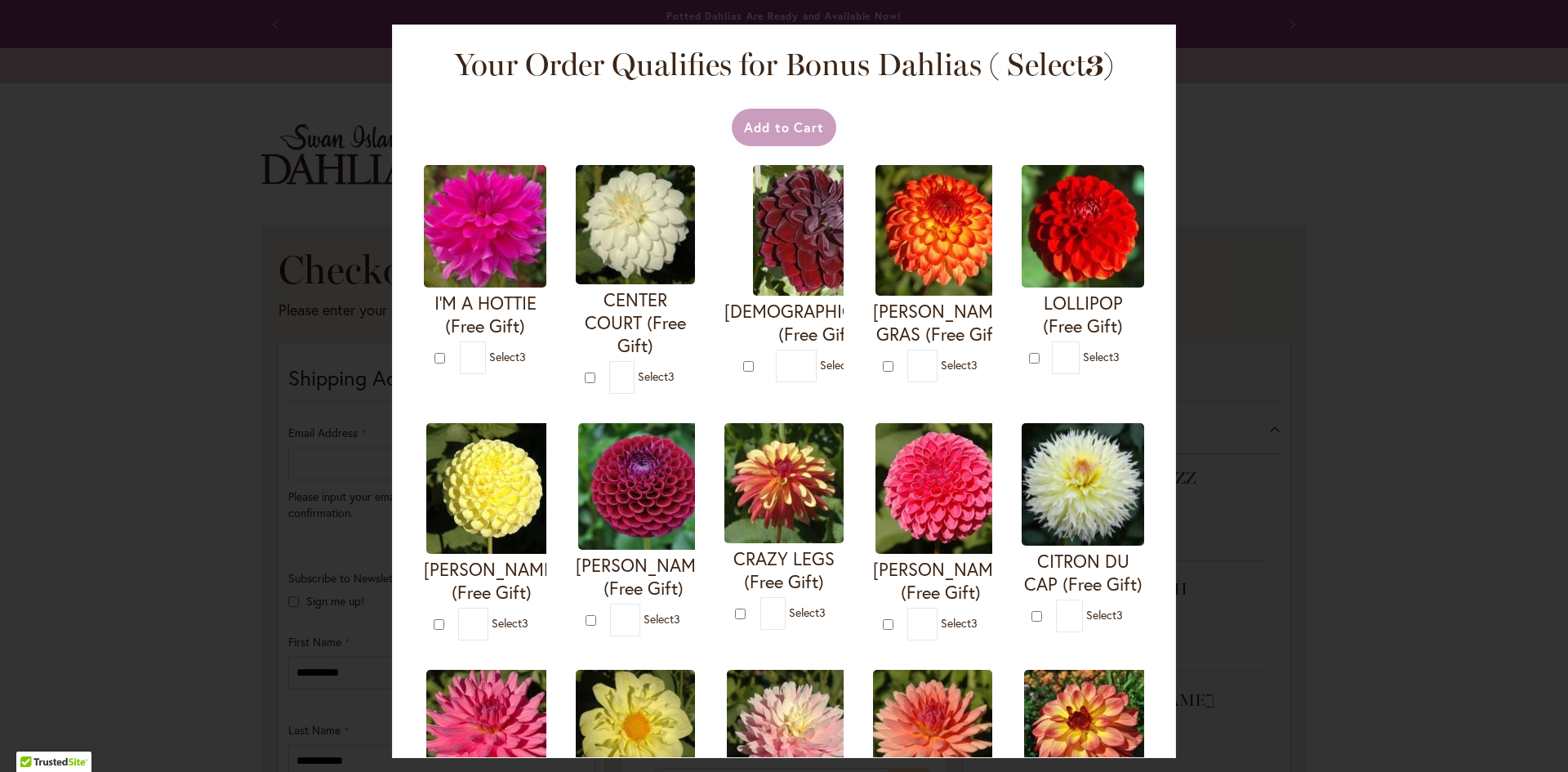
click at [856, 362] on span "Select 3" at bounding box center [838, 364] width 37 height 16
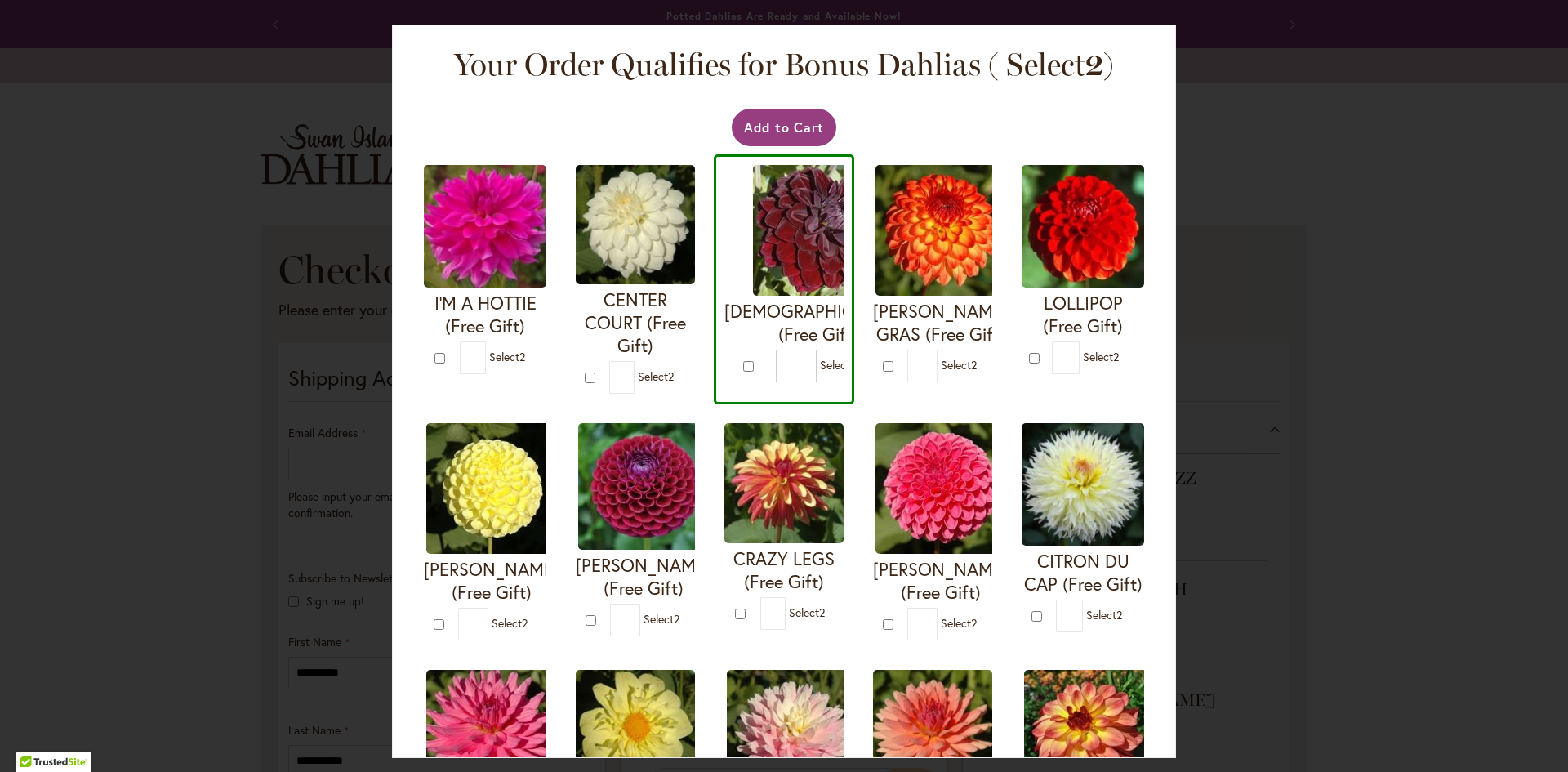
click at [855, 366] on span "Select 2" at bounding box center [837, 364] width 36 height 16
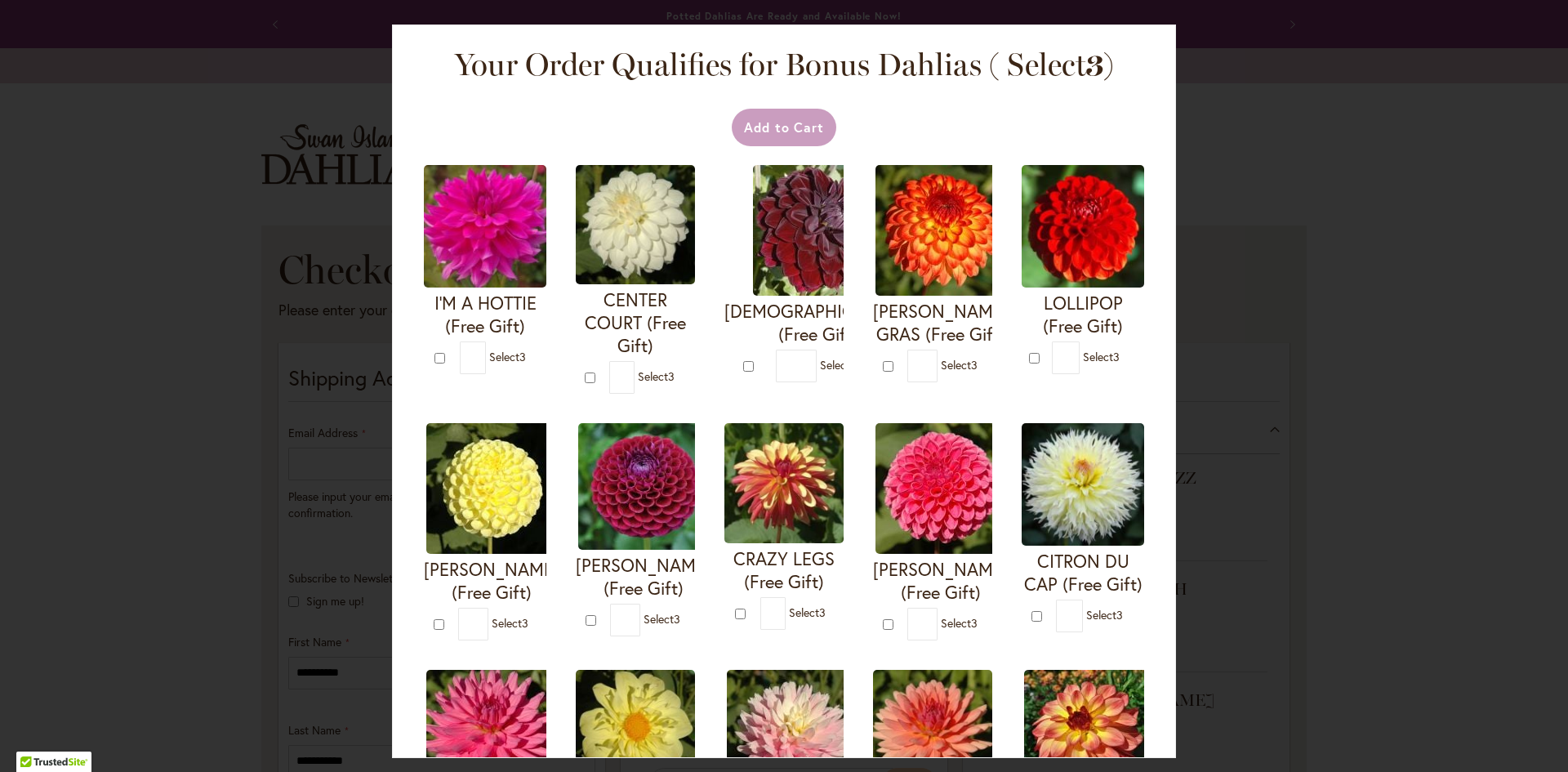
click at [856, 364] on span "Select 3" at bounding box center [838, 364] width 37 height 16
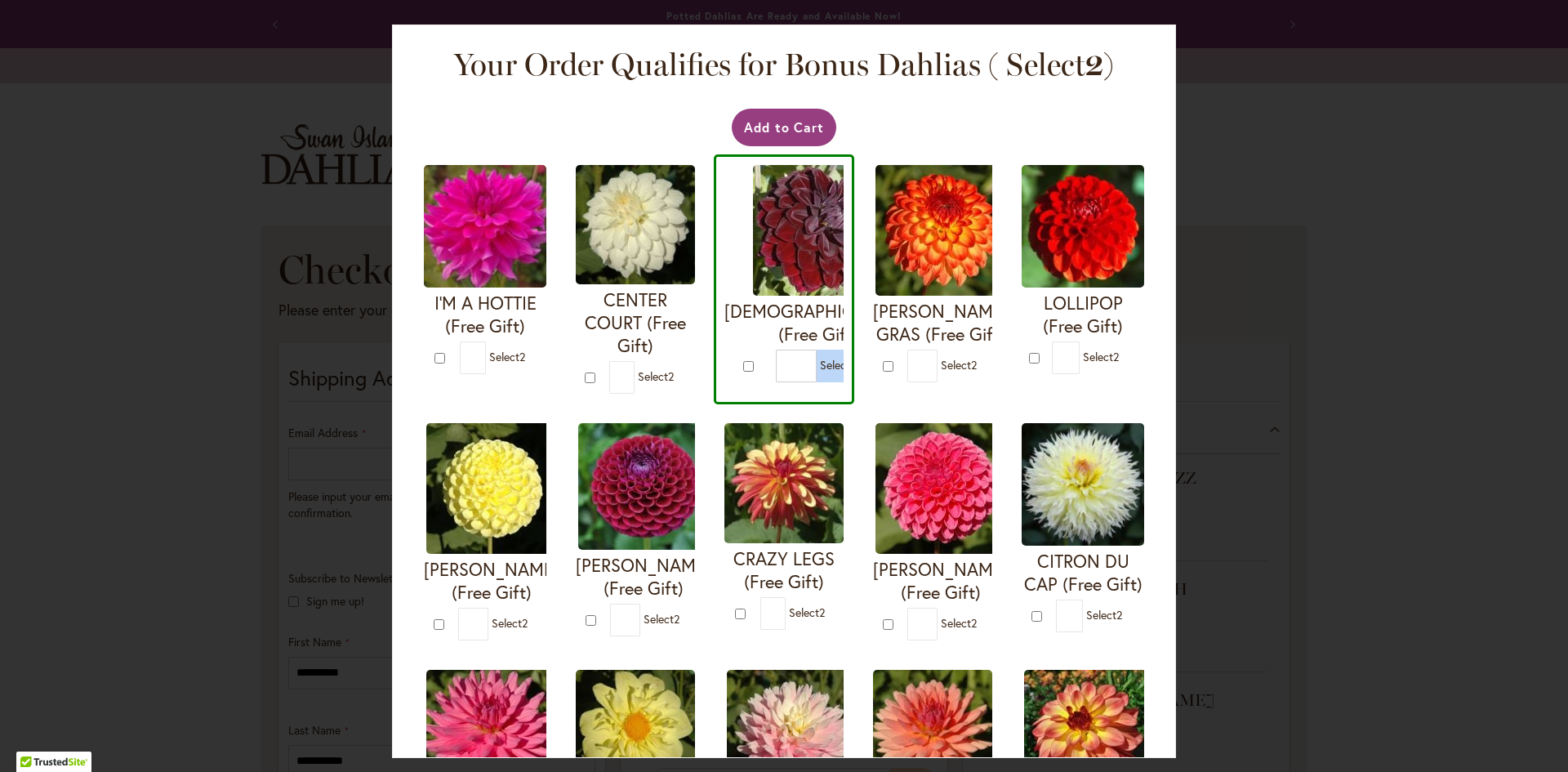
drag, startPoint x: 874, startPoint y: 364, endPoint x: 865, endPoint y: 370, distance: 10.8
click at [855, 365] on span "Select 2" at bounding box center [837, 364] width 36 height 16
type input "*"
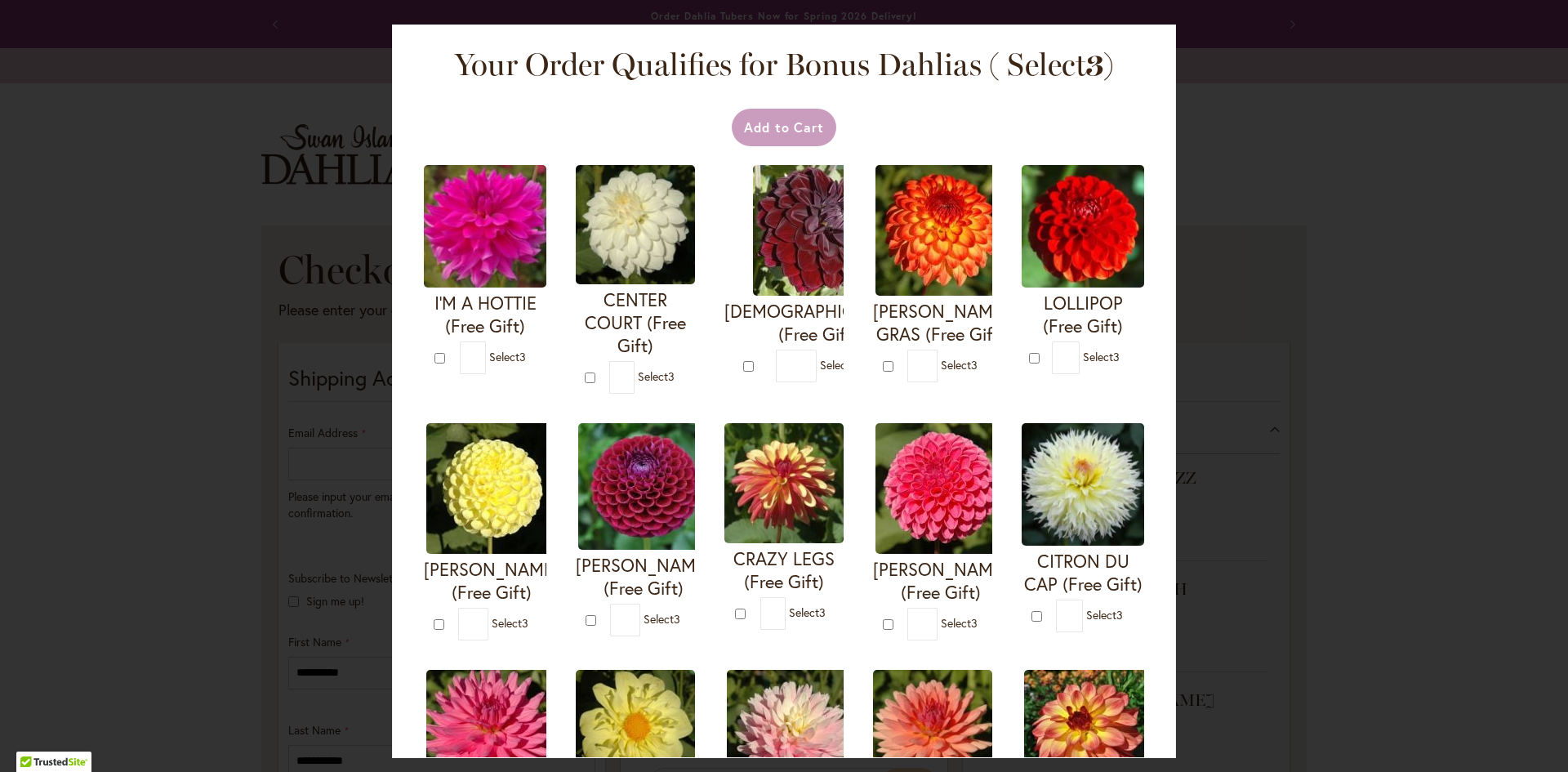
click at [675, 369] on span "Select 3" at bounding box center [656, 376] width 37 height 16
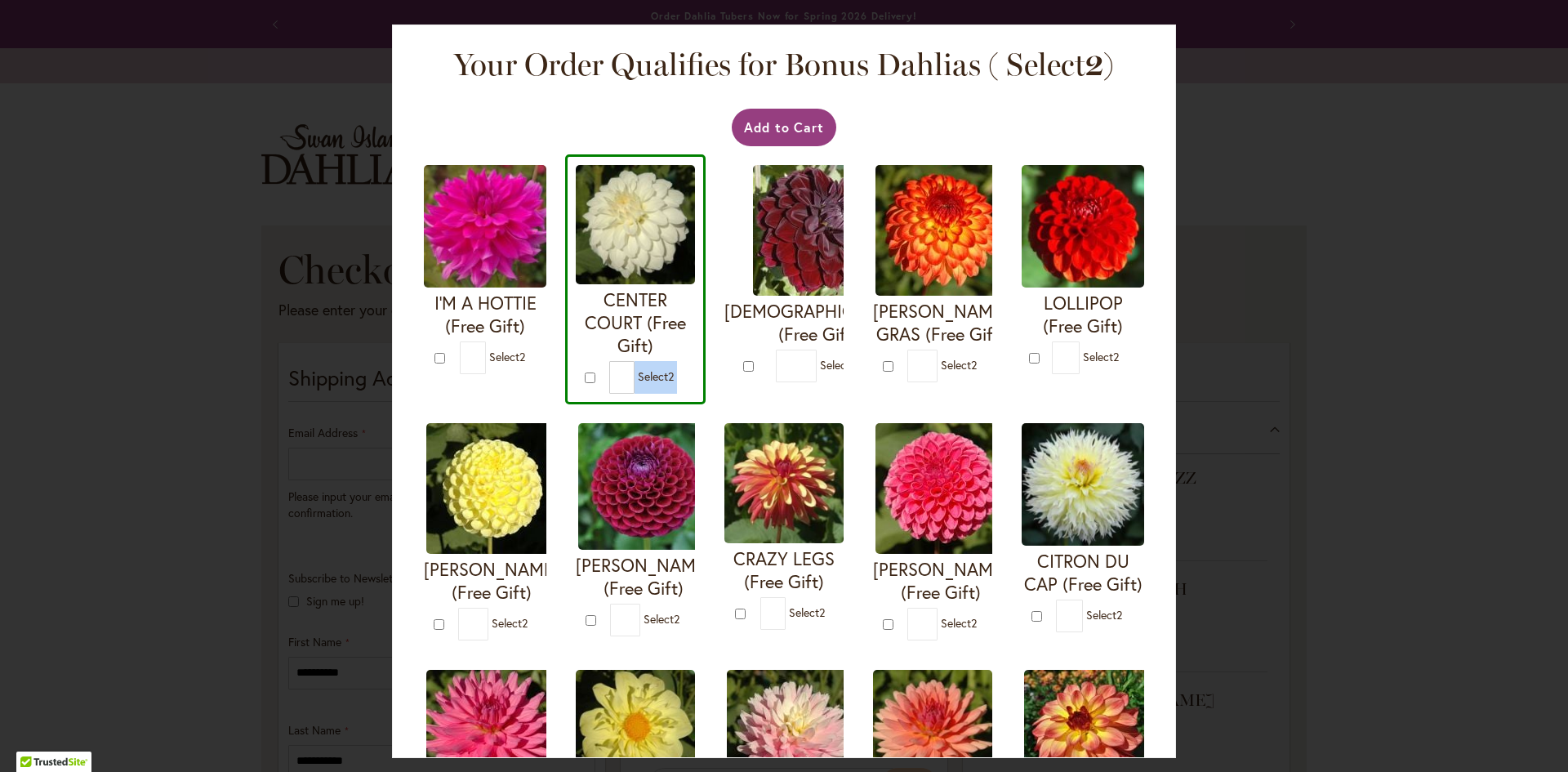
drag, startPoint x: 722, startPoint y: 364, endPoint x: 671, endPoint y: 369, distance: 51.2
click at [674, 369] on span "Select 2" at bounding box center [655, 376] width 36 height 16
type input "*"
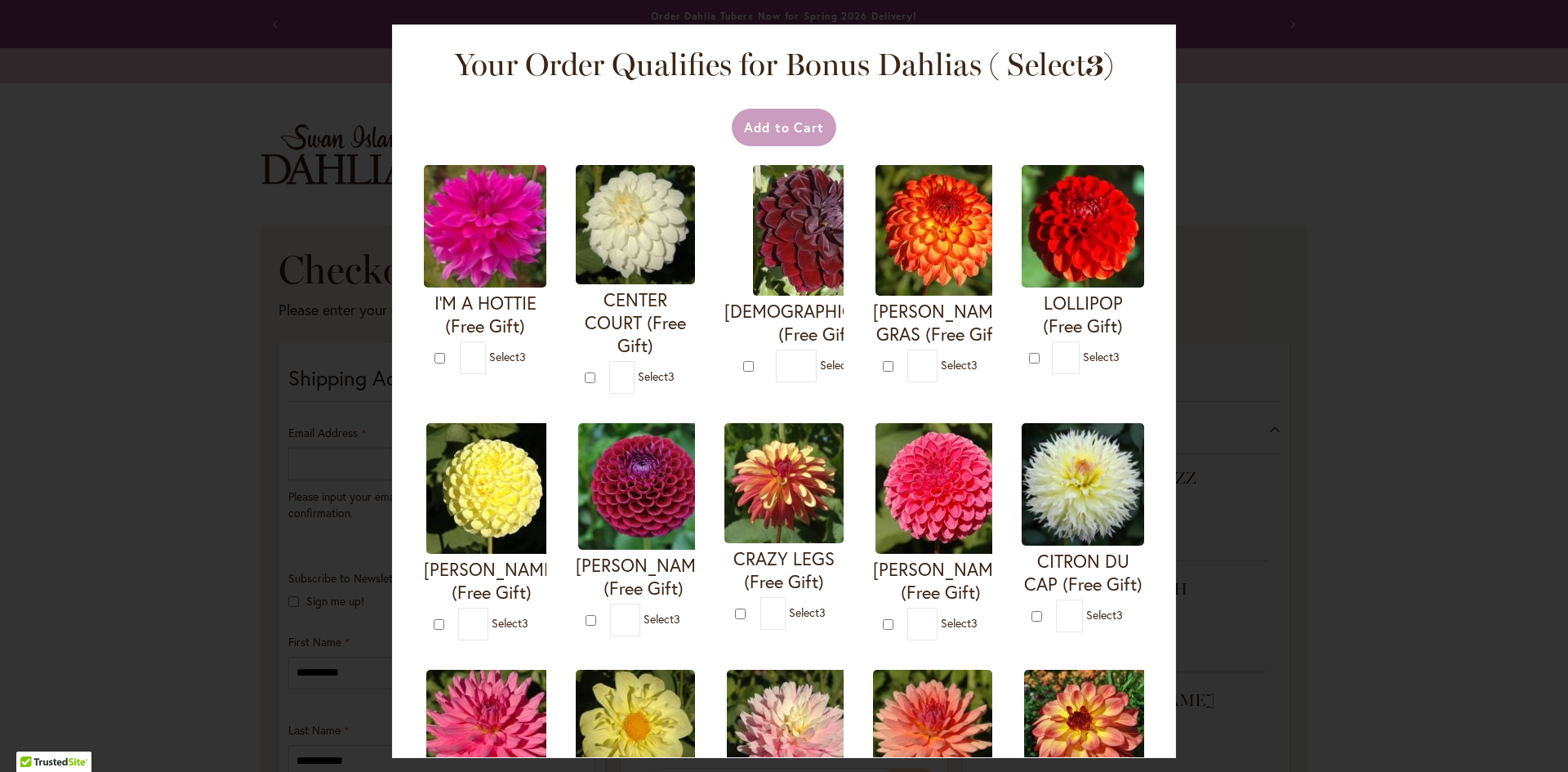
click at [525, 364] on span "Select 3" at bounding box center [508, 356] width 37 height 16
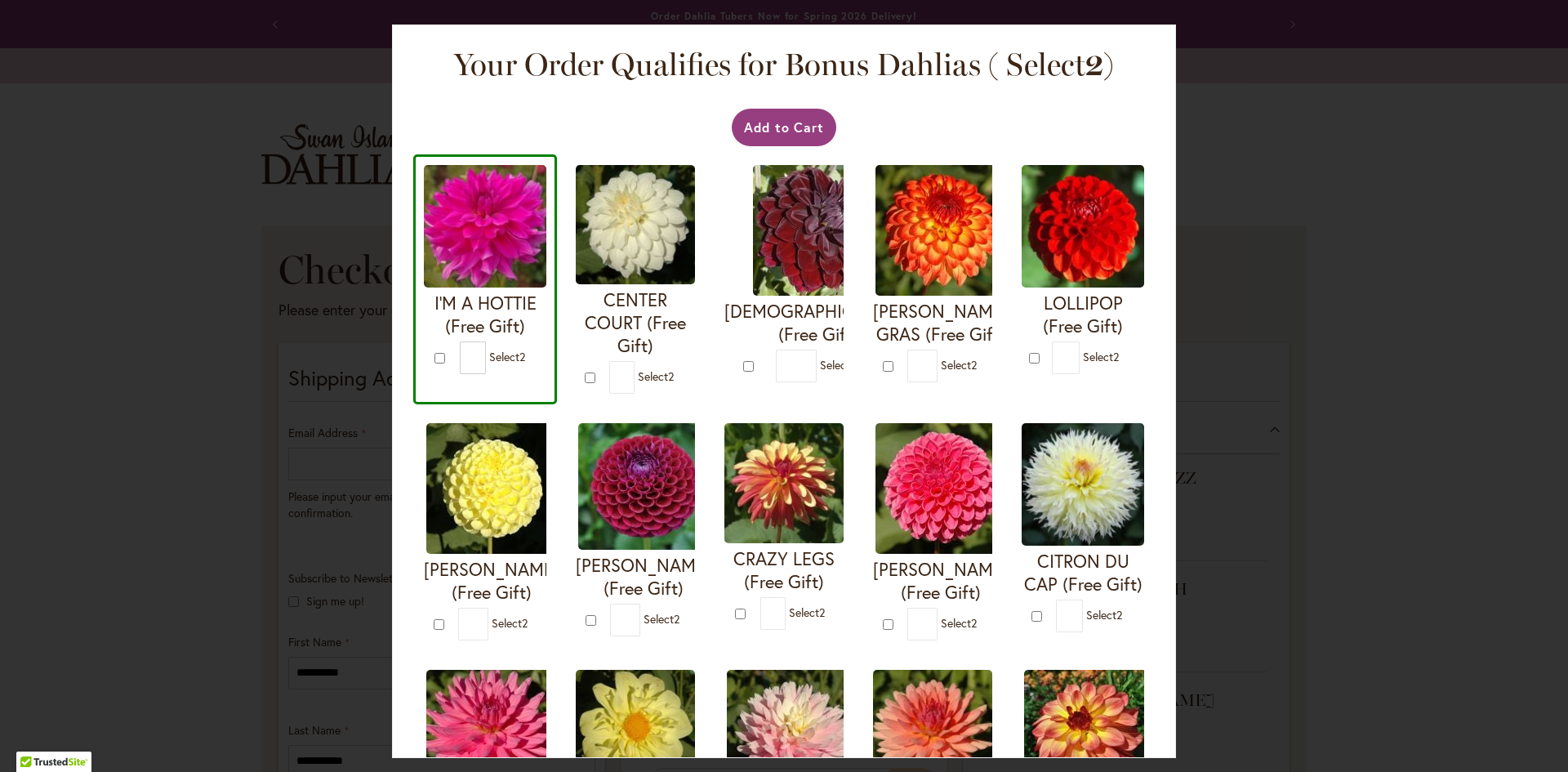
click at [525, 364] on span "Select 2" at bounding box center [507, 356] width 36 height 16
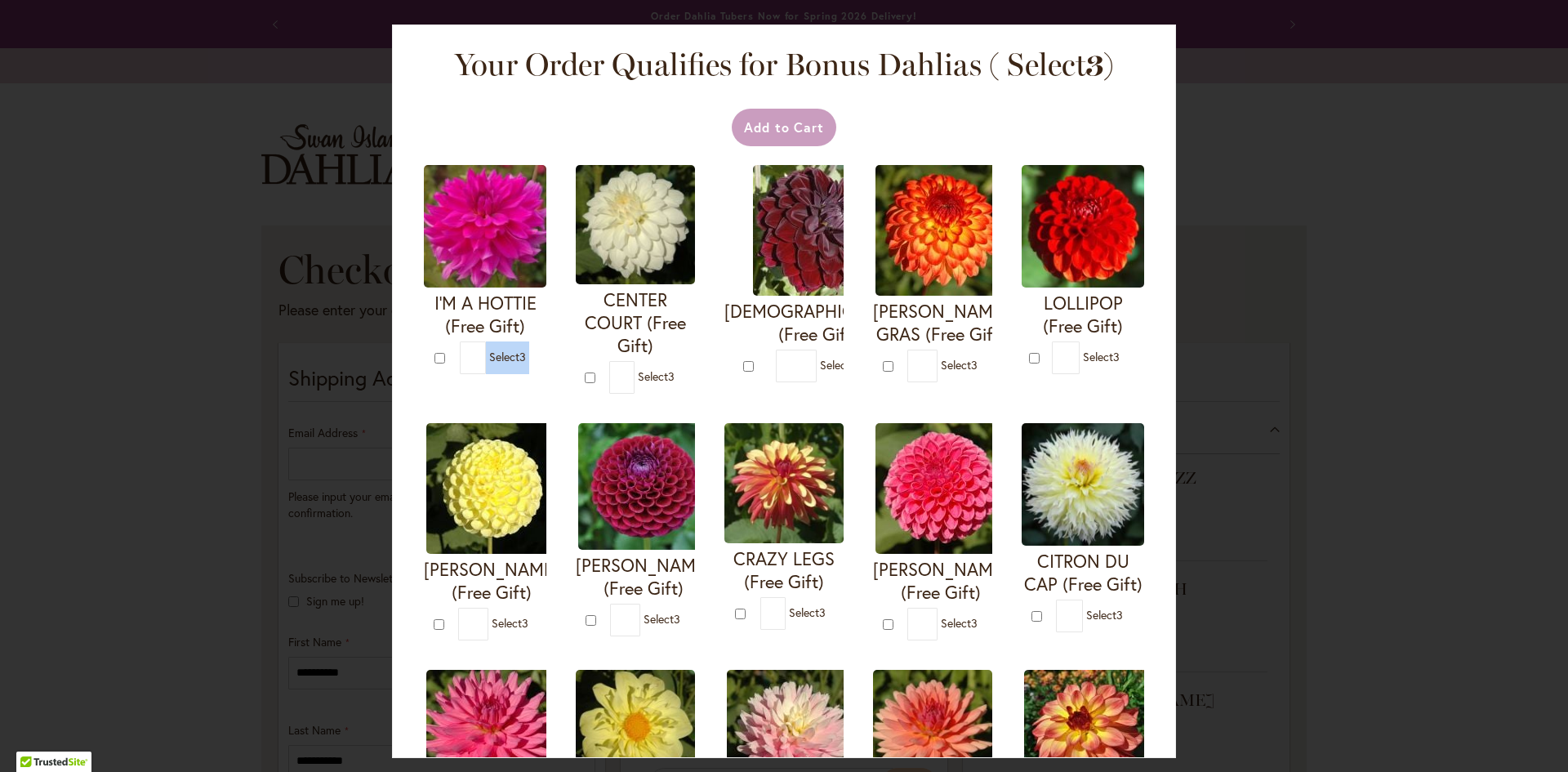
click at [525, 364] on span "Select 3" at bounding box center [508, 356] width 37 height 16
type input "*"
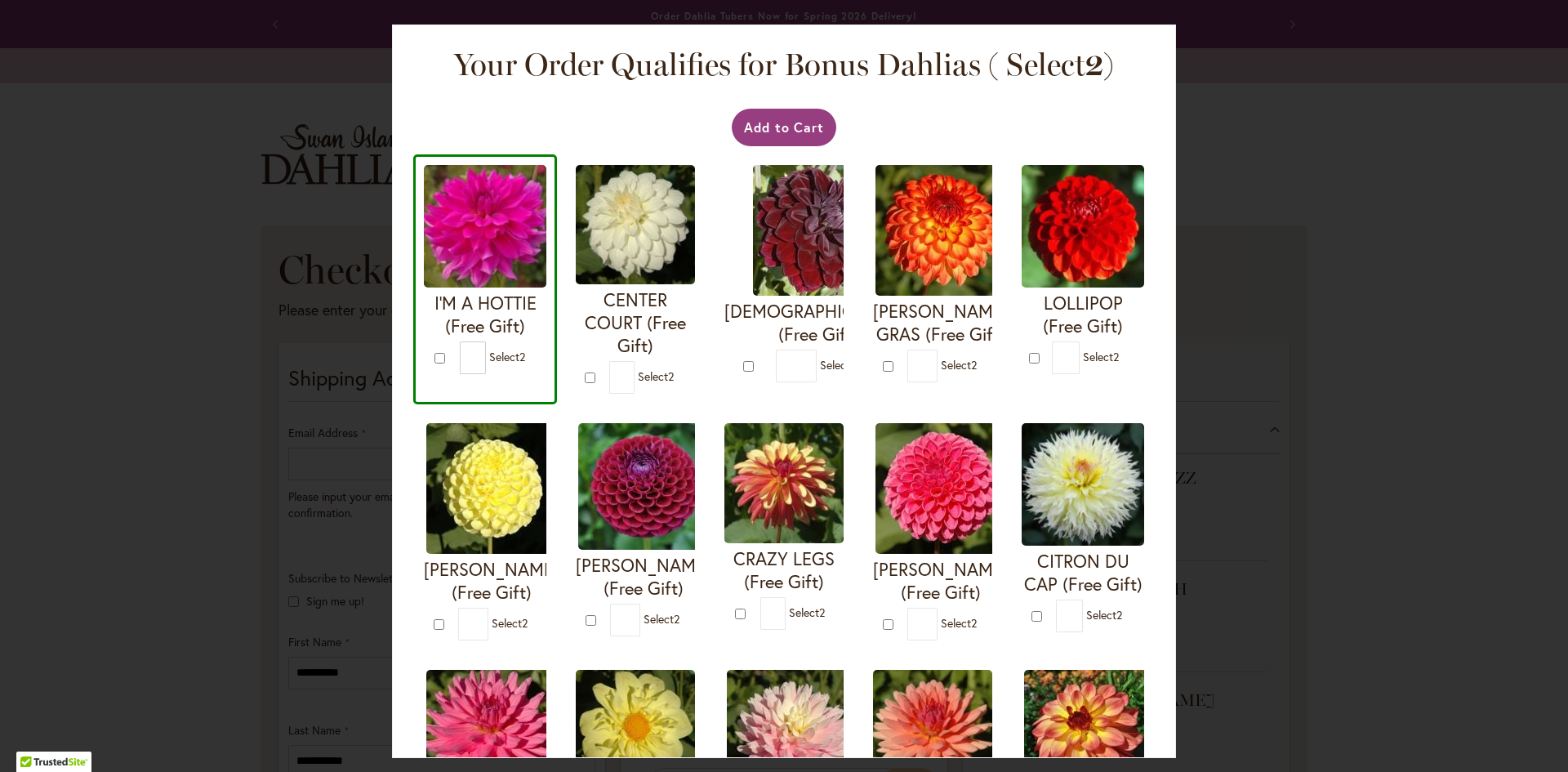
click at [1083, 364] on span "Select 2" at bounding box center [1101, 356] width 36 height 16
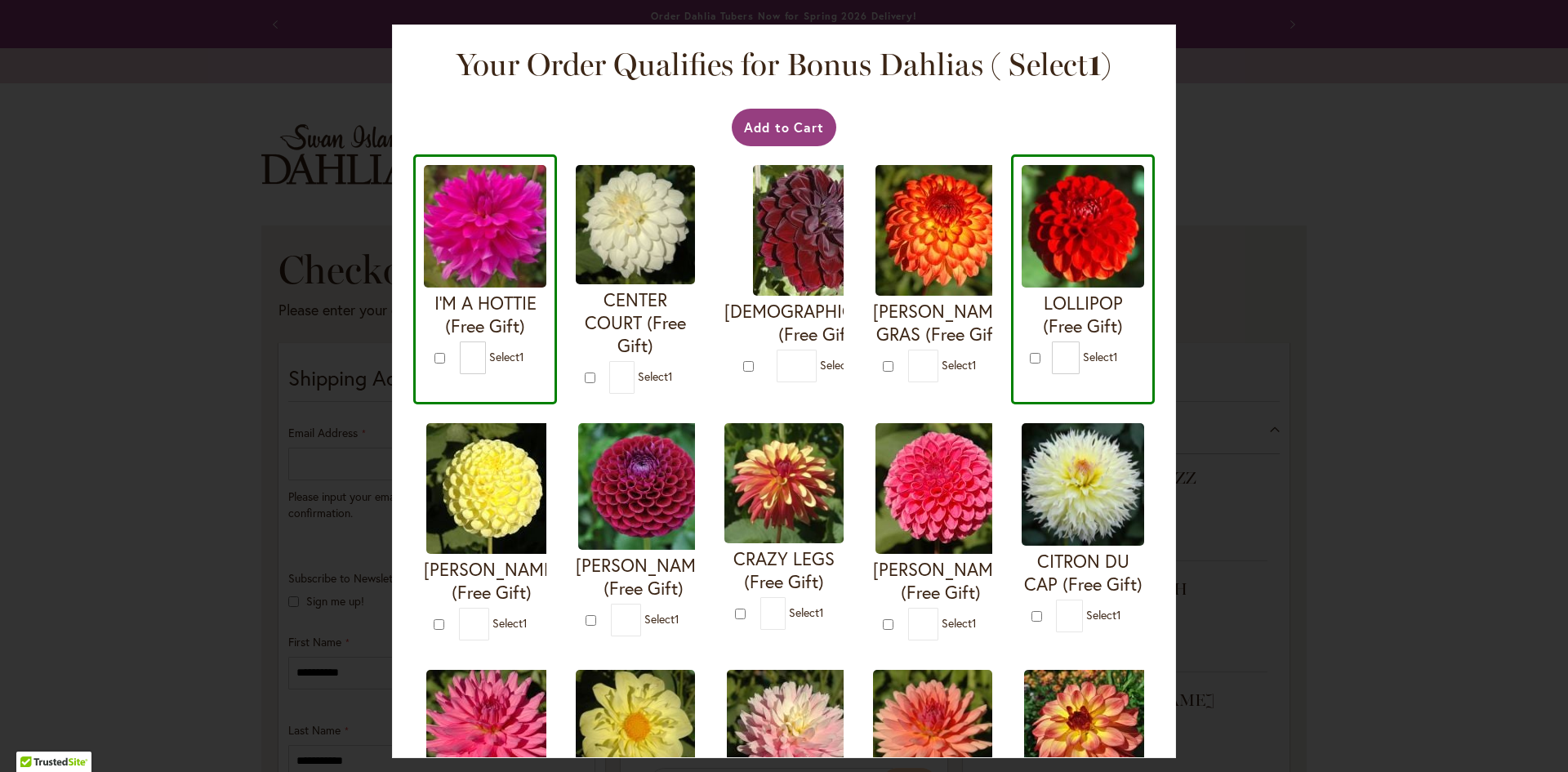
click at [1083, 364] on span "Select 1" at bounding box center [1101, 356] width 35 height 16
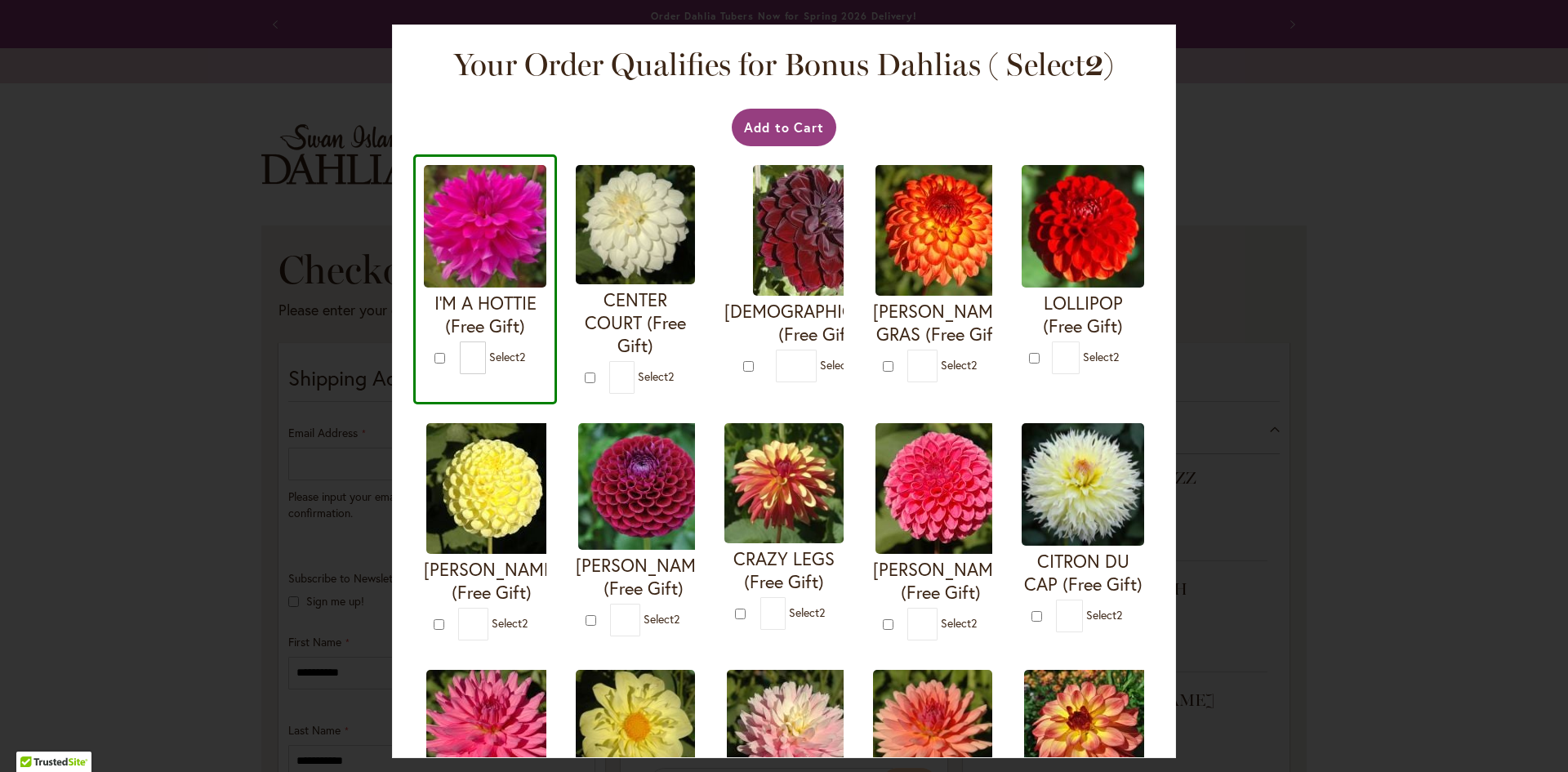
click at [1083, 364] on span "Select 2" at bounding box center [1101, 356] width 36 height 16
type input "*"
drag, startPoint x: 698, startPoint y: 574, endPoint x: 696, endPoint y: 583, distance: 9.2
click at [560, 608] on div "* Select 2" at bounding box center [509, 624] width 101 height 32
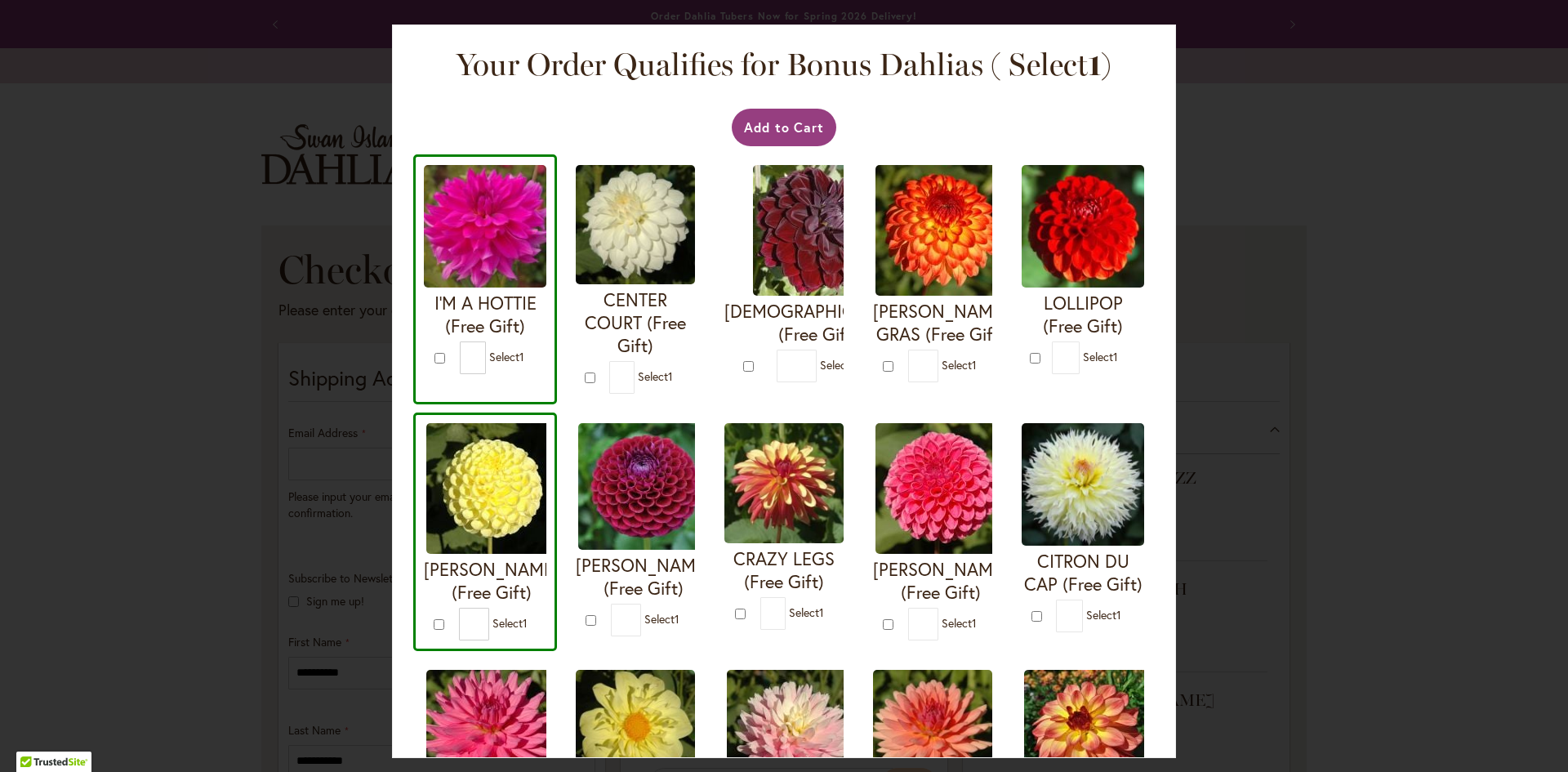
click at [527, 615] on span "Select 1" at bounding box center [510, 623] width 35 height 16
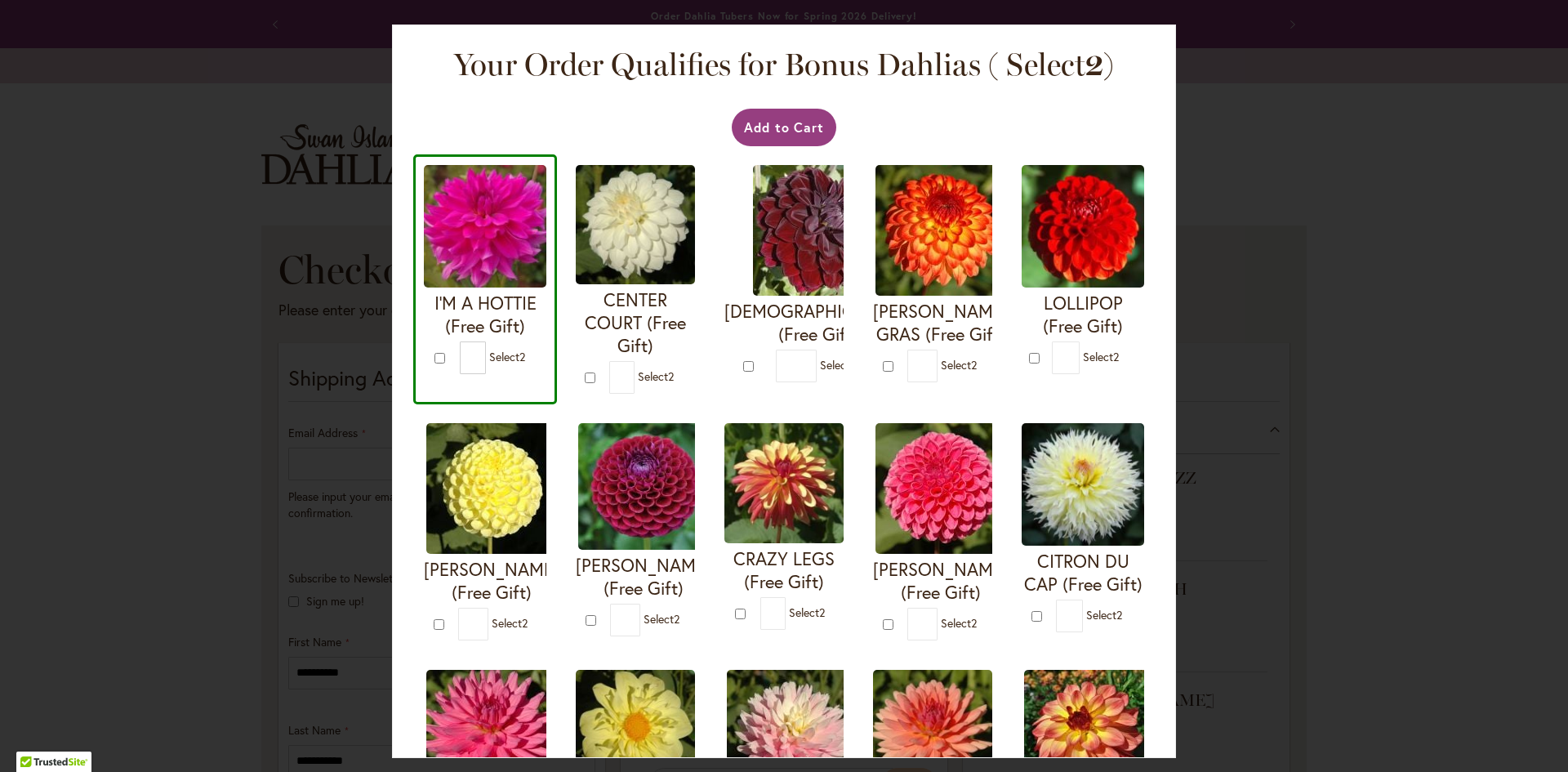
click at [527, 615] on span "Select 2" at bounding box center [509, 623] width 36 height 16
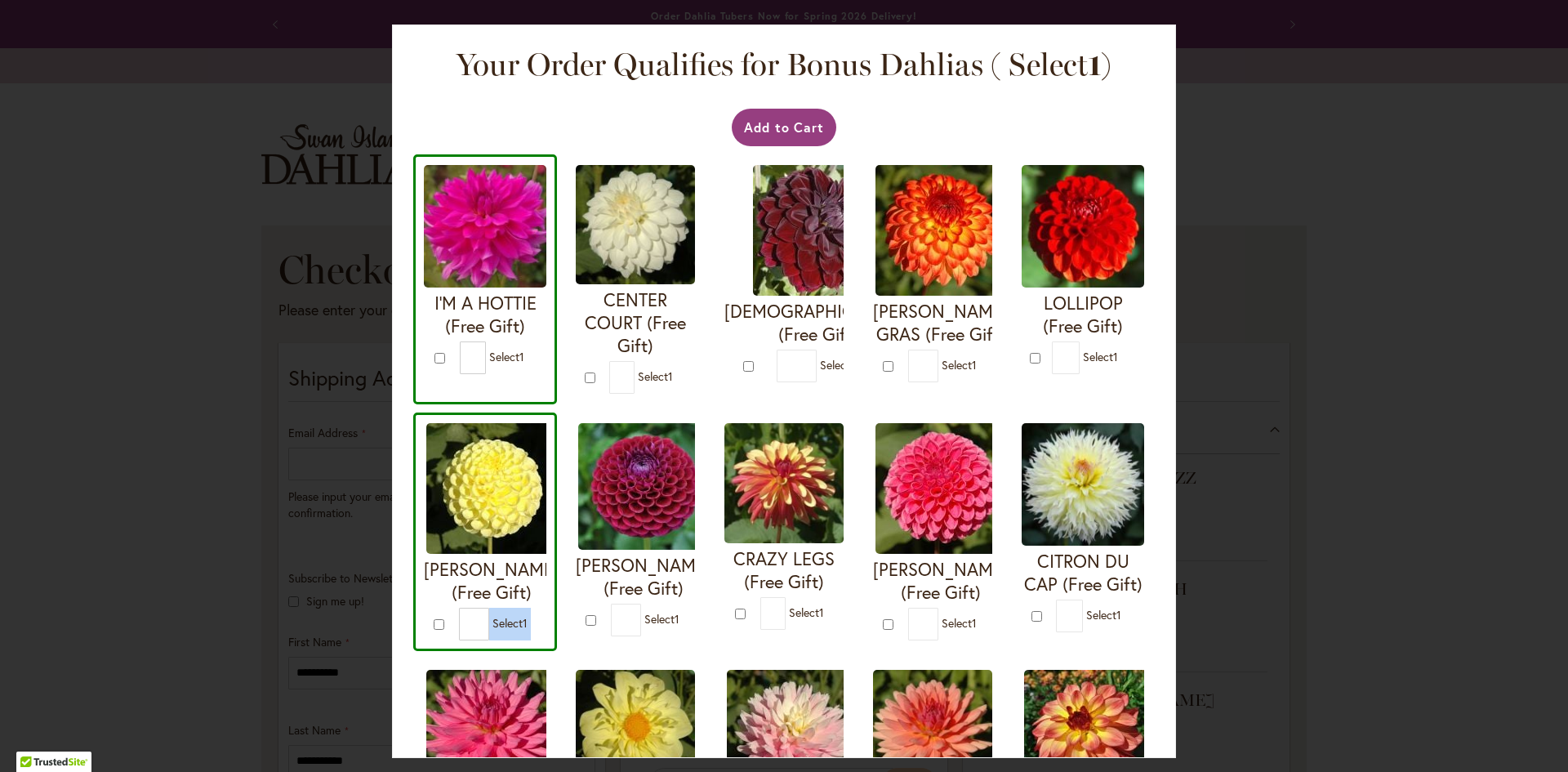
click at [527, 615] on span "Select 1" at bounding box center [510, 623] width 35 height 16
type input "*"
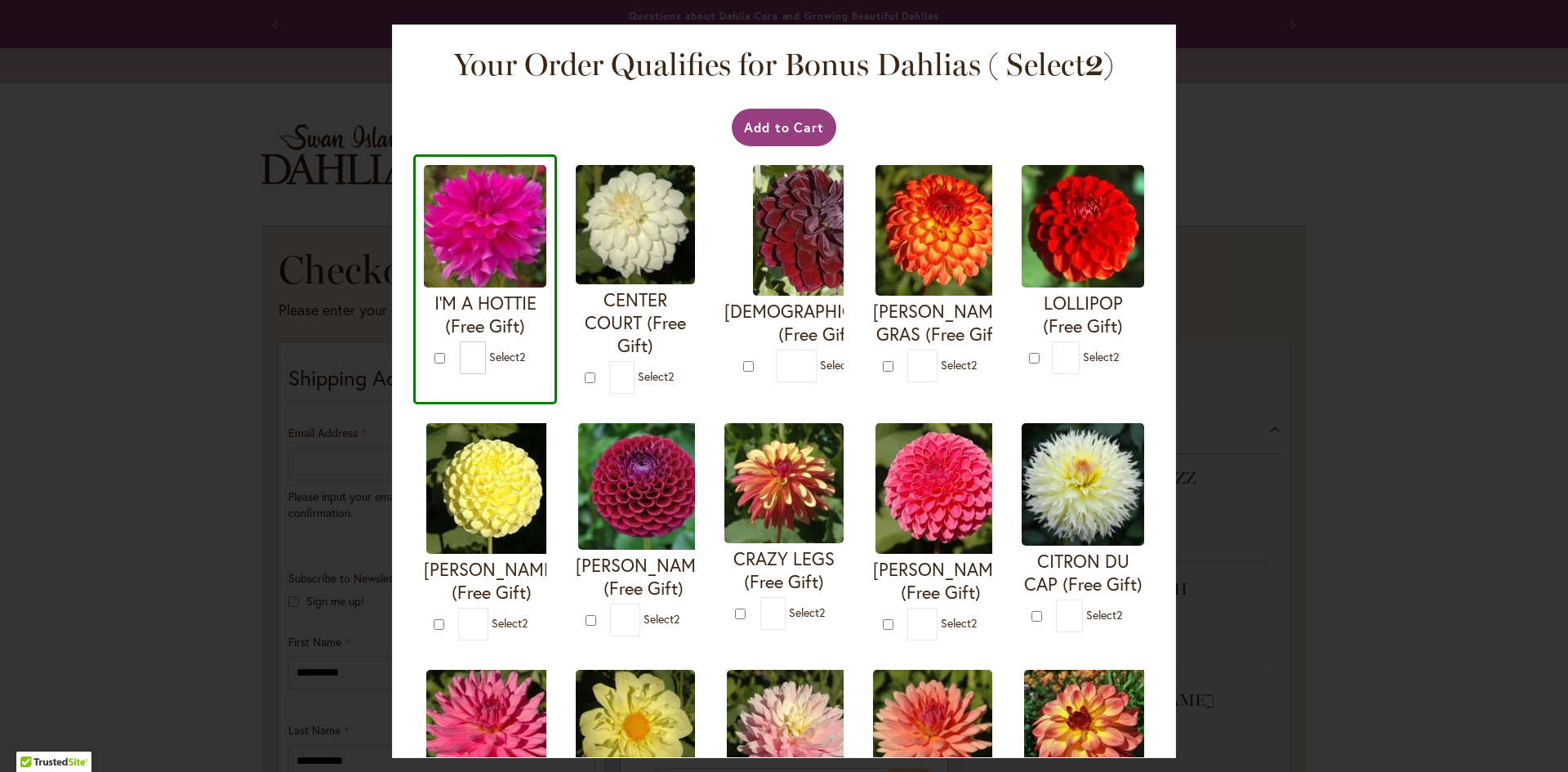
click at [679, 612] on span "2" at bounding box center [677, 619] width 6 height 16
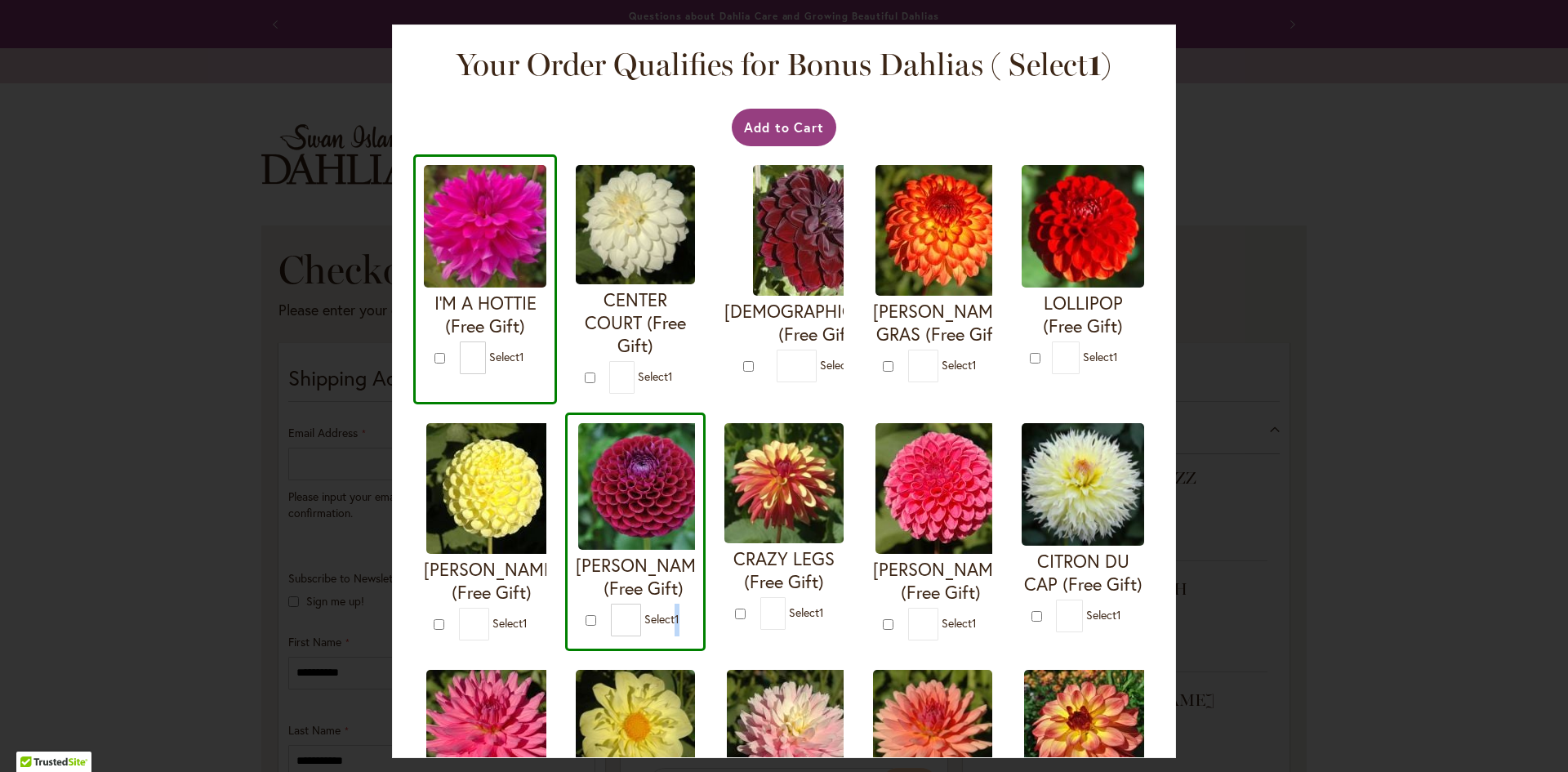
click at [679, 612] on span "1" at bounding box center [677, 619] width 5 height 16
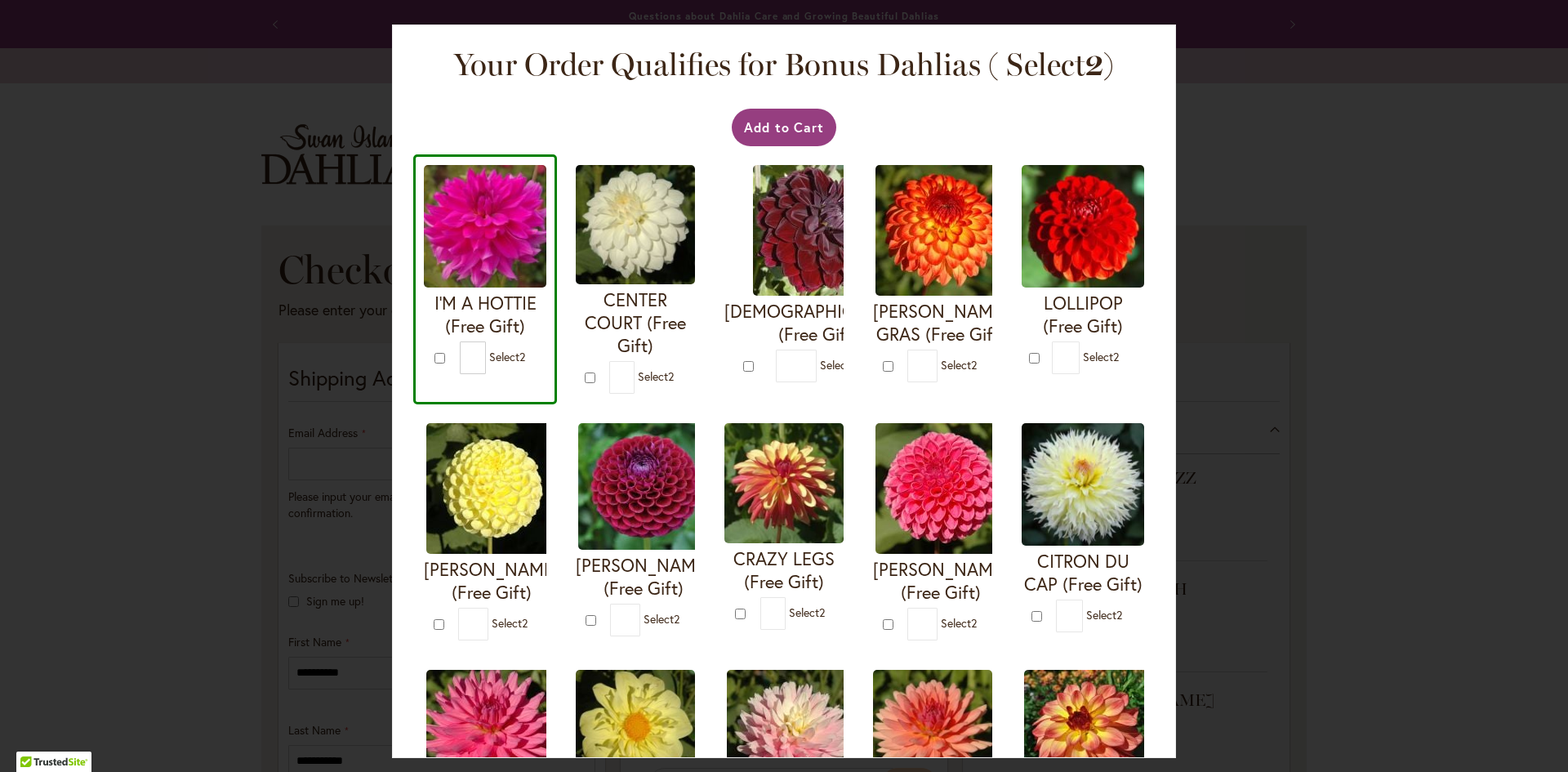
click at [679, 612] on span "Select 2" at bounding box center [661, 619] width 36 height 16
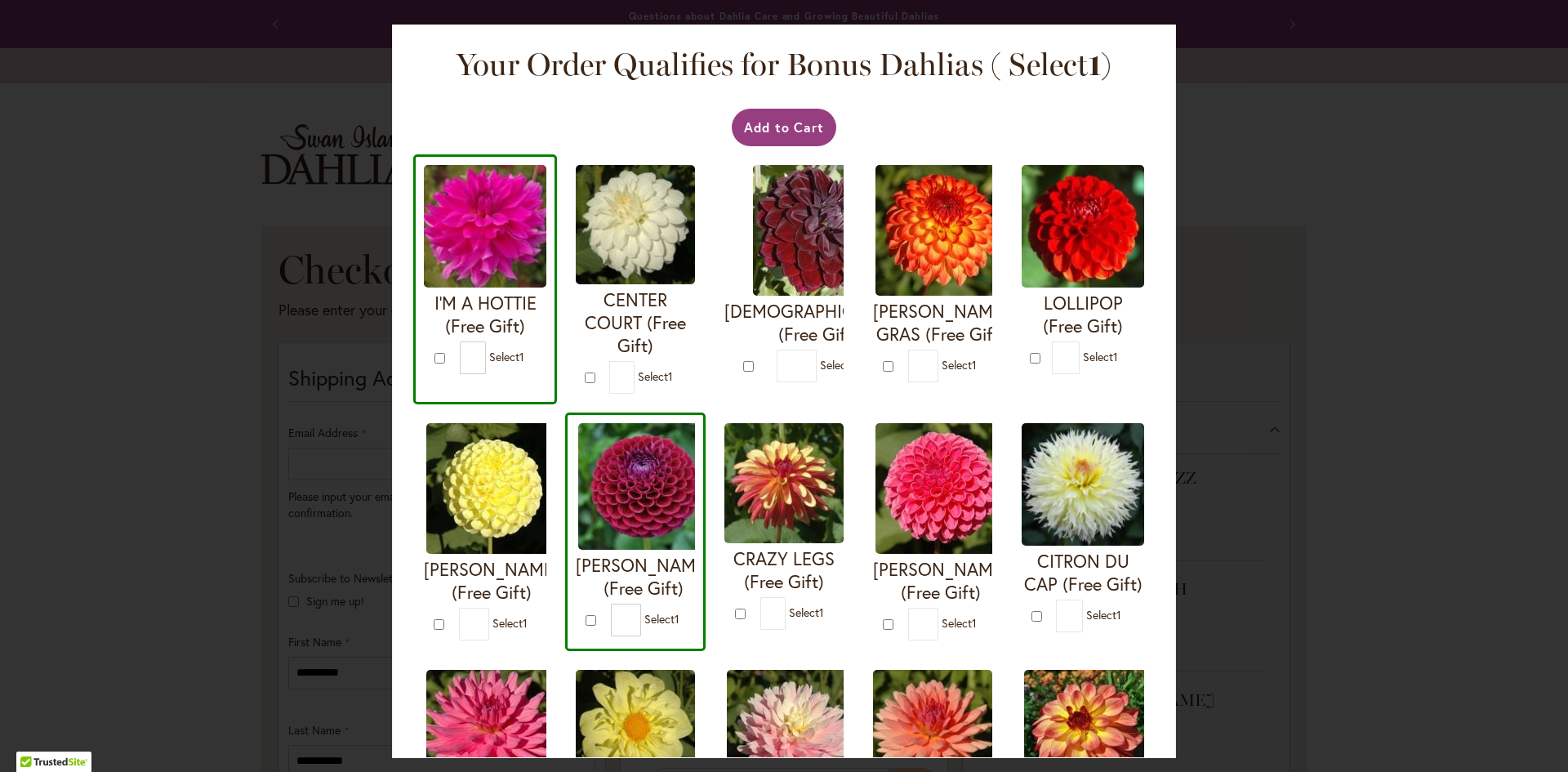
click at [679, 612] on span "Select 1" at bounding box center [662, 619] width 35 height 16
type input "*"
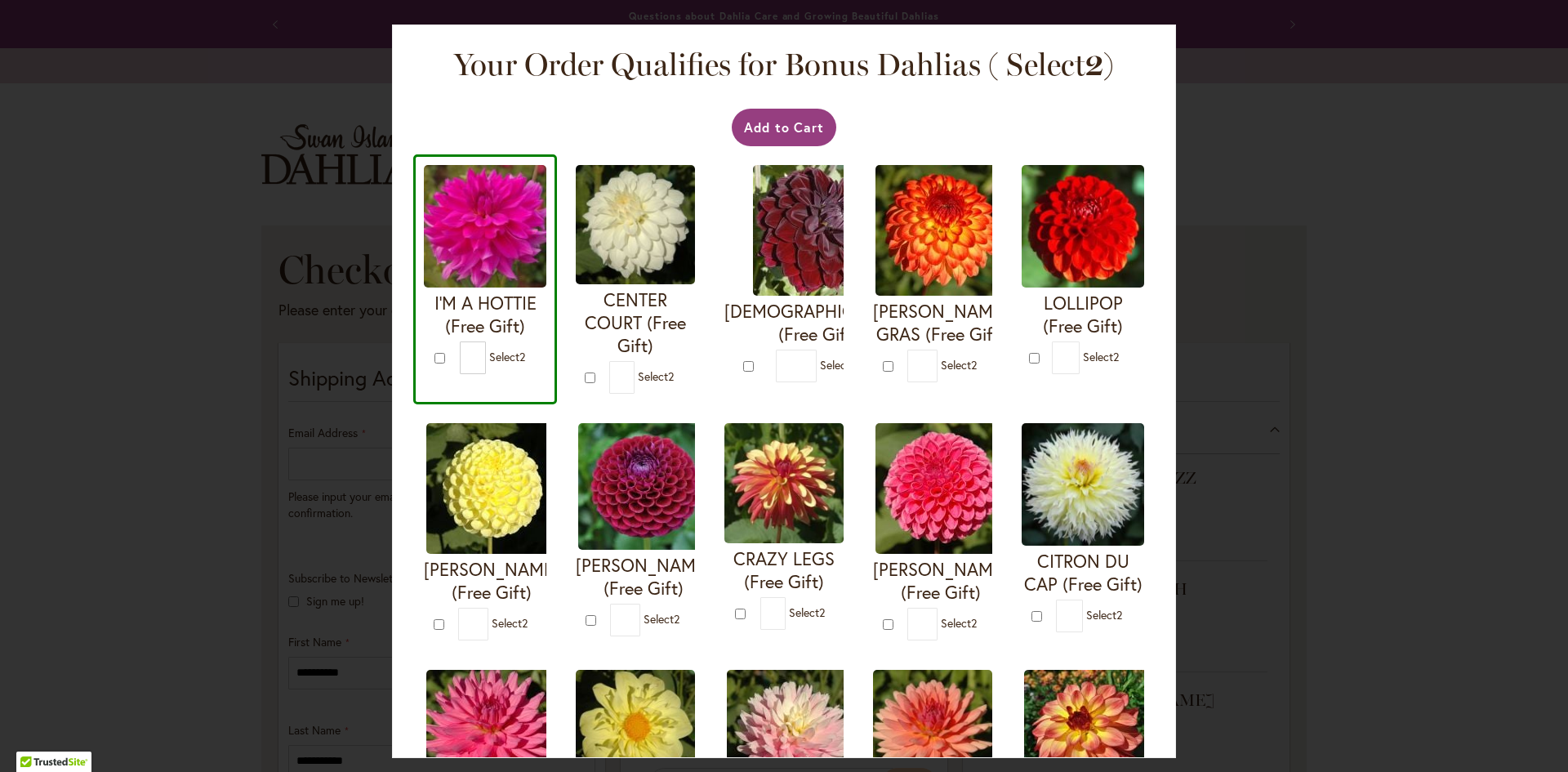
click at [843, 605] on div "* Select 2" at bounding box center [802, 613] width 83 height 32
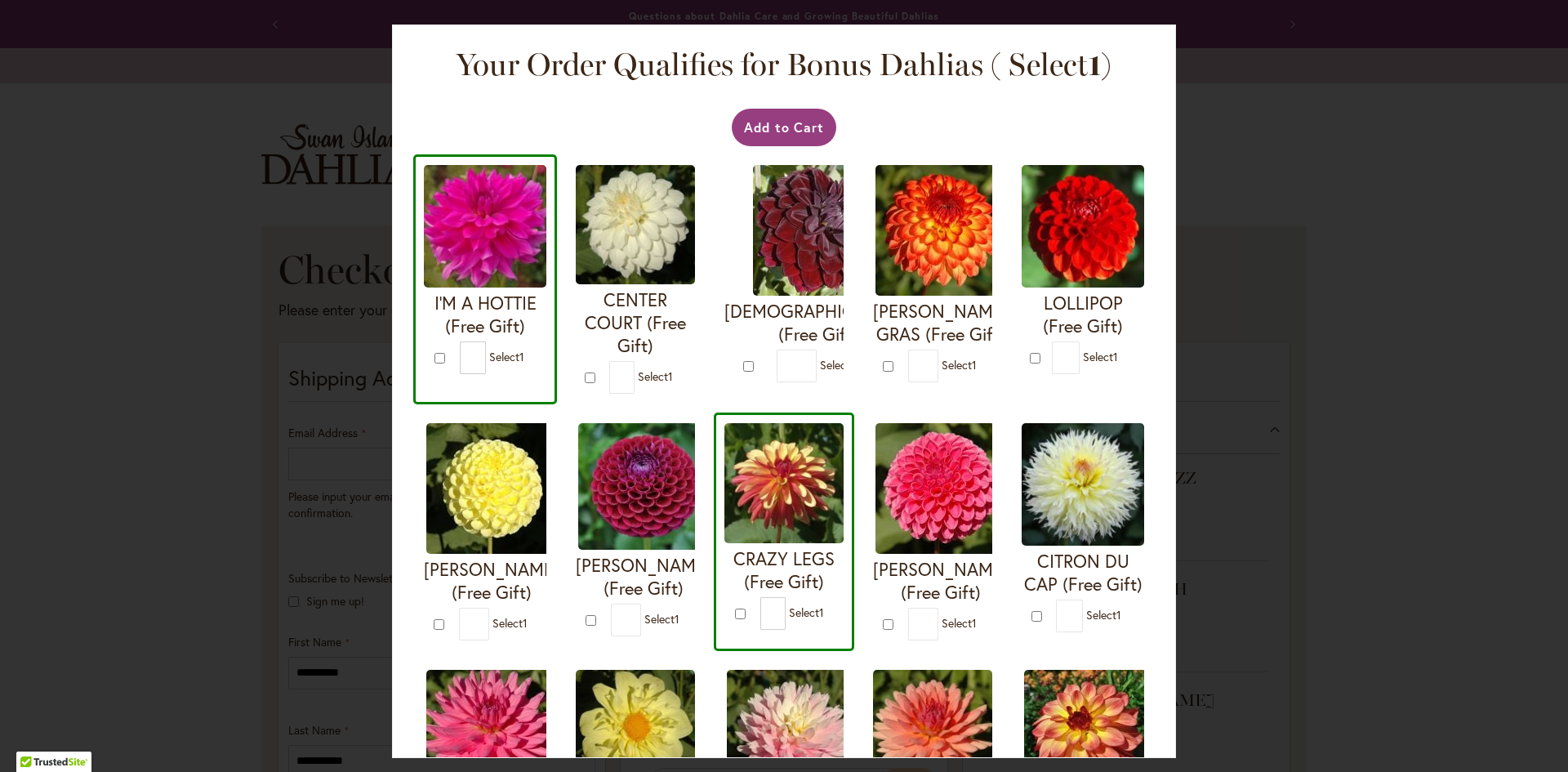
click at [843, 603] on div "* Select 1" at bounding box center [802, 613] width 83 height 32
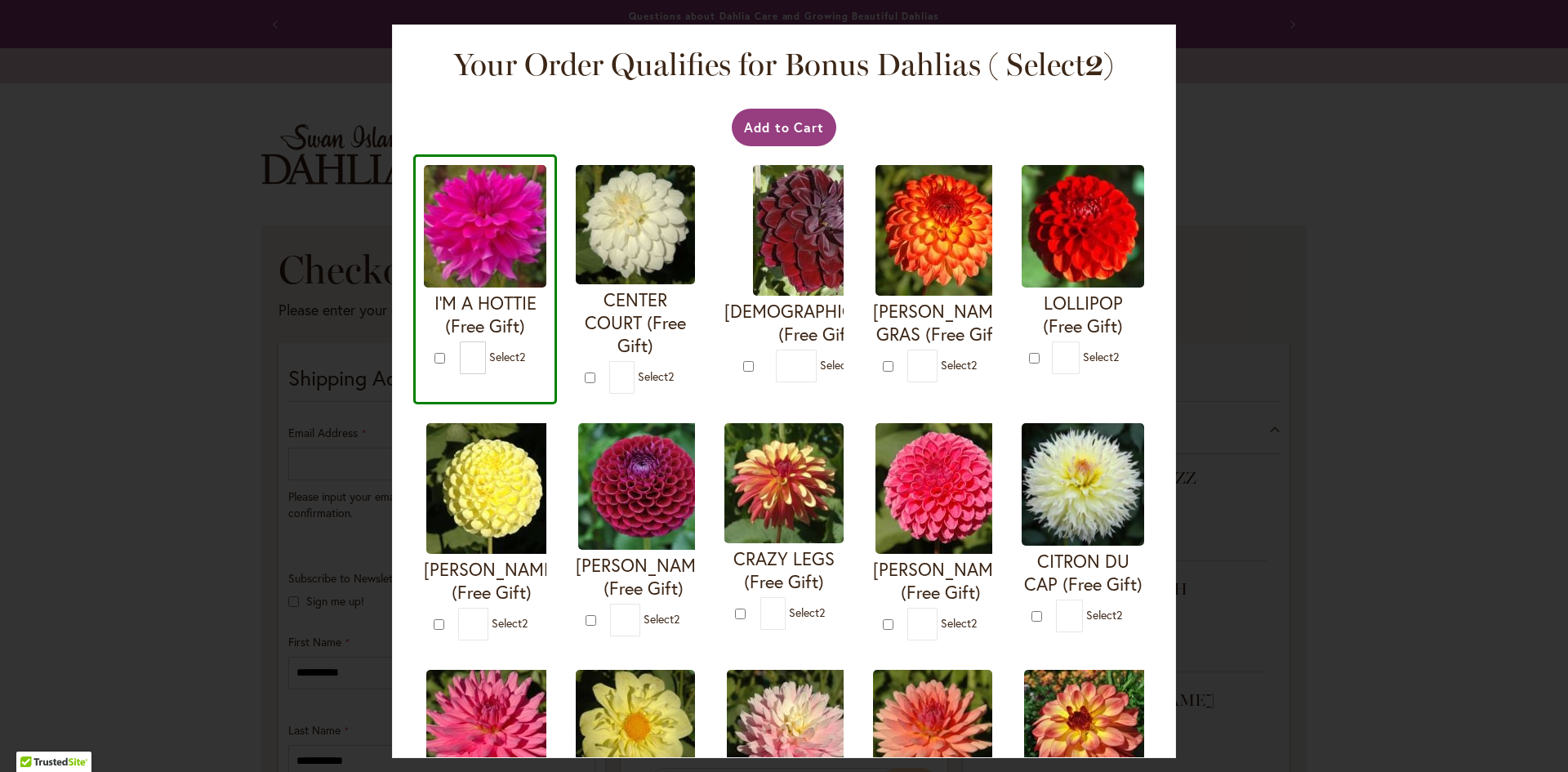
click at [843, 603] on div "* Select 2" at bounding box center [802, 613] width 83 height 32
type input "*"
click at [525, 364] on span "Select 2" at bounding box center [507, 356] width 36 height 16
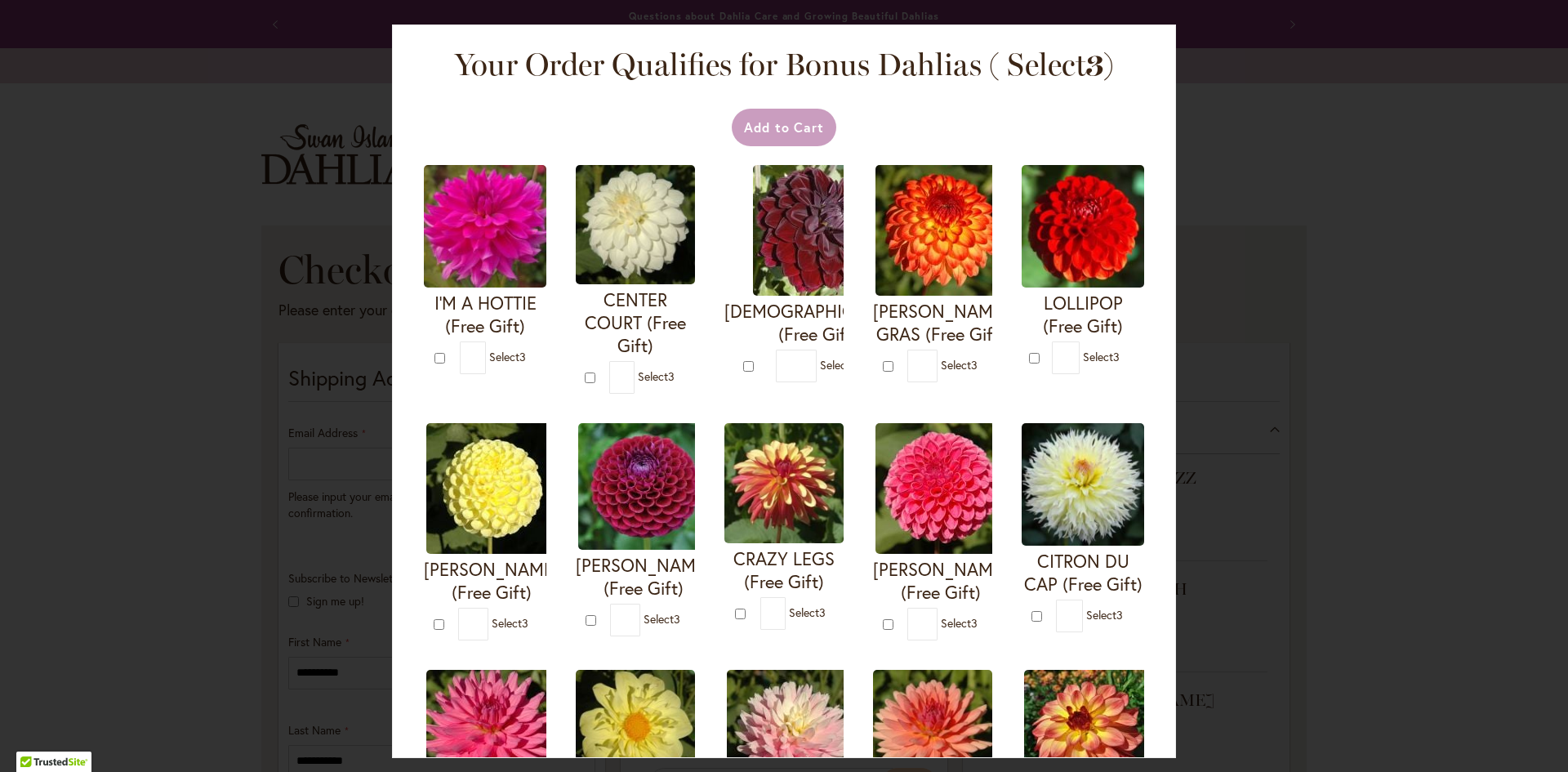
click at [525, 364] on span "Select 3" at bounding box center [508, 356] width 37 height 16
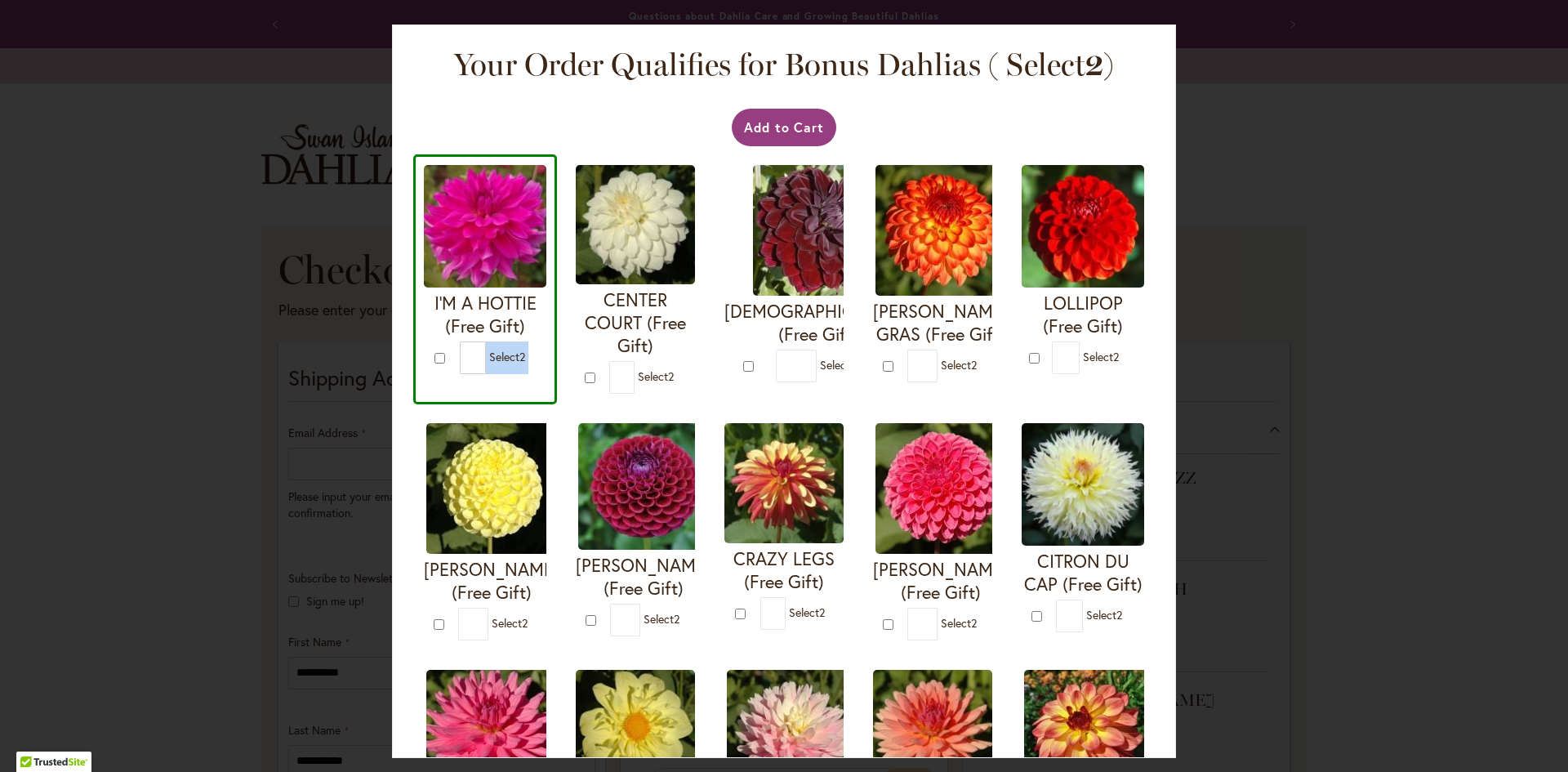
click at [525, 364] on span "Select 2" at bounding box center [507, 356] width 36 height 16
type input "*"
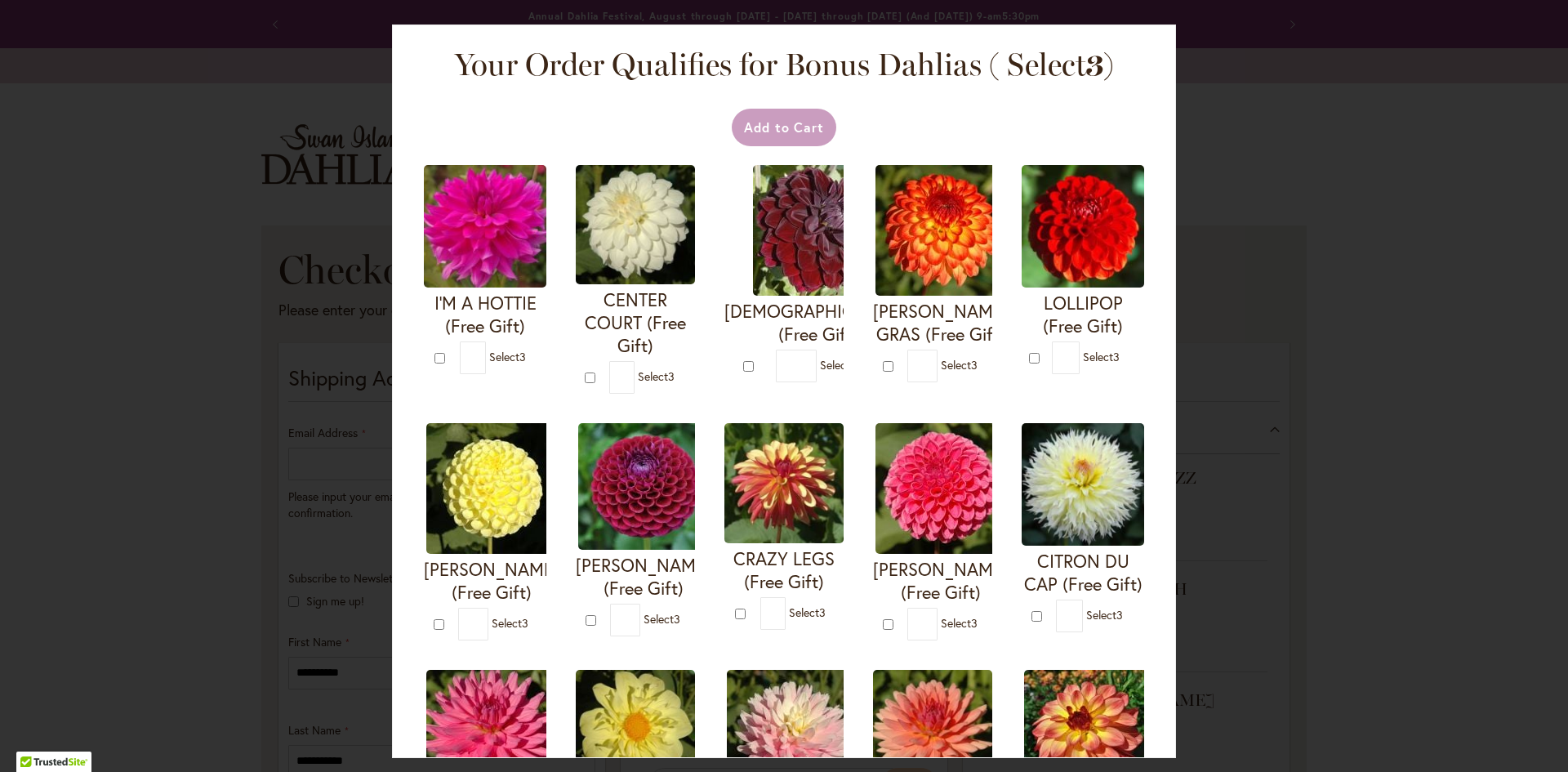
click at [915, 125] on div "Add to Cart" at bounding box center [784, 127] width 725 height 38
